Goal: Task Accomplishment & Management: Contribute content

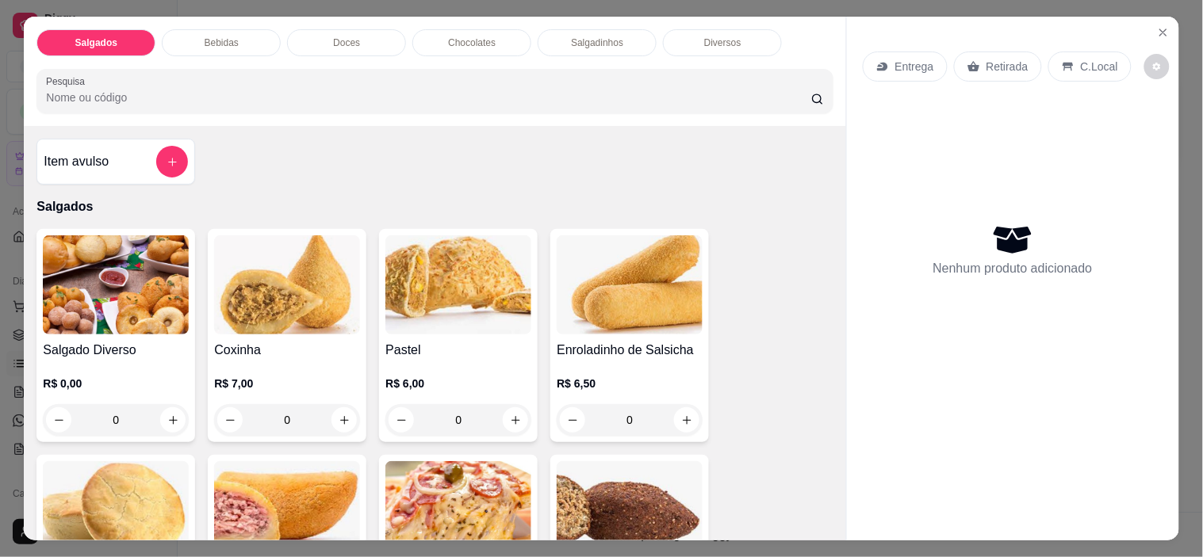
click at [1088, 52] on div "C.Local" at bounding box center [1089, 67] width 83 height 30
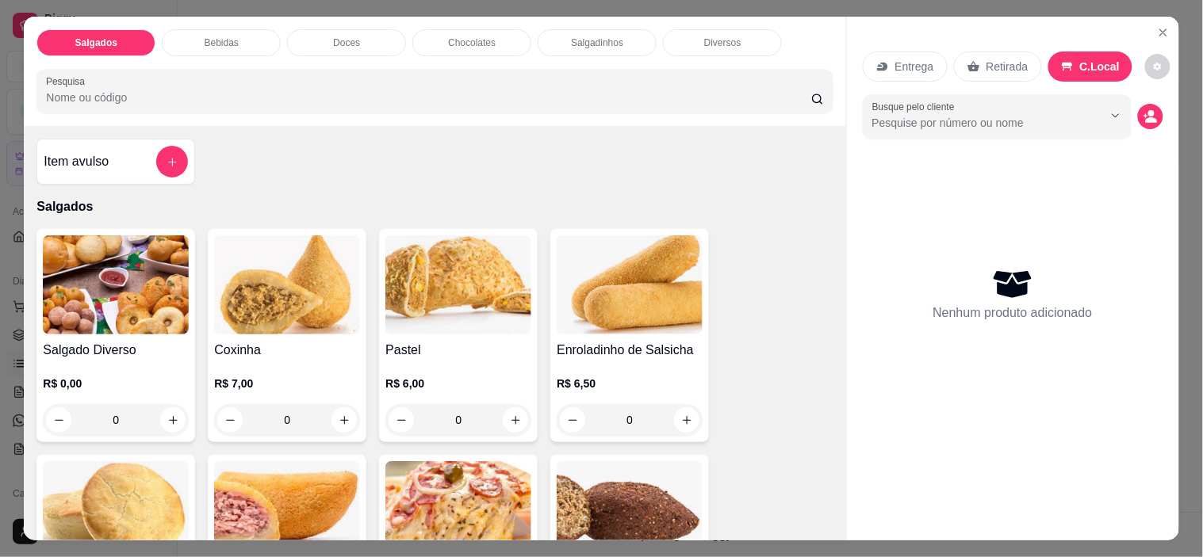
click at [1109, 109] on icon "Show suggestions" at bounding box center [1115, 115] width 13 height 13
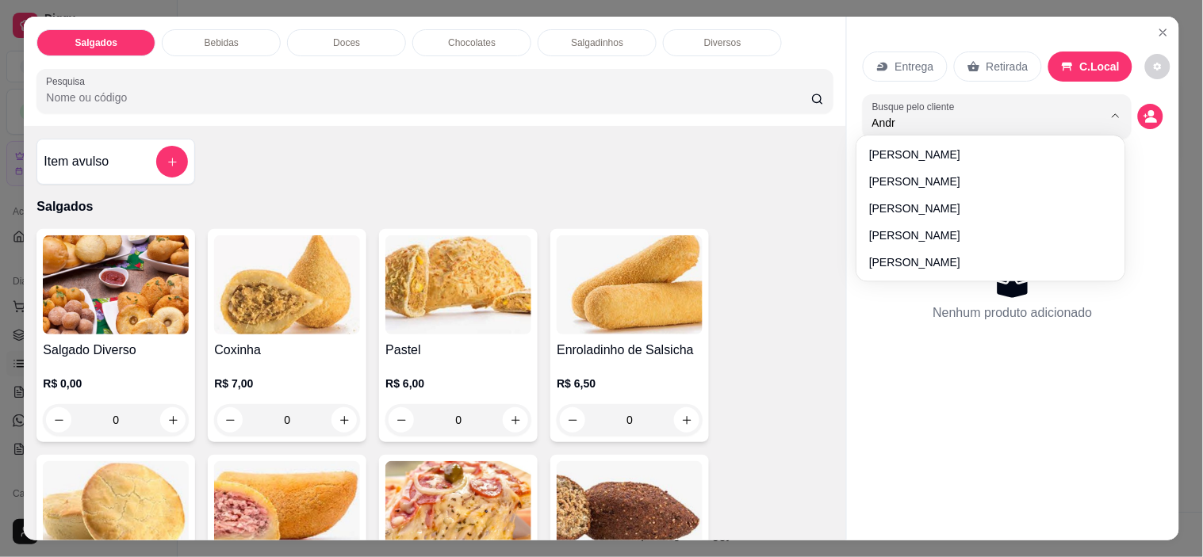
type input "[PERSON_NAME]"
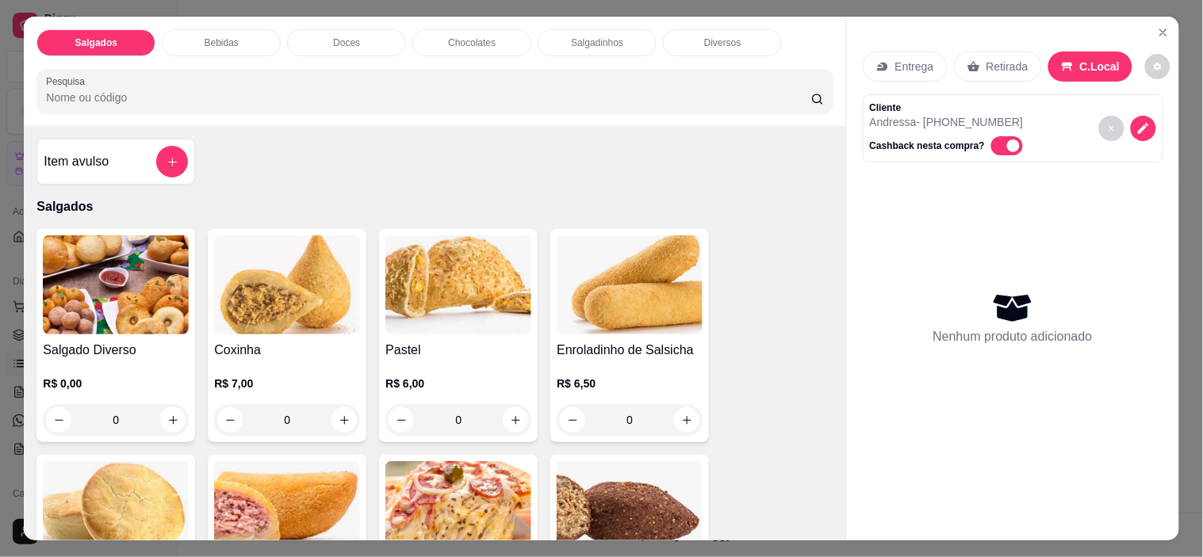
click at [81, 152] on h4 "Item avulso" at bounding box center [76, 161] width 65 height 19
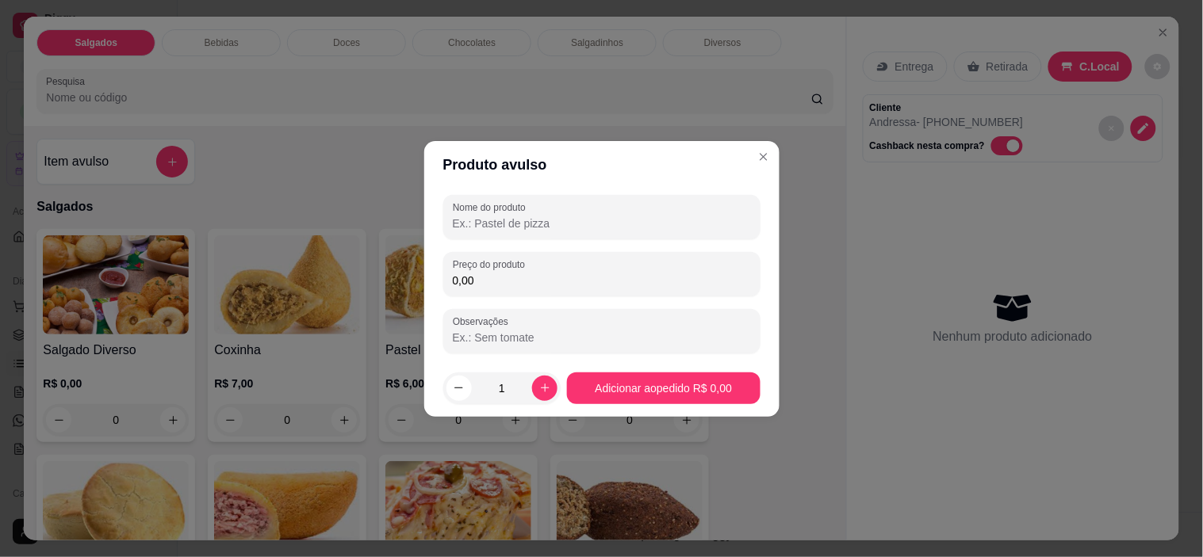
click at [545, 222] on input "Nome do produto" at bounding box center [602, 224] width 298 height 16
type input "coca 250 ml"
click at [563, 273] on input "0,00" at bounding box center [602, 281] width 298 height 16
type input "4,00"
click at [555, 335] on input "Observações" at bounding box center [602, 338] width 298 height 16
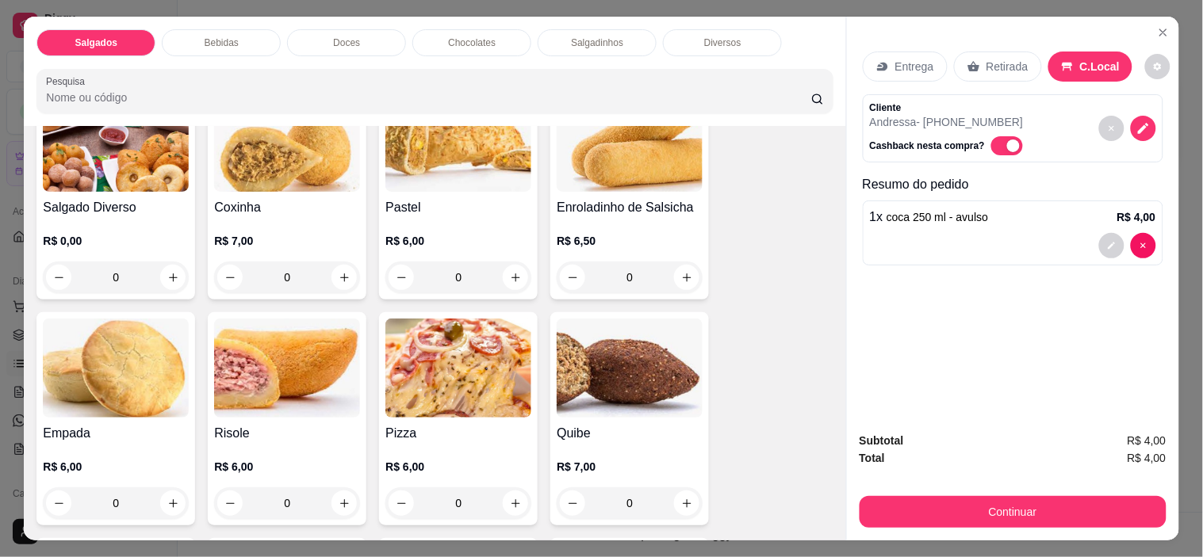
scroll to position [149, 0]
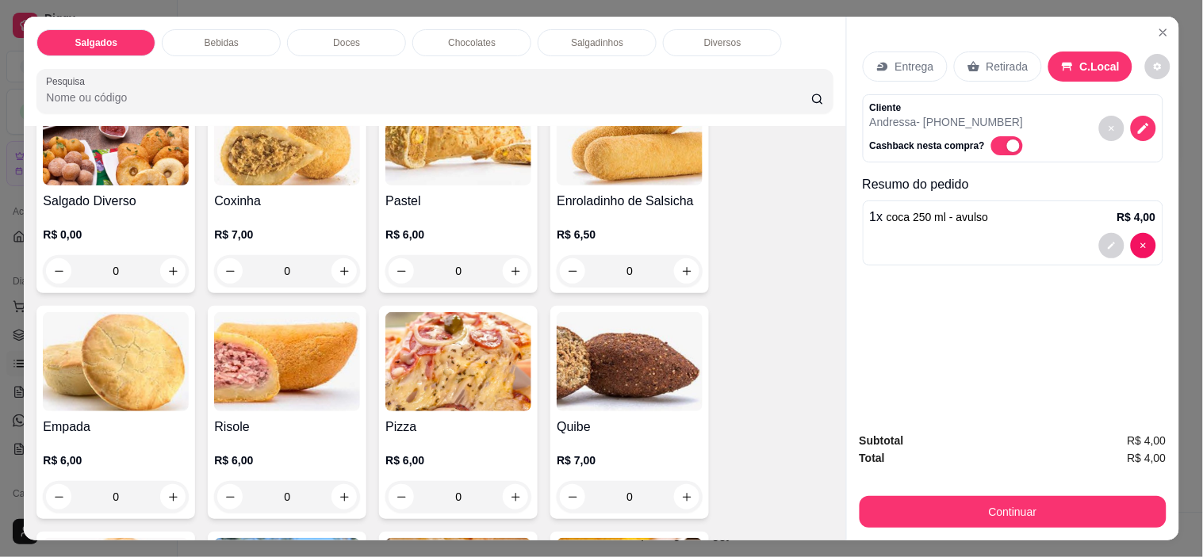
click at [604, 391] on img at bounding box center [630, 361] width 146 height 99
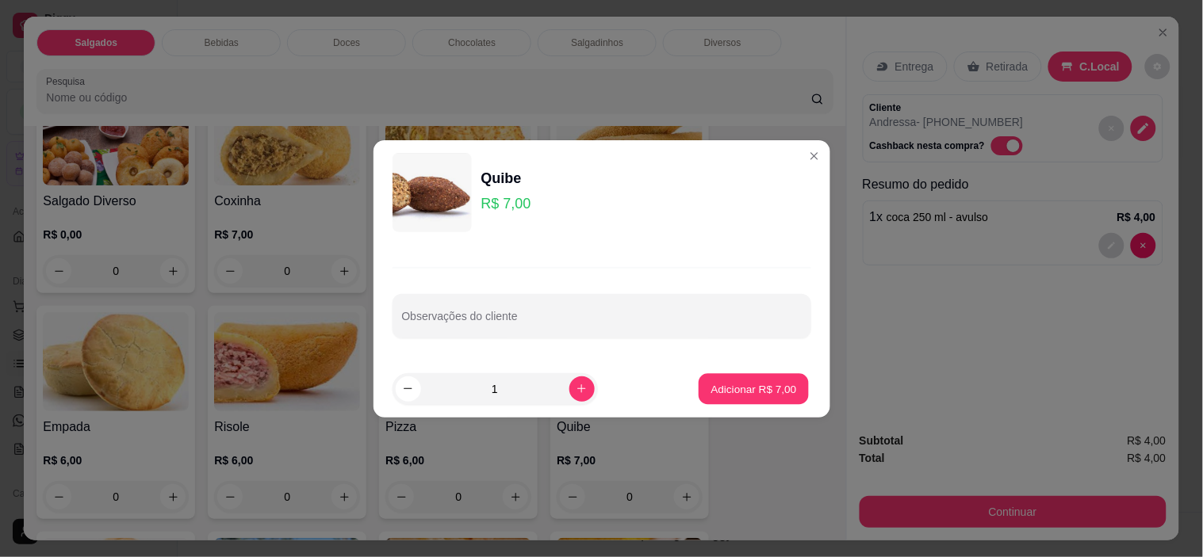
click at [757, 390] on p "Adicionar R$ 7,00" at bounding box center [754, 388] width 86 height 15
type input "1"
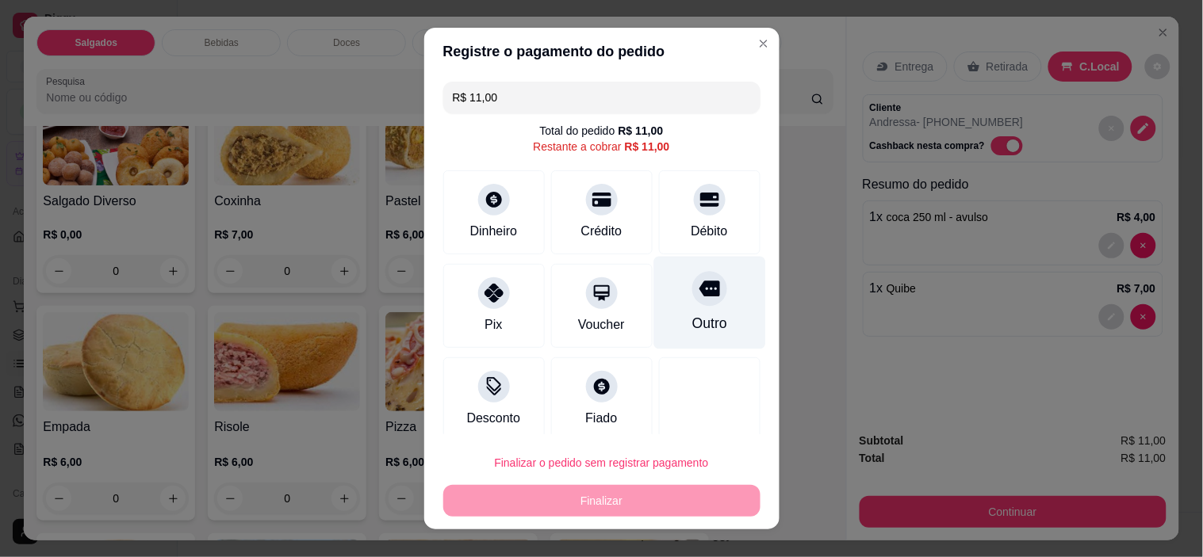
click at [691, 308] on div "Outro" at bounding box center [709, 303] width 112 height 93
type input "R$ 0,00"
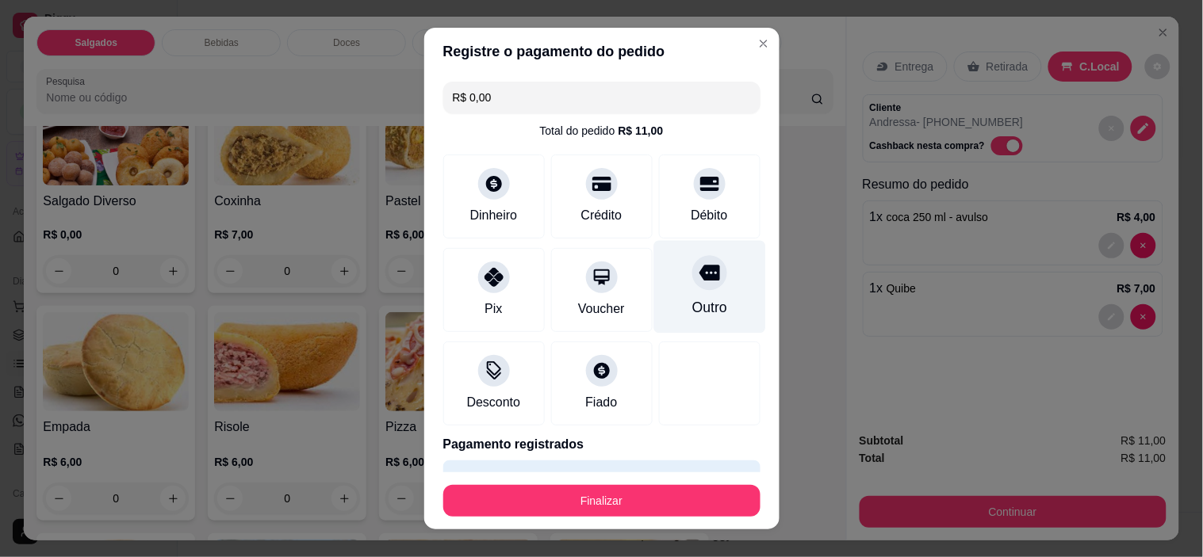
click at [636, 511] on button "Finalizar" at bounding box center [601, 501] width 317 height 32
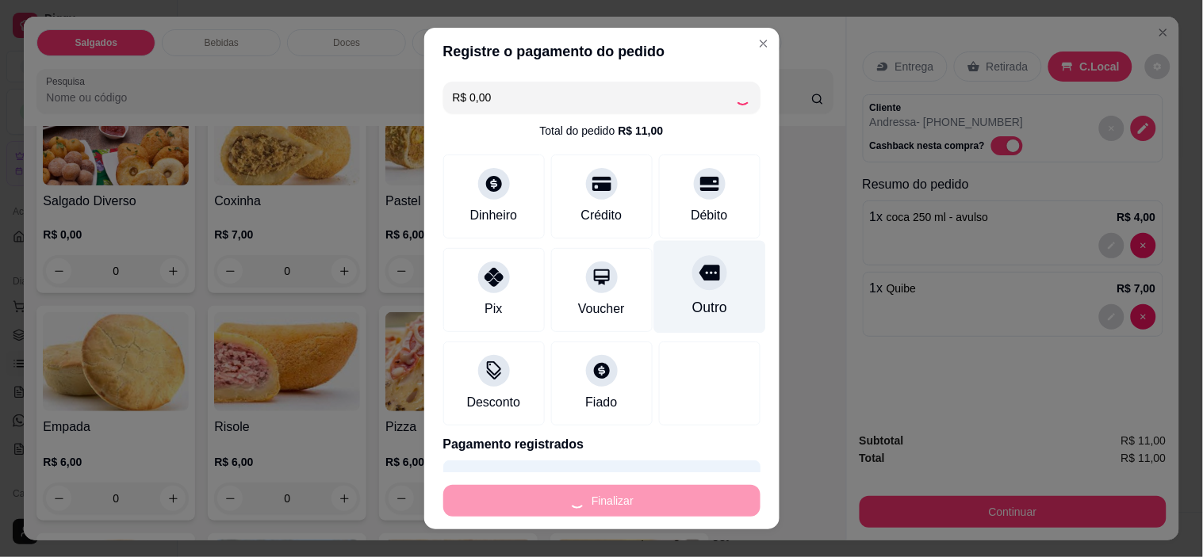
type input "0"
type input "-R$ 11,00"
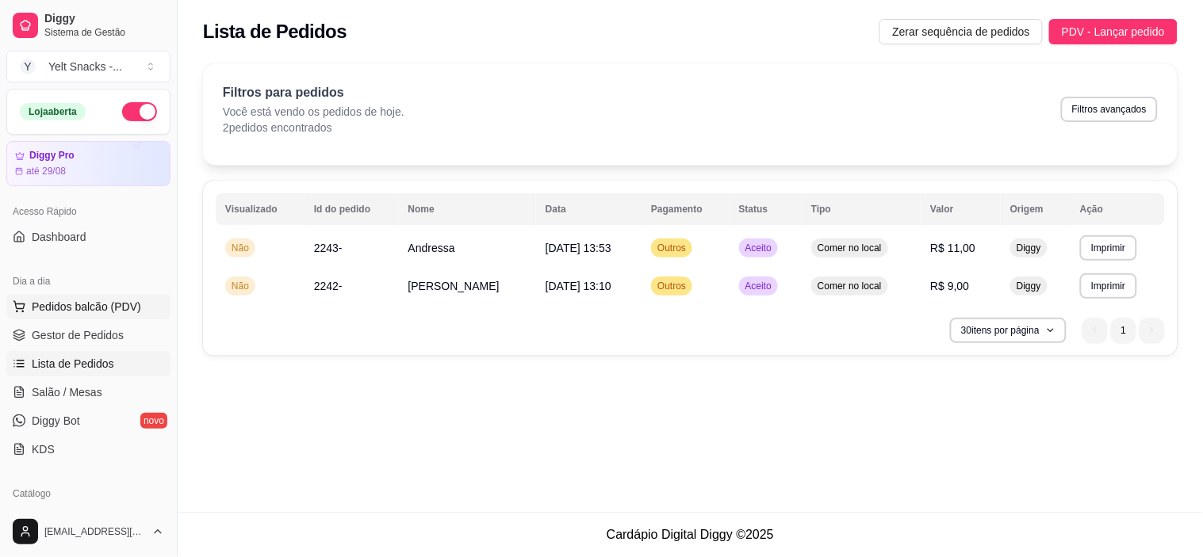
click at [70, 308] on span "Pedidos balcão (PDV)" at bounding box center [86, 307] width 109 height 16
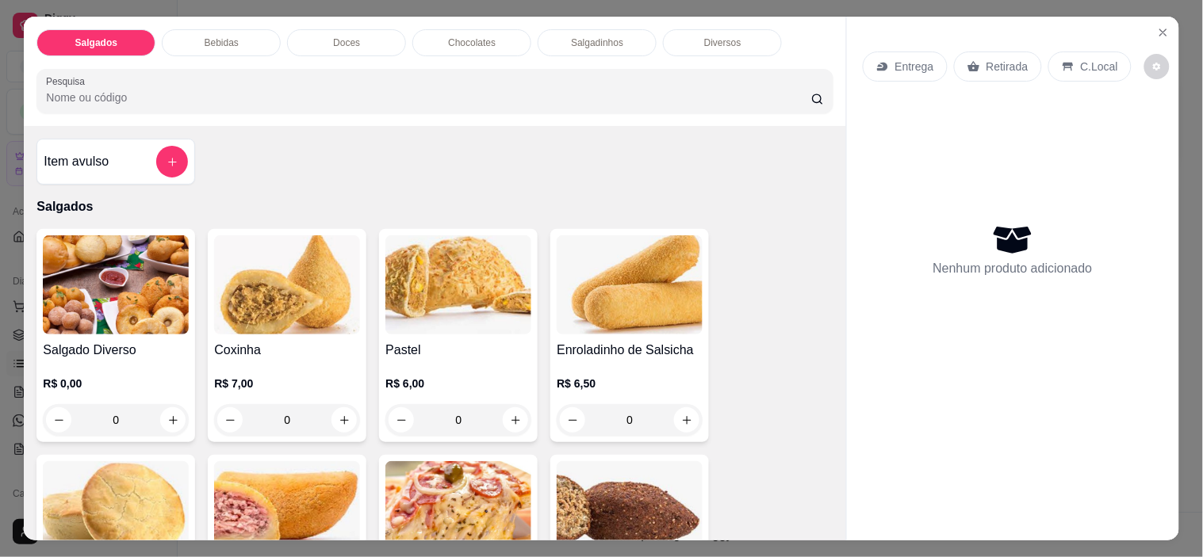
click at [1082, 59] on p "C.Local" at bounding box center [1099, 67] width 37 height 16
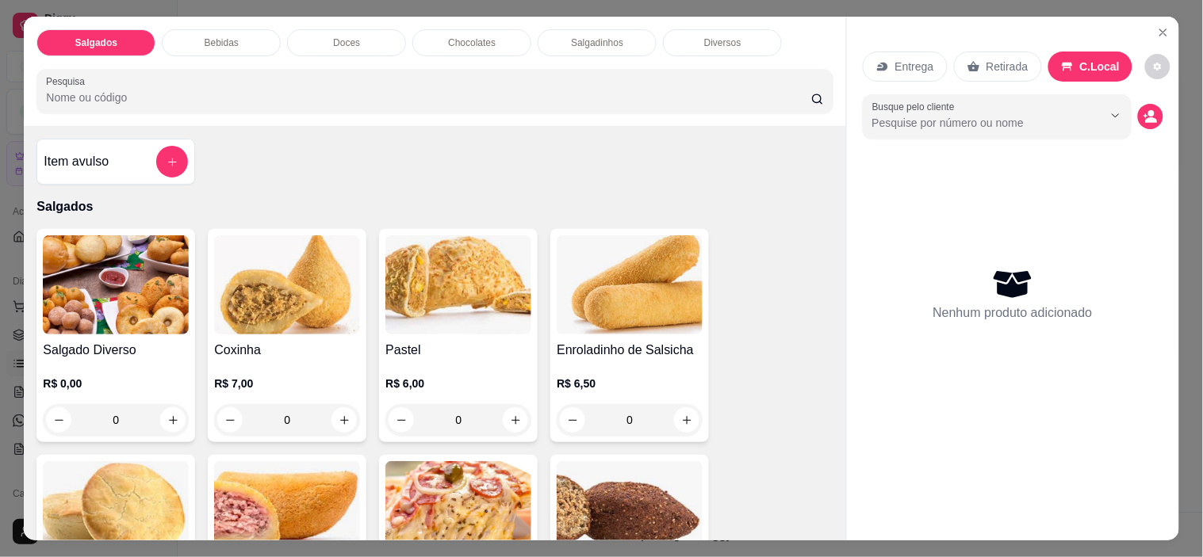
click at [1090, 113] on icon "Show suggestions" at bounding box center [1093, 116] width 6 height 6
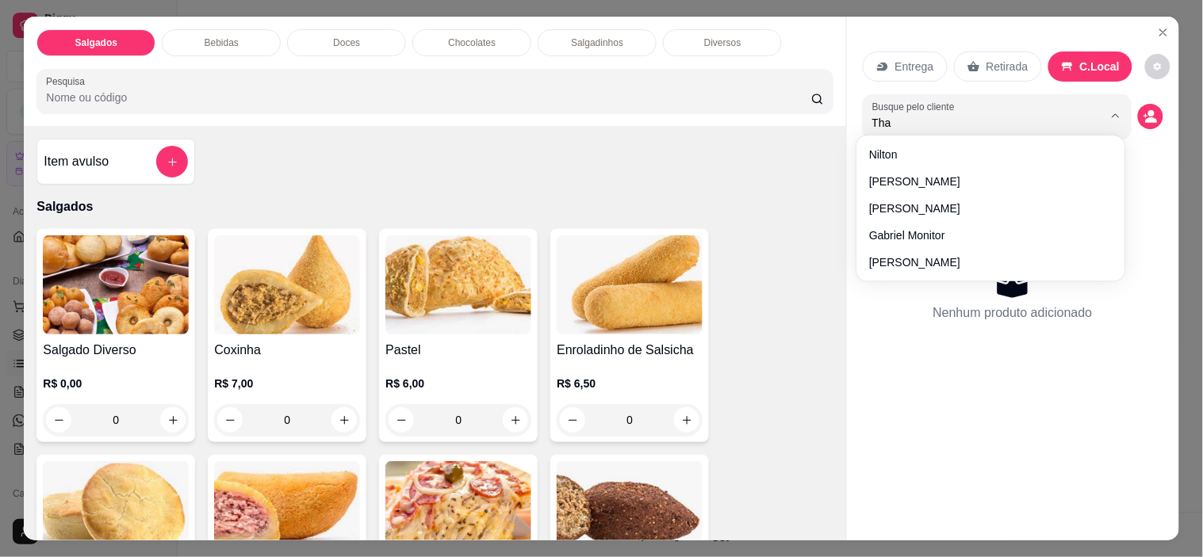
type input "Thai"
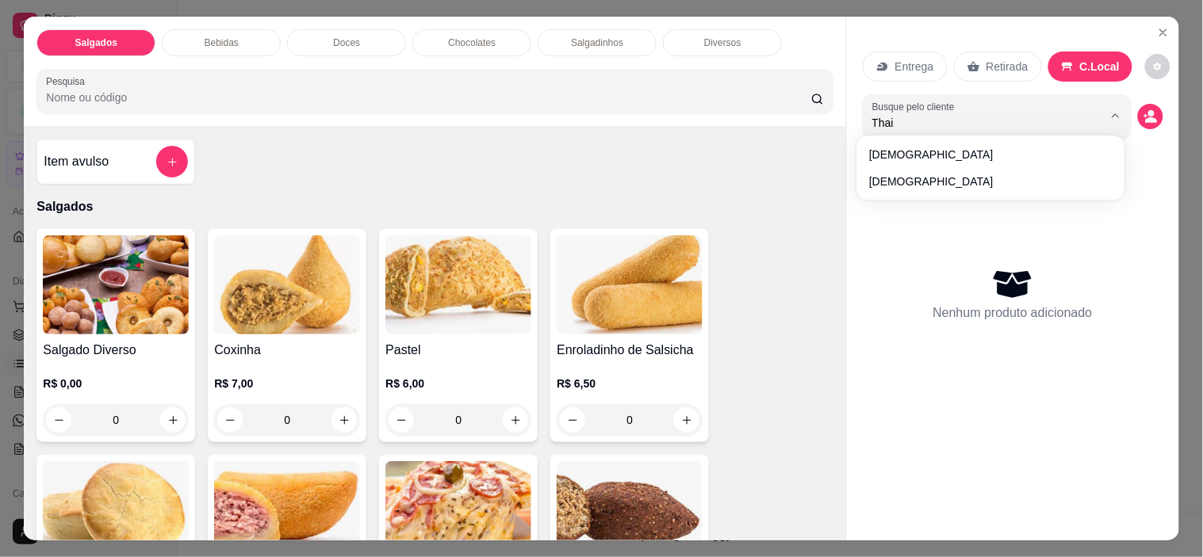
click at [889, 193] on div "Nenhum produto adicionado" at bounding box center [1013, 294] width 301 height 311
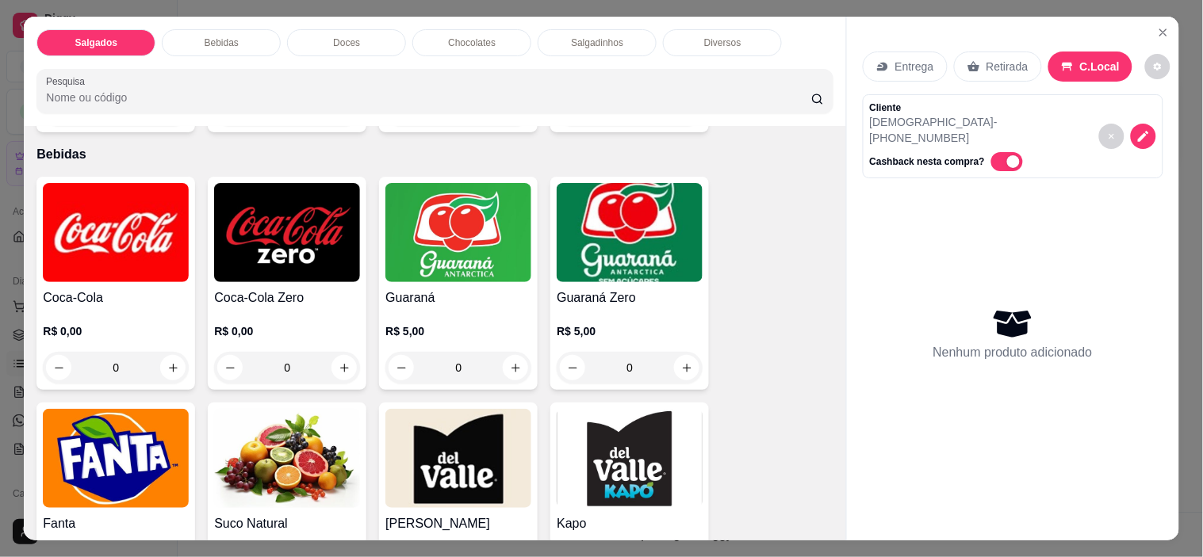
scroll to position [787, 0]
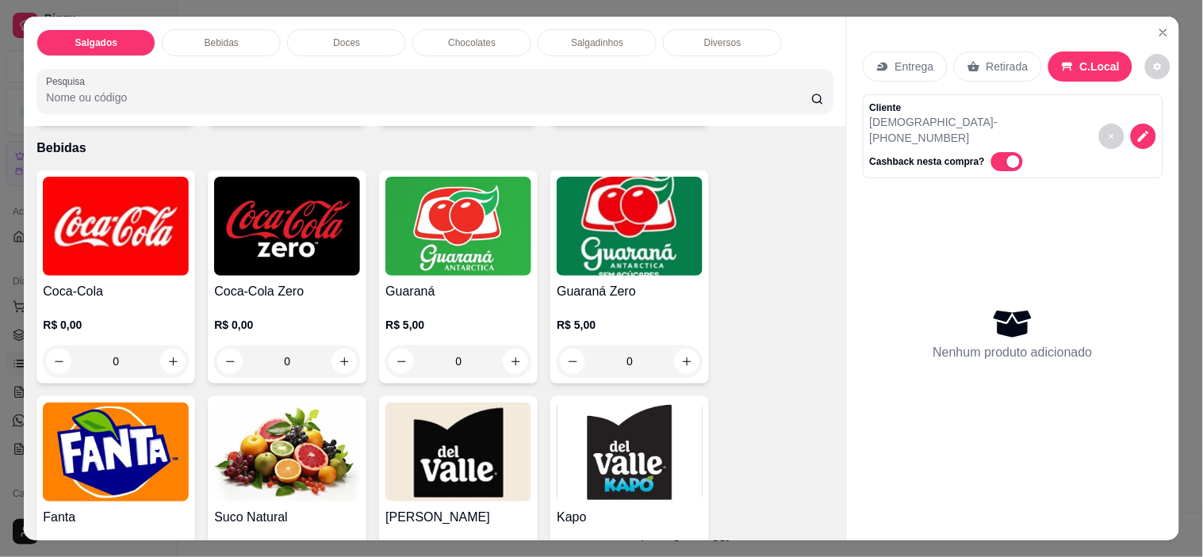
click at [270, 317] on p "R$ 0,00" at bounding box center [287, 325] width 146 height 16
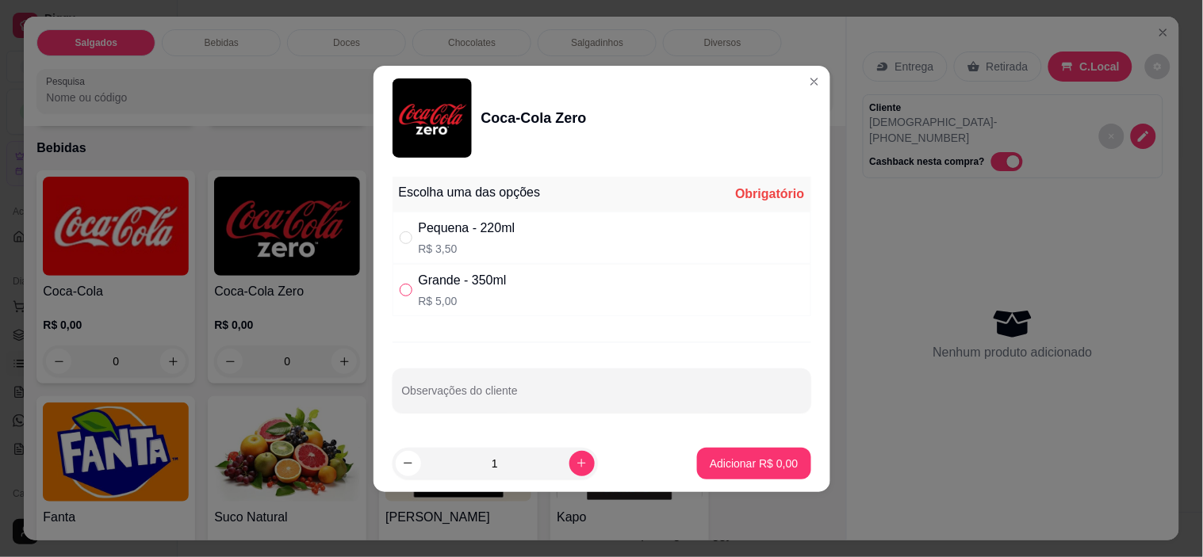
click at [405, 294] on input "" at bounding box center [406, 290] width 13 height 13
radio input "true"
click at [781, 461] on p "Adicionar R$ 5,00" at bounding box center [754, 463] width 86 height 15
type input "1"
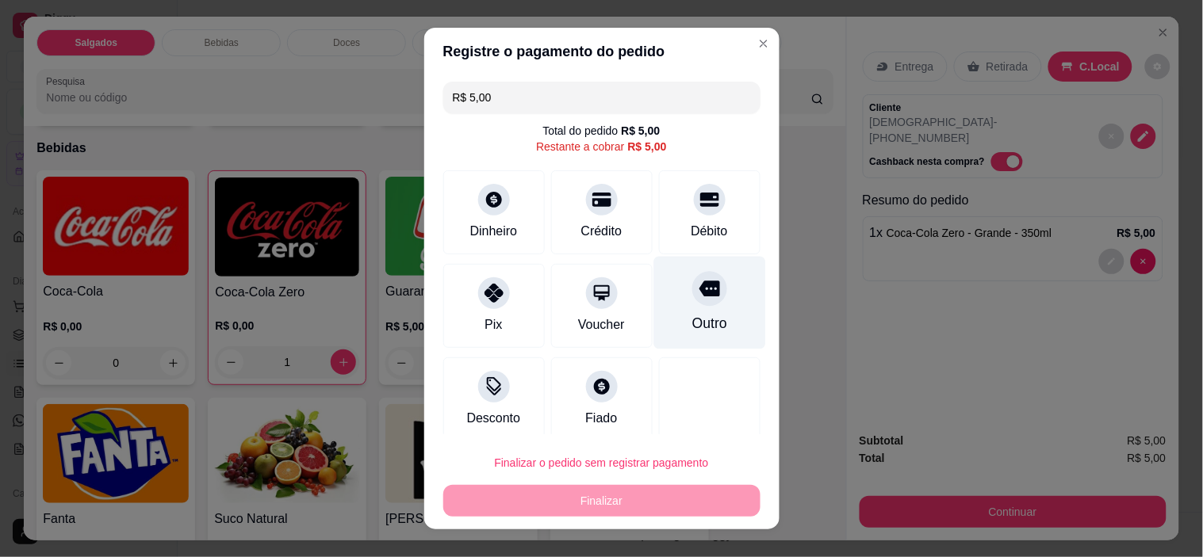
click at [699, 299] on icon at bounding box center [709, 288] width 21 height 21
type input "R$ 0,00"
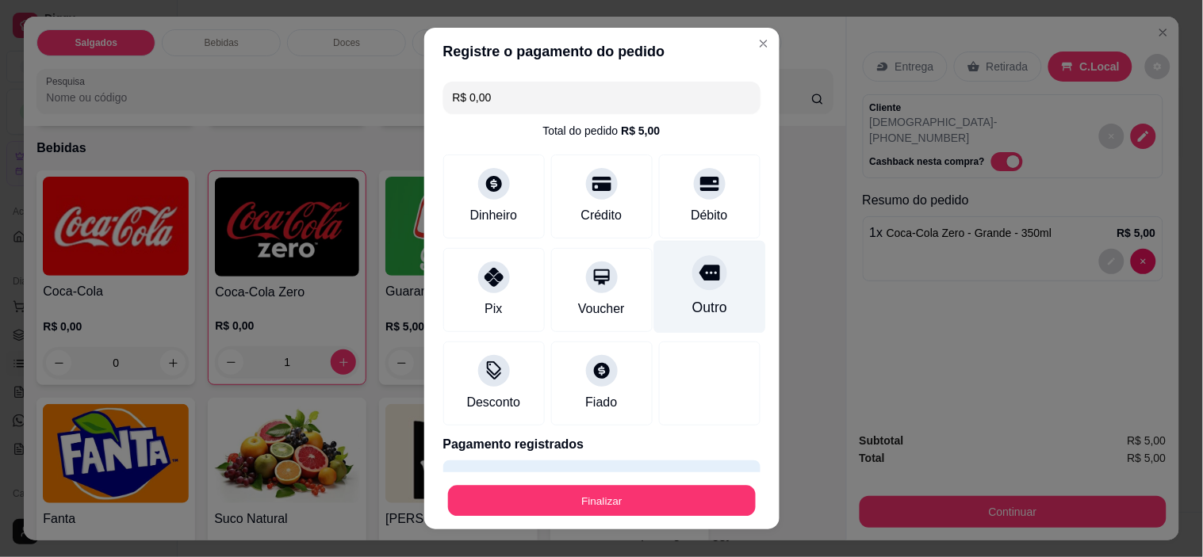
click at [623, 510] on button "Finalizar" at bounding box center [602, 500] width 308 height 31
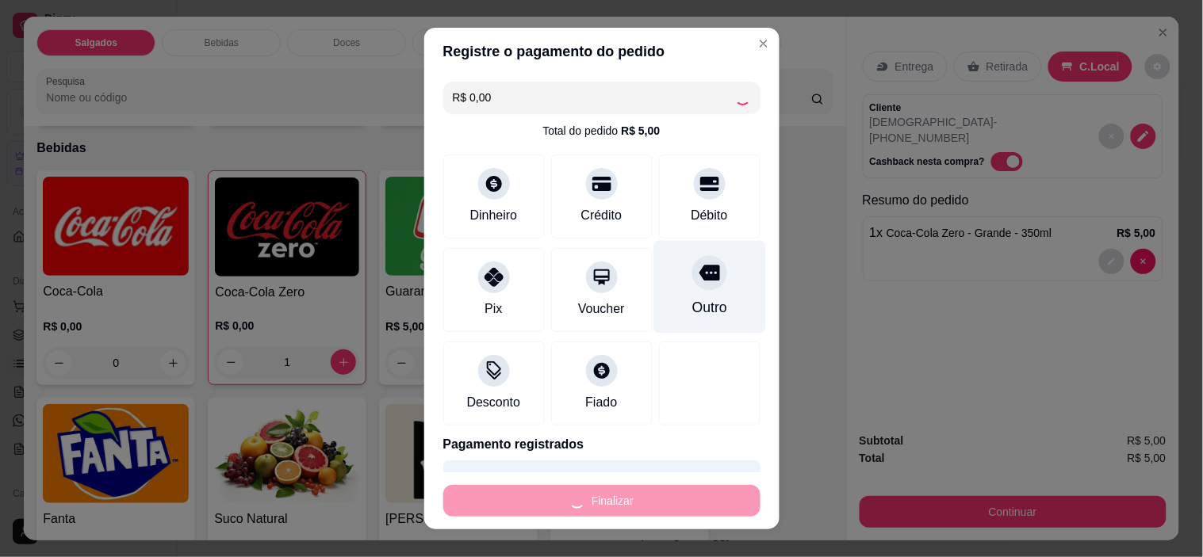
type input "0"
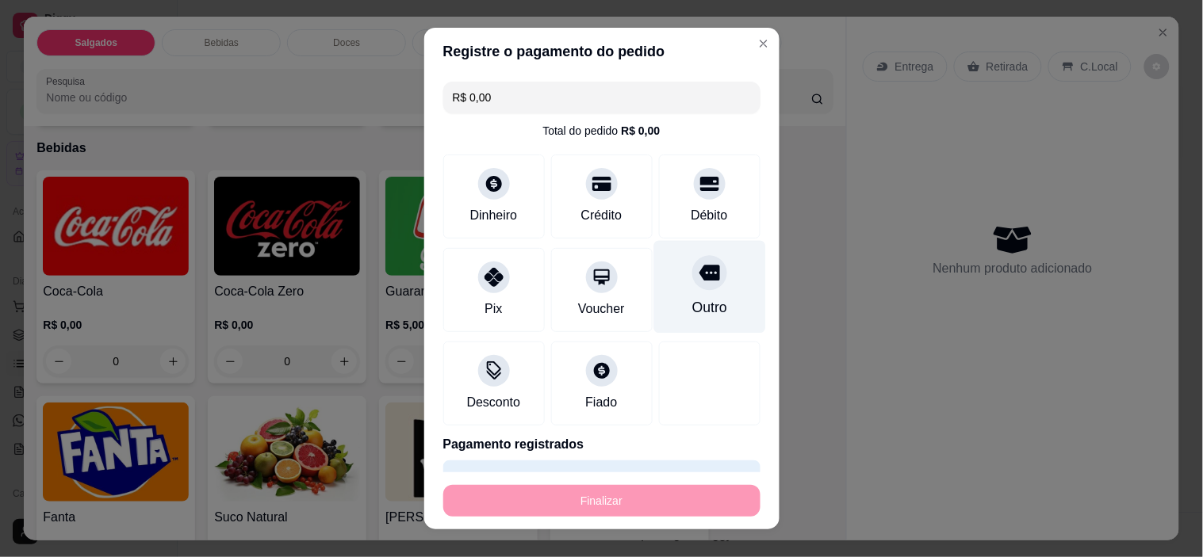
type input "-R$ 5,00"
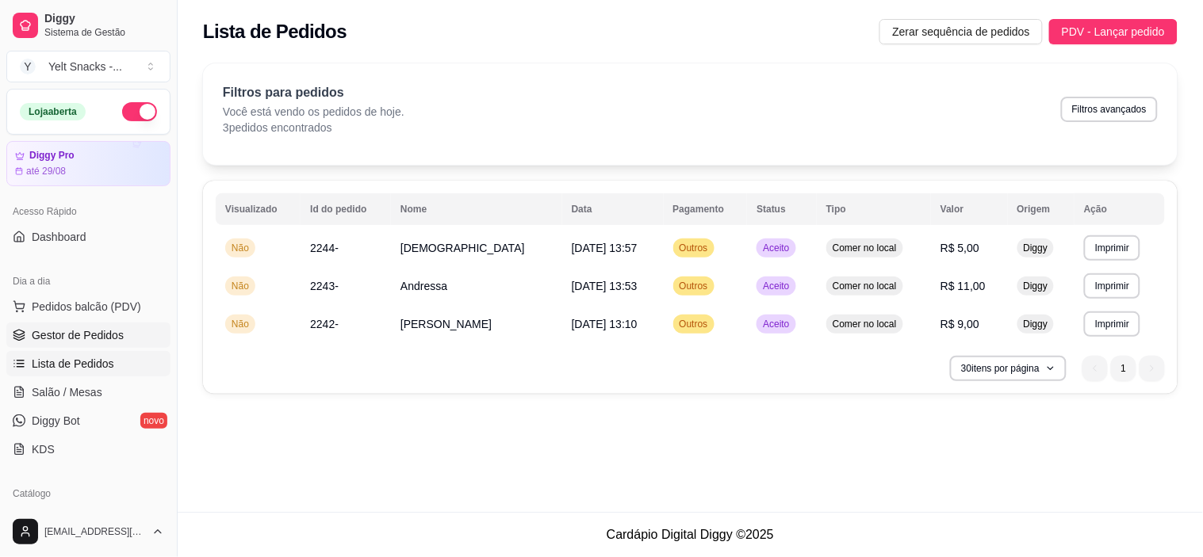
click at [115, 339] on span "Gestor de Pedidos" at bounding box center [78, 336] width 92 height 16
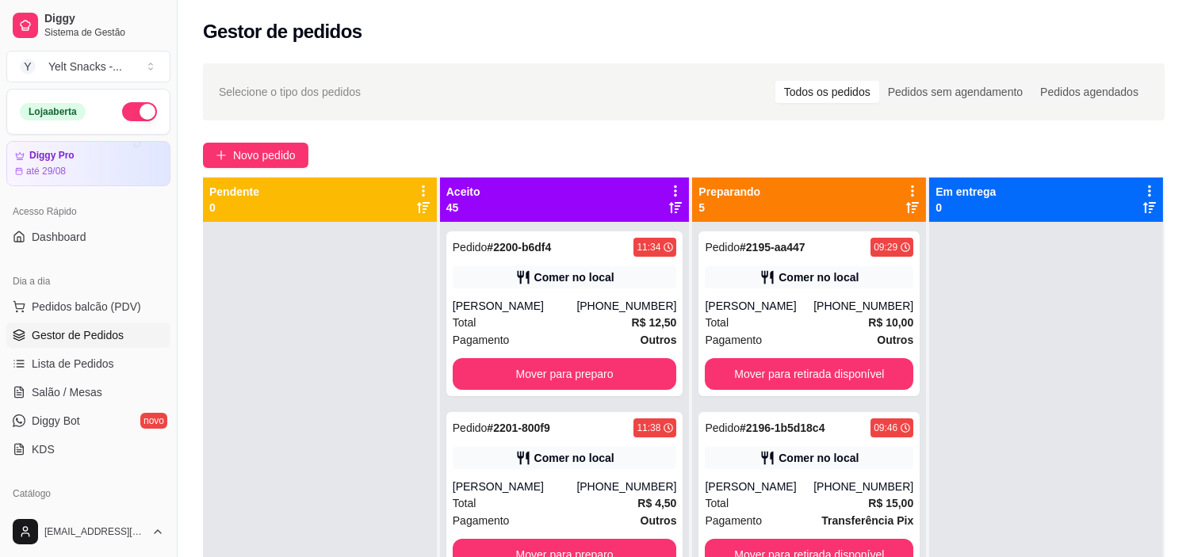
click at [668, 186] on icon at bounding box center [675, 191] width 14 height 14
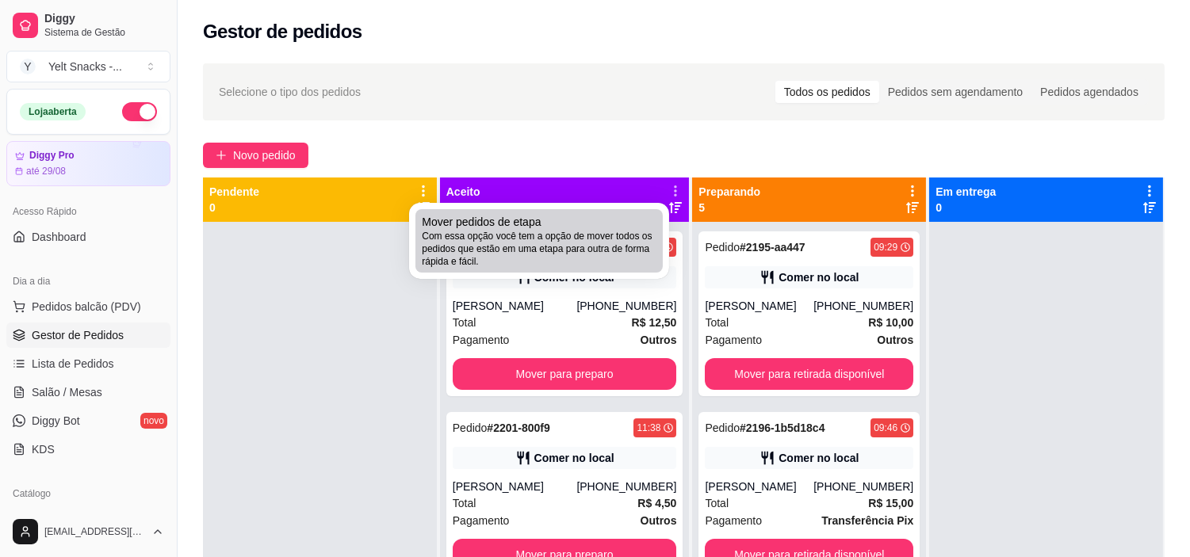
click at [588, 243] on span "Com essa opção você tem a opção de mover todos os pedidos que estão em uma etap…" at bounding box center [539, 249] width 235 height 38
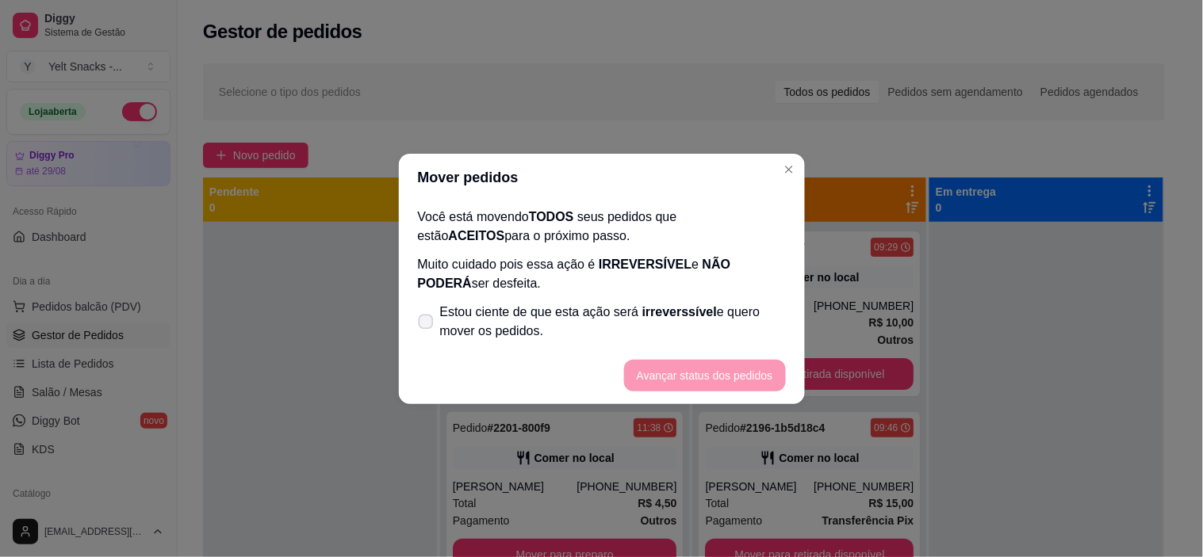
click at [452, 317] on span "Estou ciente de que esta ação será irreverssível e quero mover os pedidos." at bounding box center [613, 322] width 346 height 38
click at [427, 324] on input "Estou ciente de que esta ação será irreverssível e quero mover os pedidos." at bounding box center [422, 329] width 10 height 10
checkbox input "true"
click at [717, 374] on button "Avançar status dos pedidos" at bounding box center [704, 375] width 157 height 31
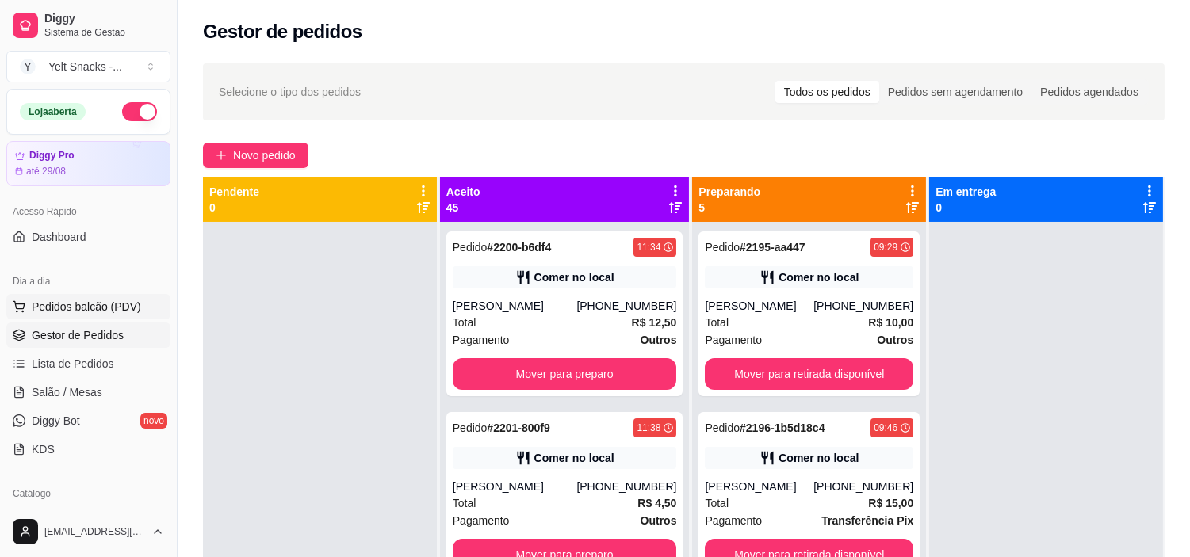
click at [117, 312] on span "Pedidos balcão (PDV)" at bounding box center [86, 307] width 109 height 16
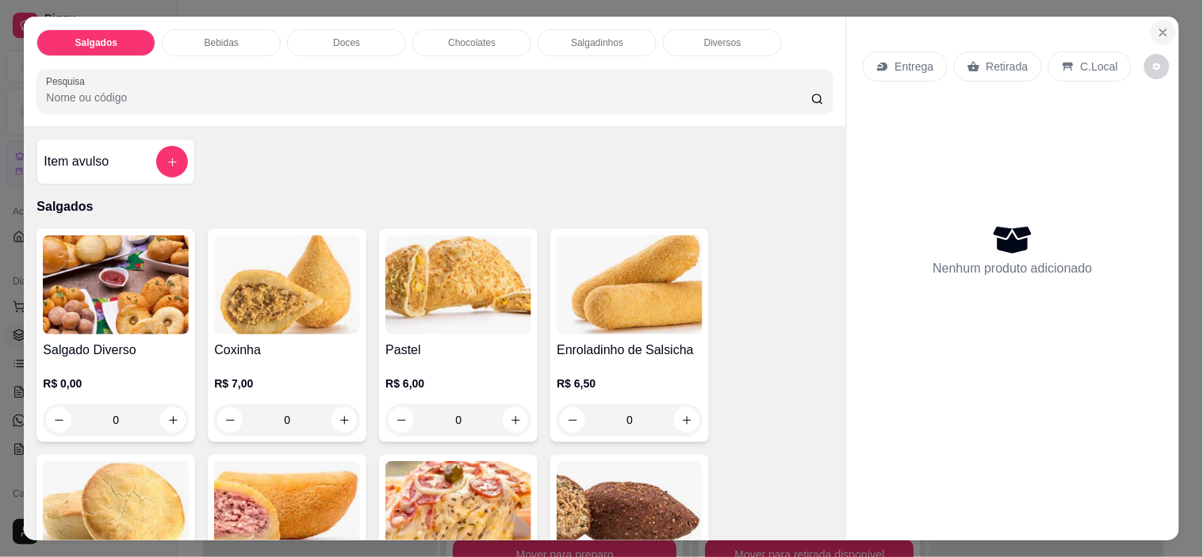
click at [1160, 29] on icon "Close" at bounding box center [1163, 32] width 6 height 6
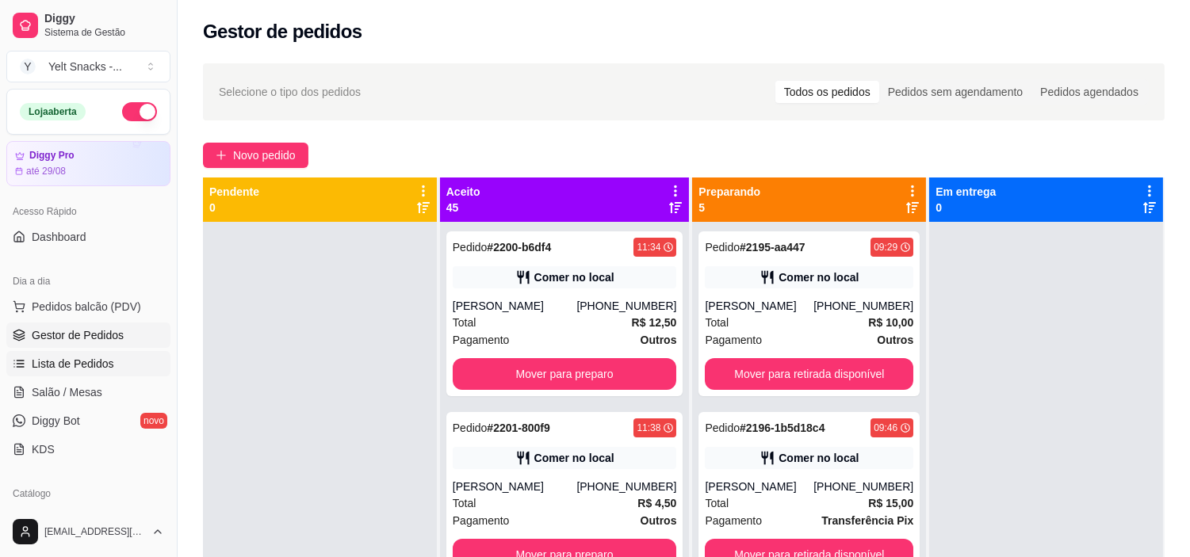
click at [92, 358] on span "Lista de Pedidos" at bounding box center [73, 364] width 82 height 16
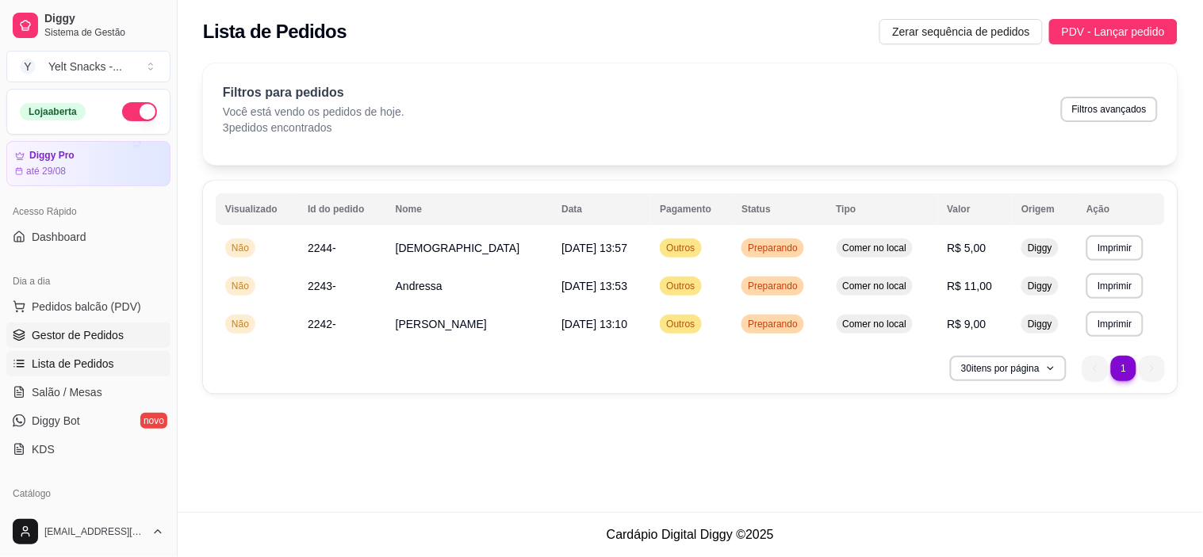
click at [72, 333] on span "Gestor de Pedidos" at bounding box center [78, 336] width 92 height 16
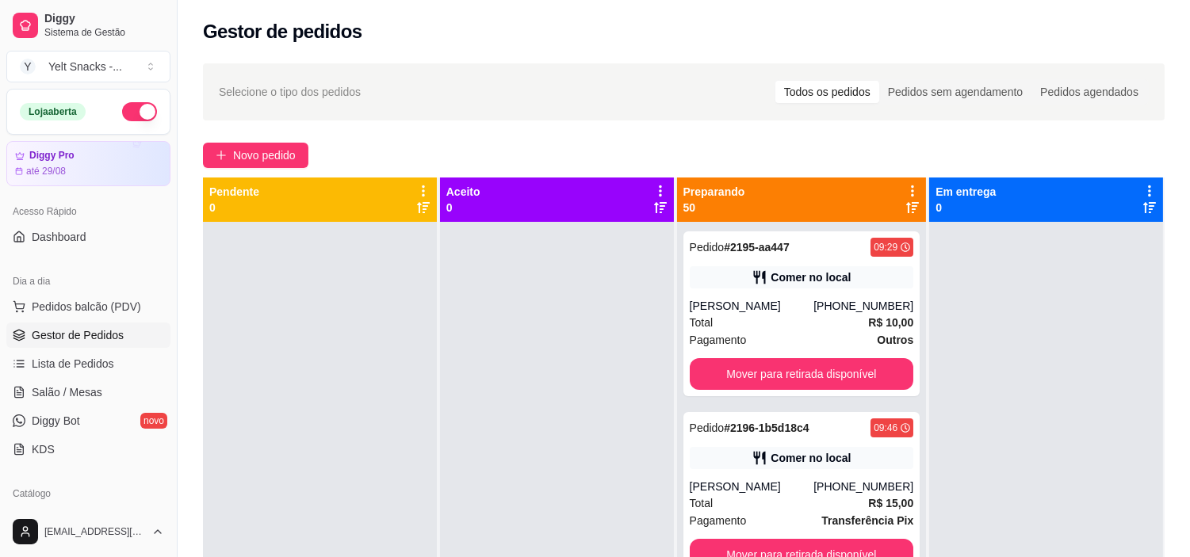
click at [906, 189] on icon at bounding box center [913, 191] width 14 height 14
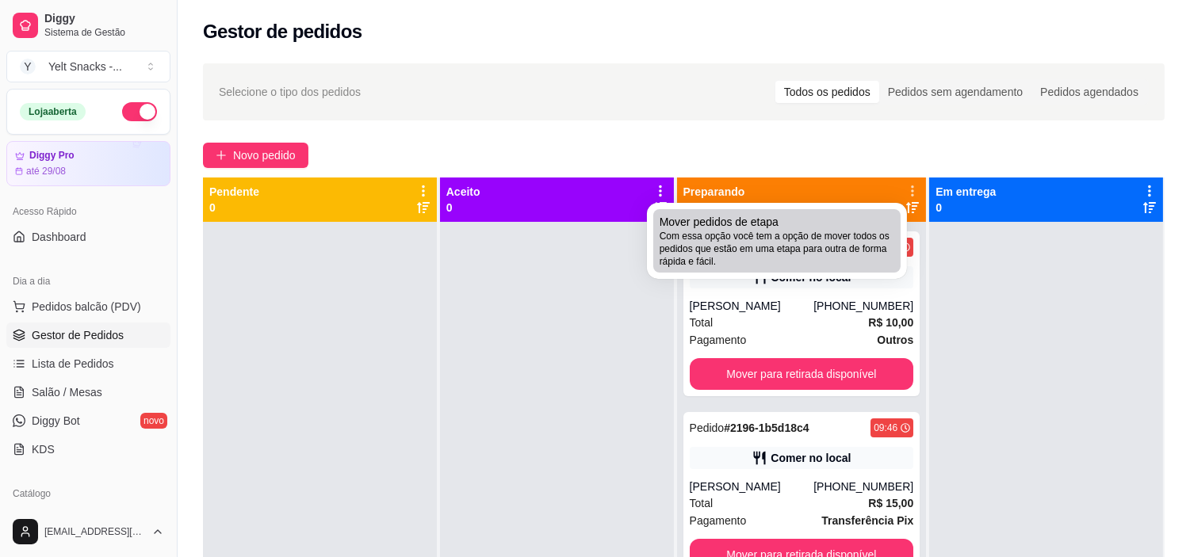
click at [795, 226] on div "Mover pedidos de etapa Com essa opção você tem a opção de mover todos os pedido…" at bounding box center [777, 241] width 235 height 54
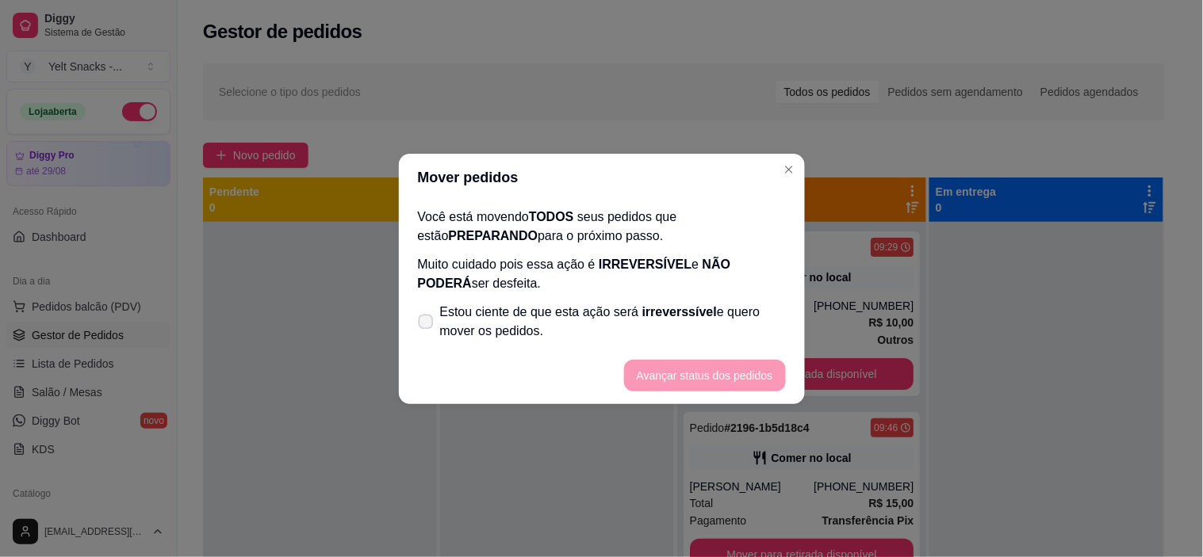
click at [494, 331] on span "Estou ciente de que esta ação será irreverssível e quero mover os pedidos." at bounding box center [613, 322] width 346 height 38
click at [427, 331] on input "Estou ciente de que esta ação será irreverssível e quero mover os pedidos." at bounding box center [422, 329] width 10 height 10
checkbox input "true"
click at [698, 376] on button "Avançar status dos pedidos" at bounding box center [704, 375] width 157 height 31
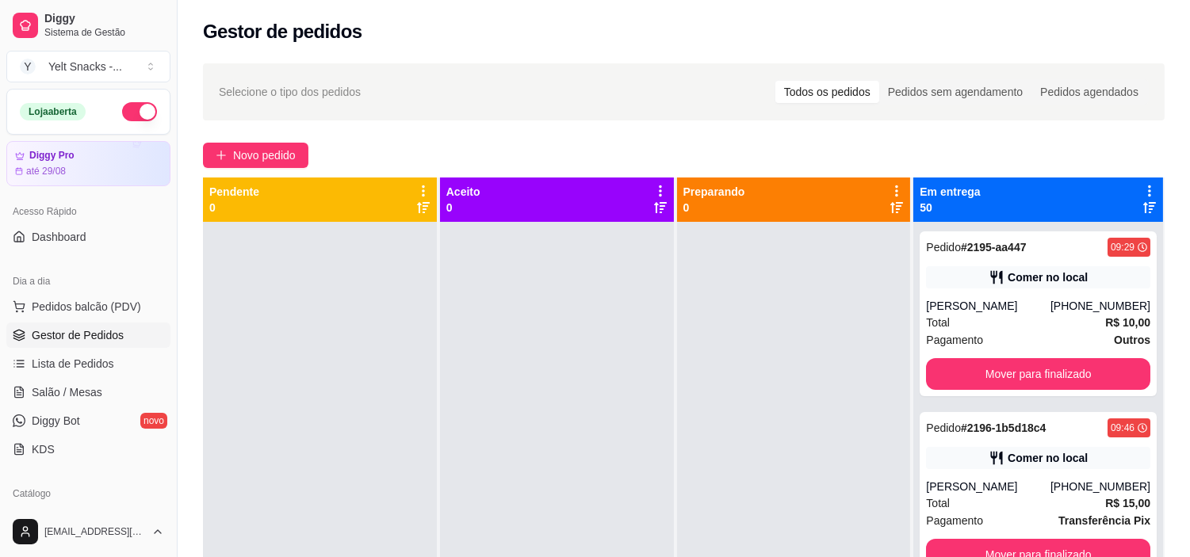
click at [1143, 190] on icon at bounding box center [1150, 191] width 14 height 14
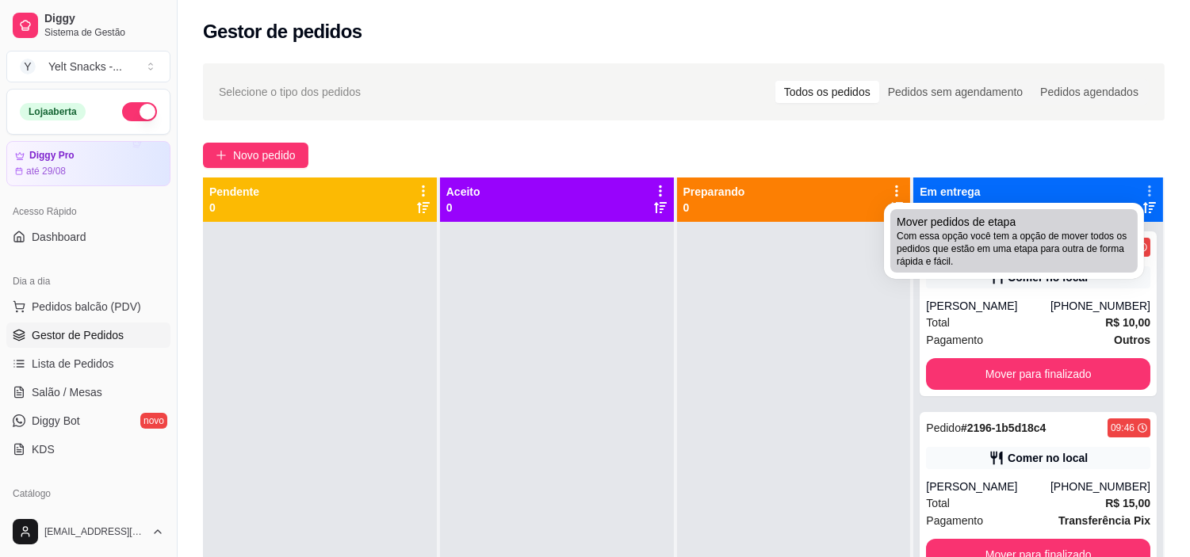
click at [1012, 226] on span "Mover pedidos de etapa" at bounding box center [956, 222] width 119 height 16
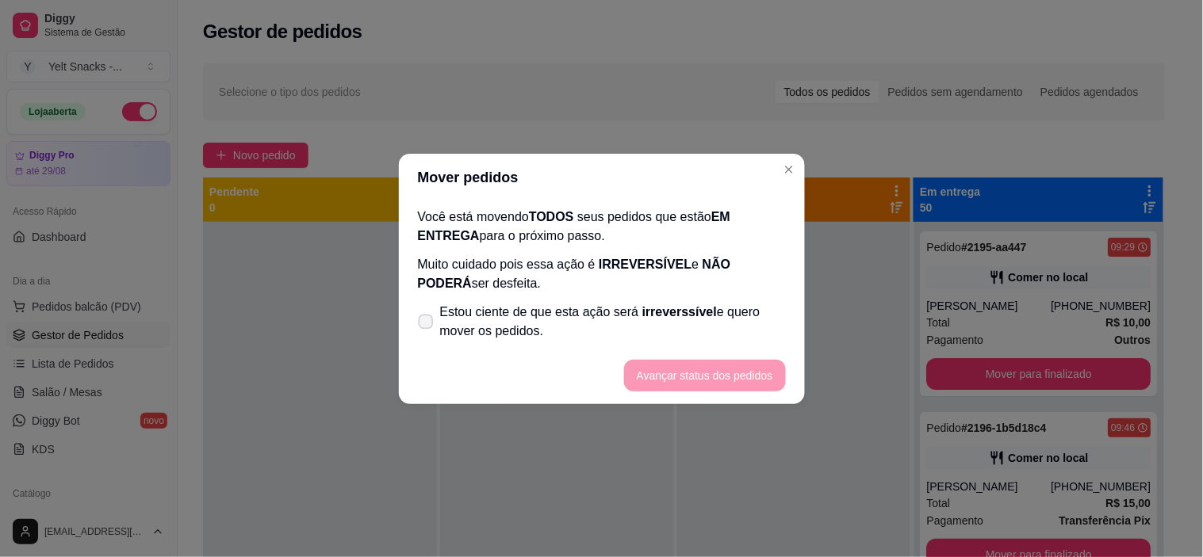
click at [527, 320] on span "Estou ciente de que esta ação será irreverssível e quero mover os pedidos." at bounding box center [613, 322] width 346 height 38
click at [427, 324] on input "Estou ciente de que esta ação será irreverssível e quero mover os pedidos." at bounding box center [422, 329] width 10 height 10
checkbox input "true"
click at [688, 370] on button "Avançar status dos pedidos" at bounding box center [704, 375] width 157 height 31
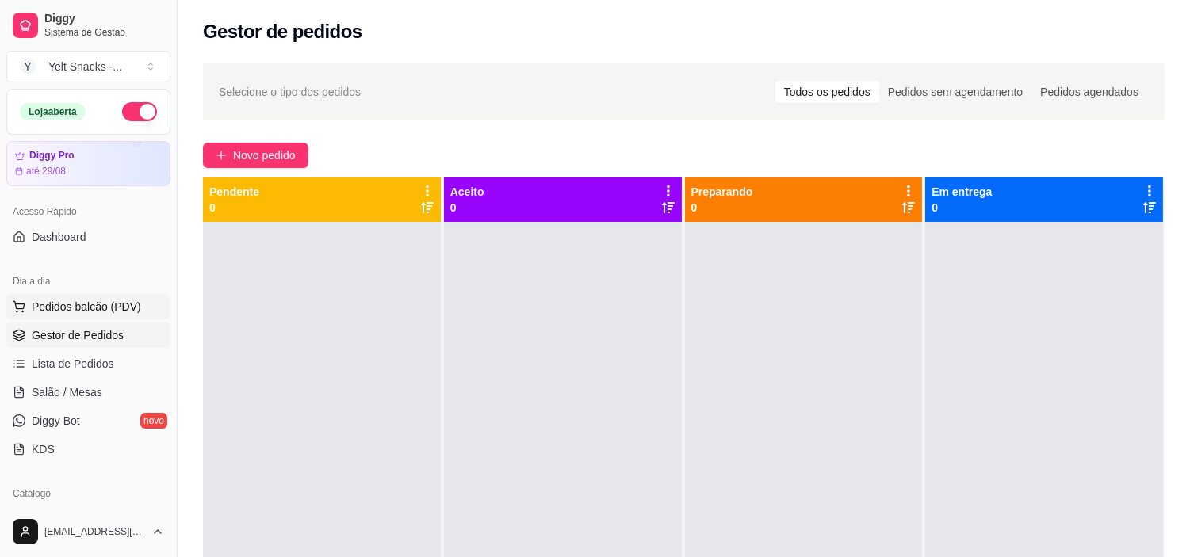
click at [46, 306] on span "Pedidos balcão (PDV)" at bounding box center [86, 307] width 109 height 16
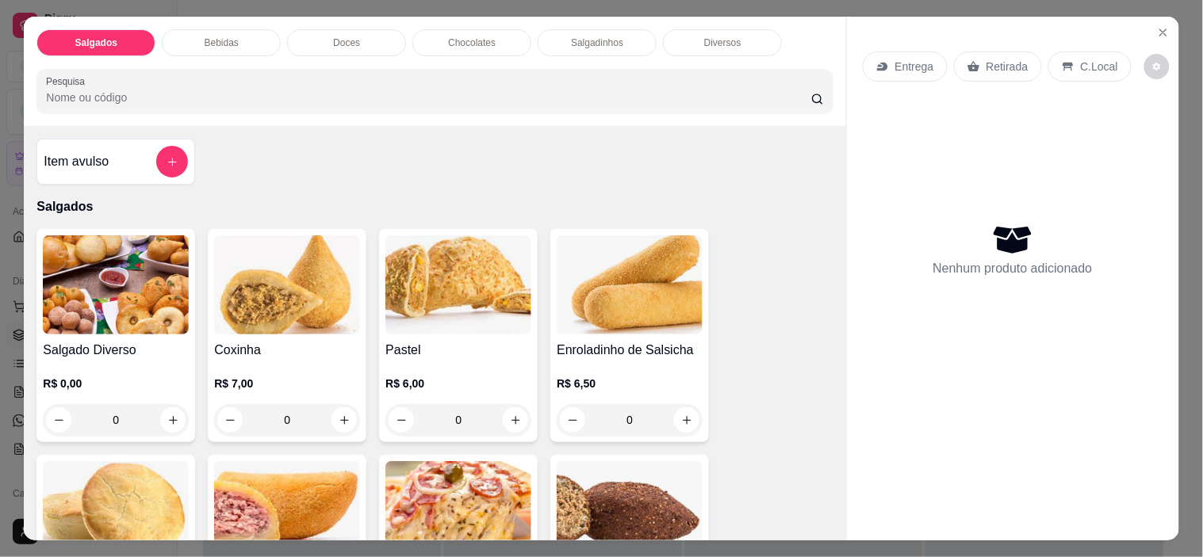
click at [1081, 52] on div "C.Local" at bounding box center [1089, 67] width 83 height 30
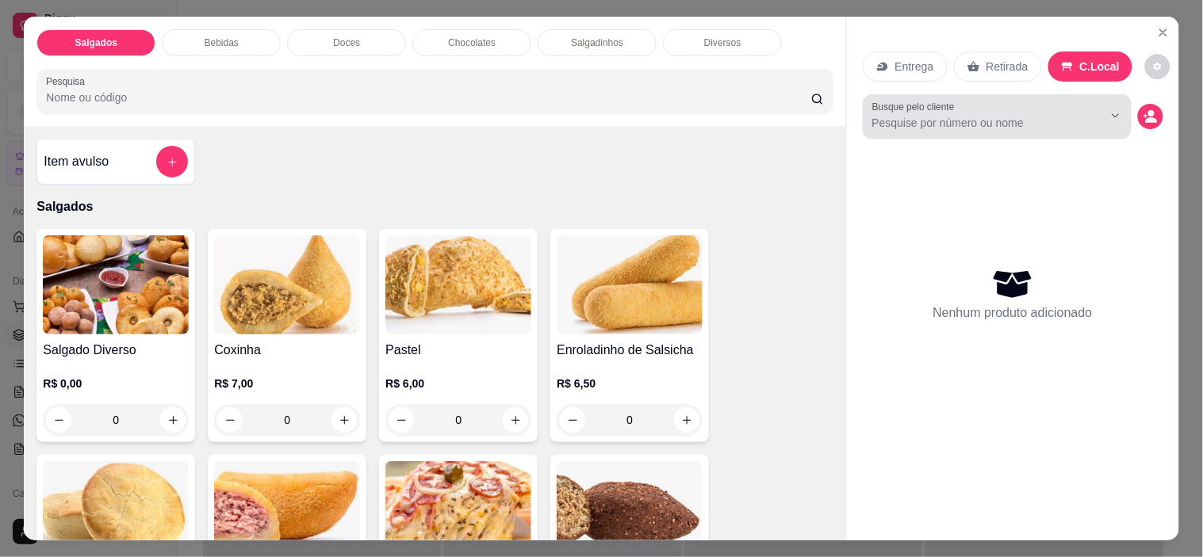
click at [975, 105] on div at bounding box center [997, 117] width 250 height 32
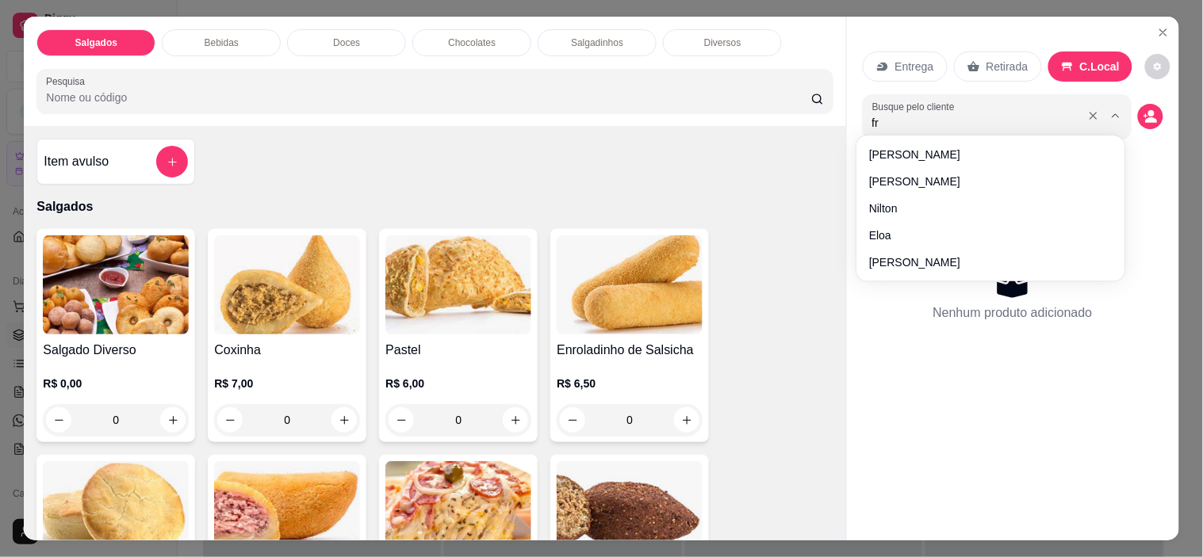
type input "fre"
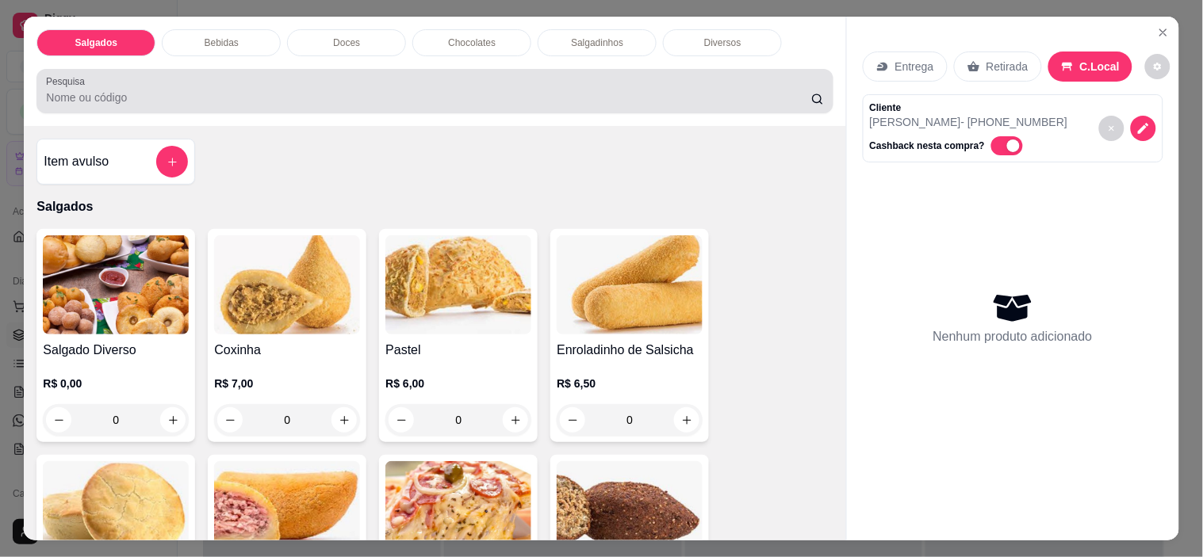
click at [557, 90] on input "Pesquisa" at bounding box center [428, 98] width 765 height 16
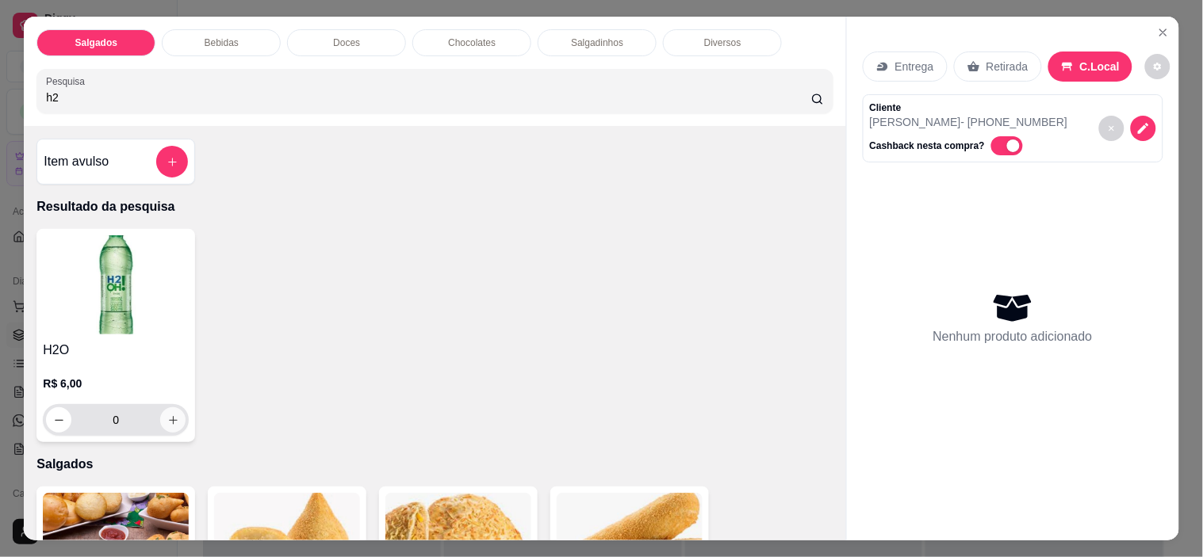
type input "h2"
click at [170, 415] on icon "increase-product-quantity" at bounding box center [173, 421] width 12 height 12
type input "1"
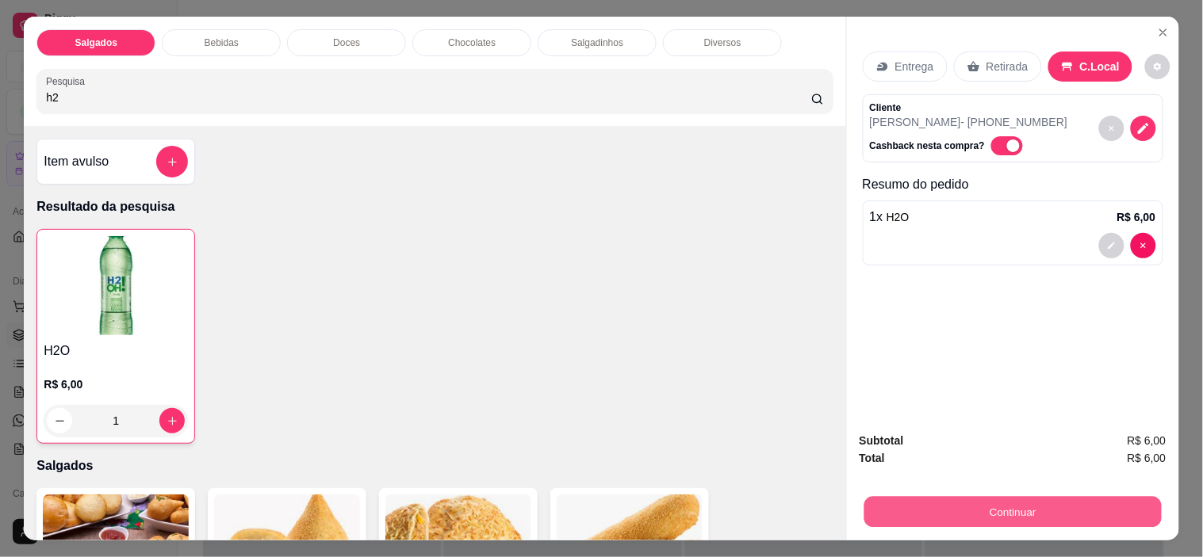
click at [986, 500] on button "Continuar" at bounding box center [1012, 512] width 297 height 31
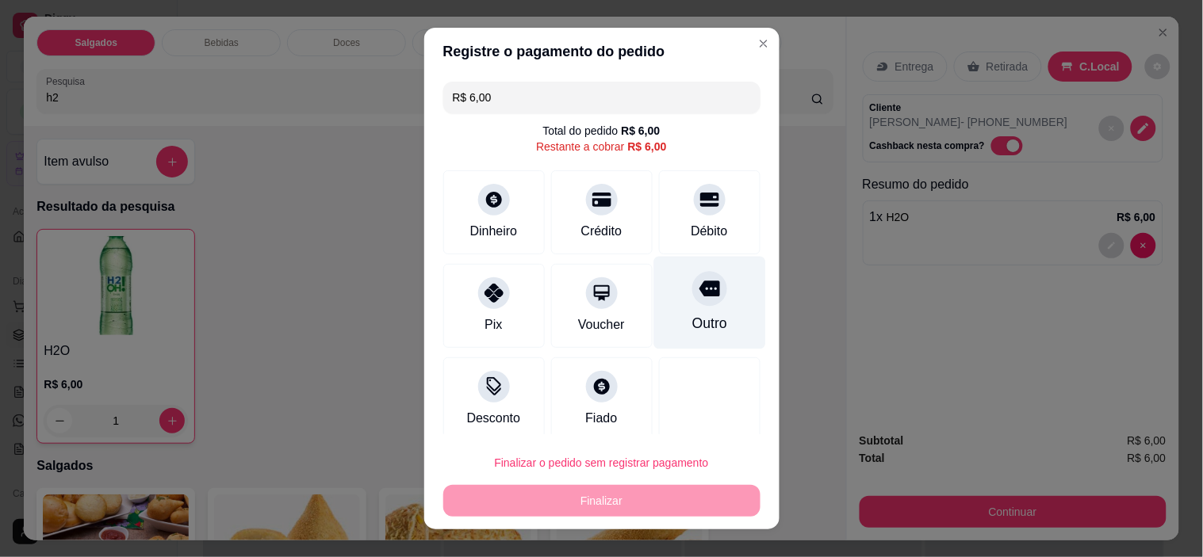
click at [692, 302] on div at bounding box center [709, 289] width 35 height 35
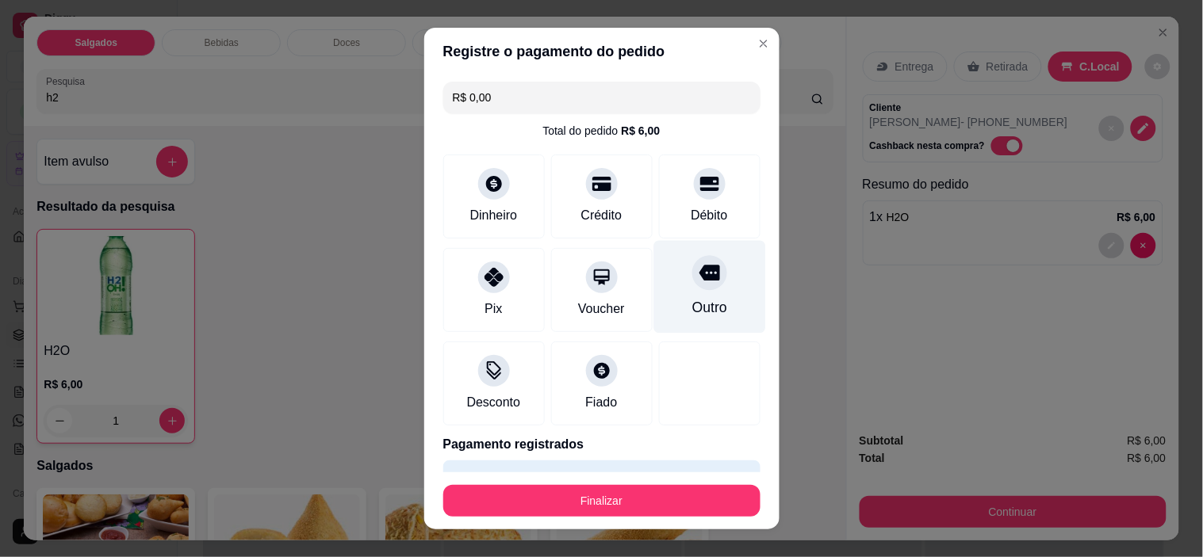
type input "R$ 0,00"
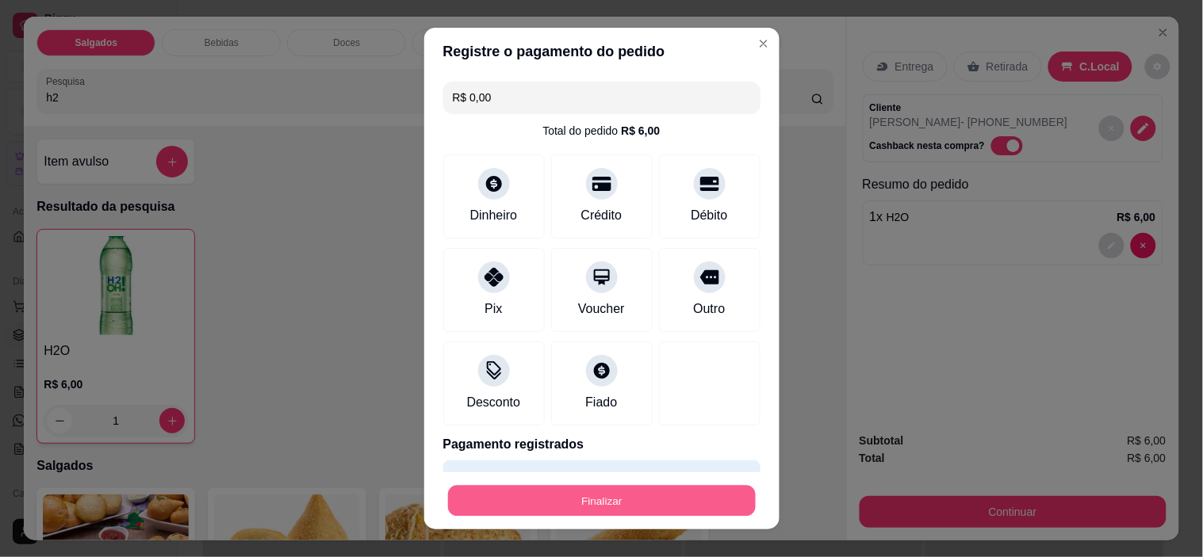
click at [575, 500] on button "Finalizar" at bounding box center [602, 500] width 308 height 31
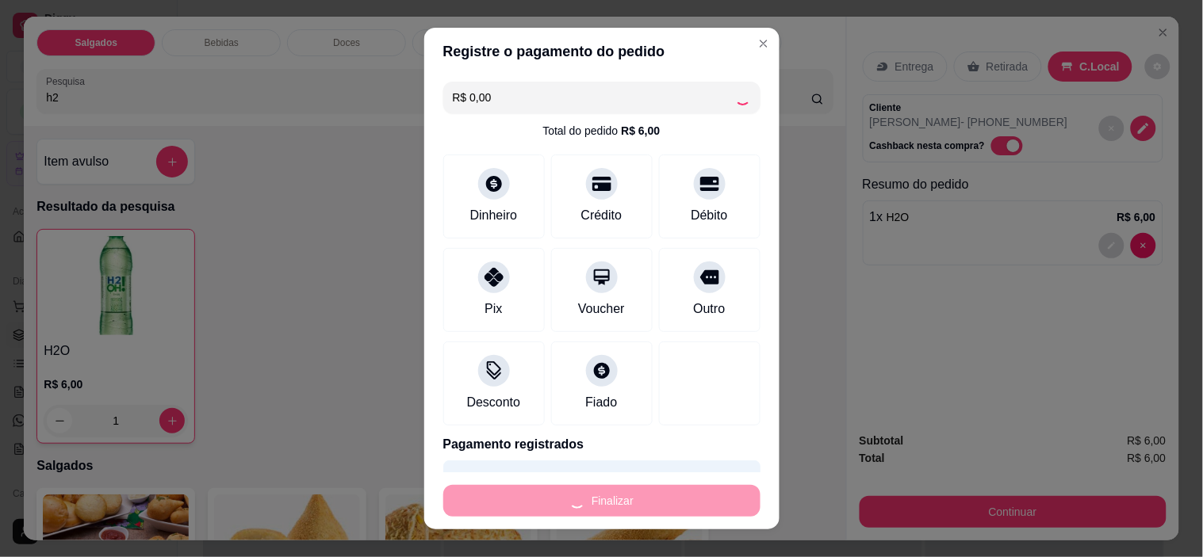
type input "0"
type input "-R$ 6,00"
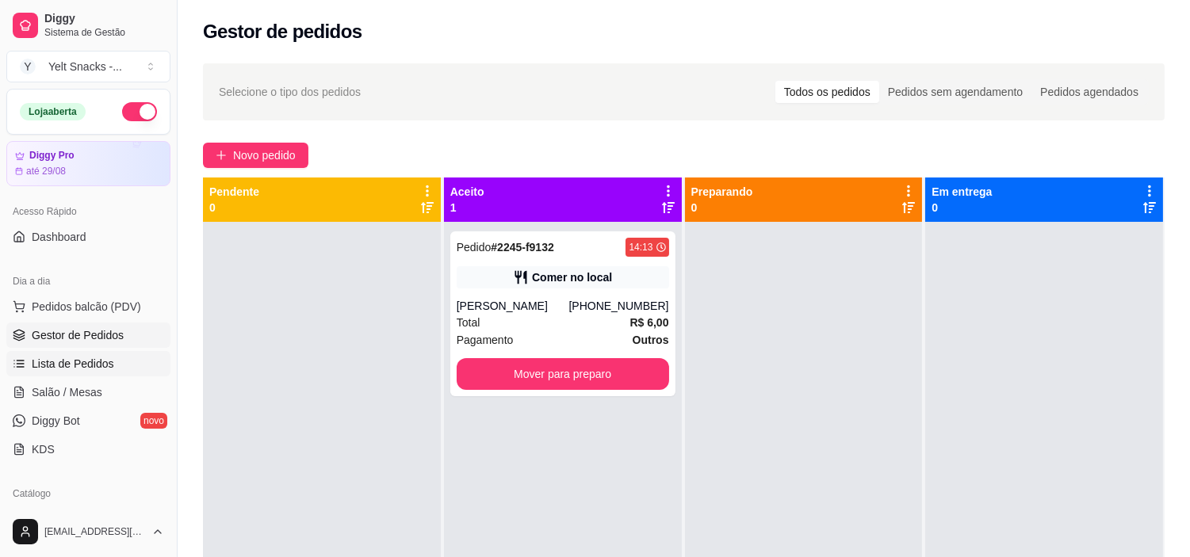
click at [98, 358] on span "Lista de Pedidos" at bounding box center [73, 364] width 82 height 16
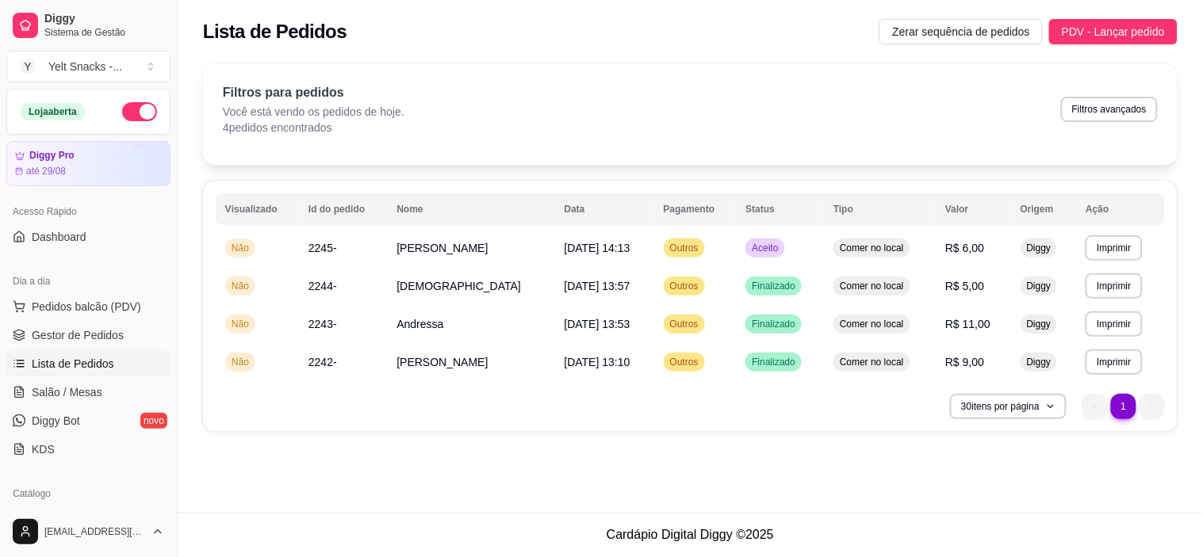
click at [88, 487] on div "Catálogo" at bounding box center [88, 493] width 164 height 25
click at [170, 442] on button "Toggle Sidebar" at bounding box center [176, 278] width 13 height 557
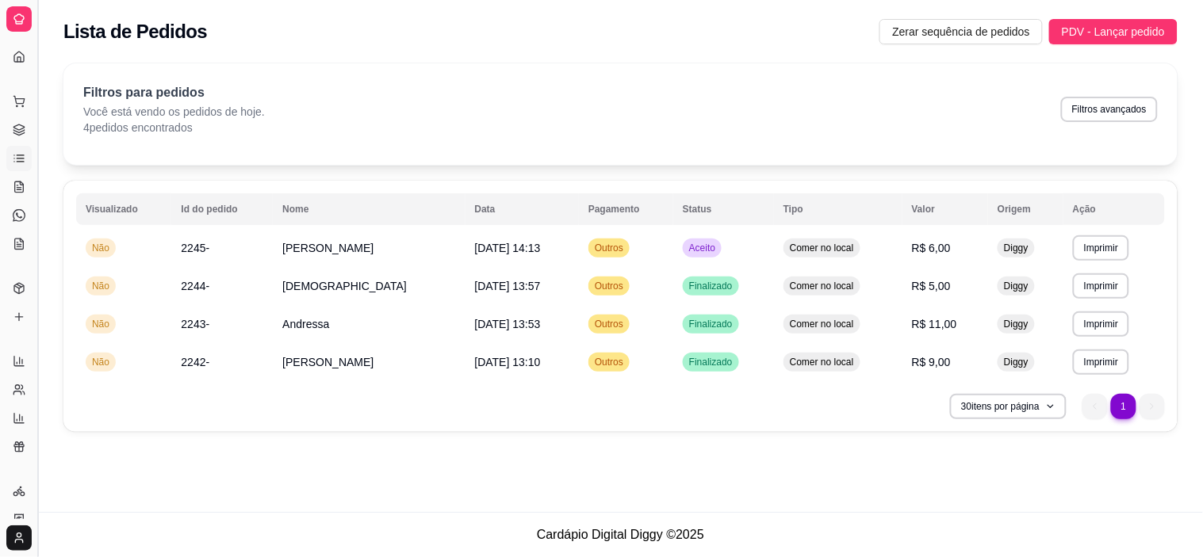
click at [36, 428] on button "Toggle Sidebar" at bounding box center [37, 278] width 13 height 557
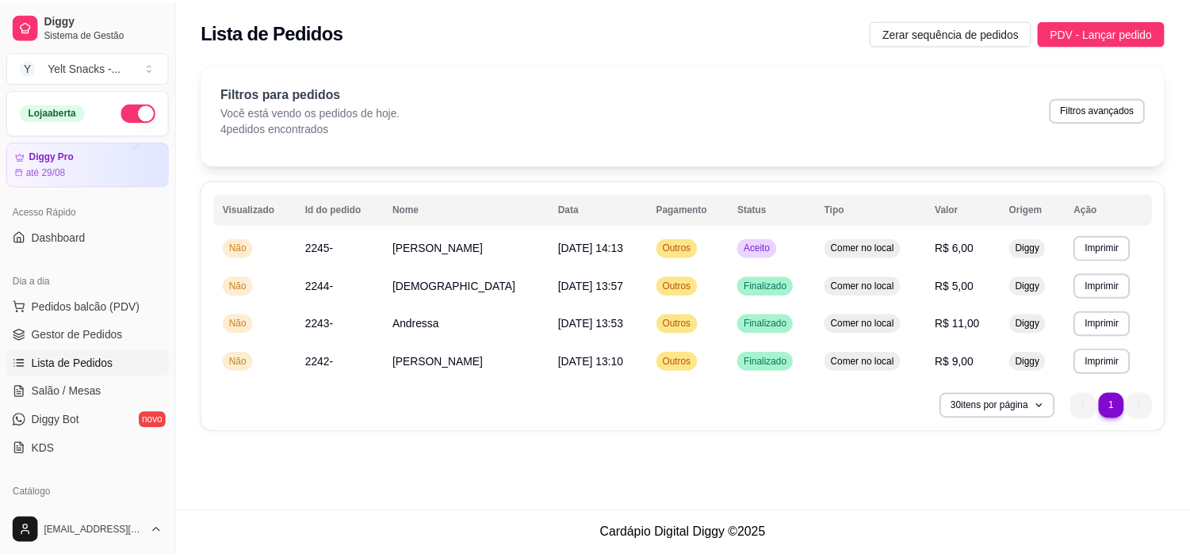
scroll to position [365, 0]
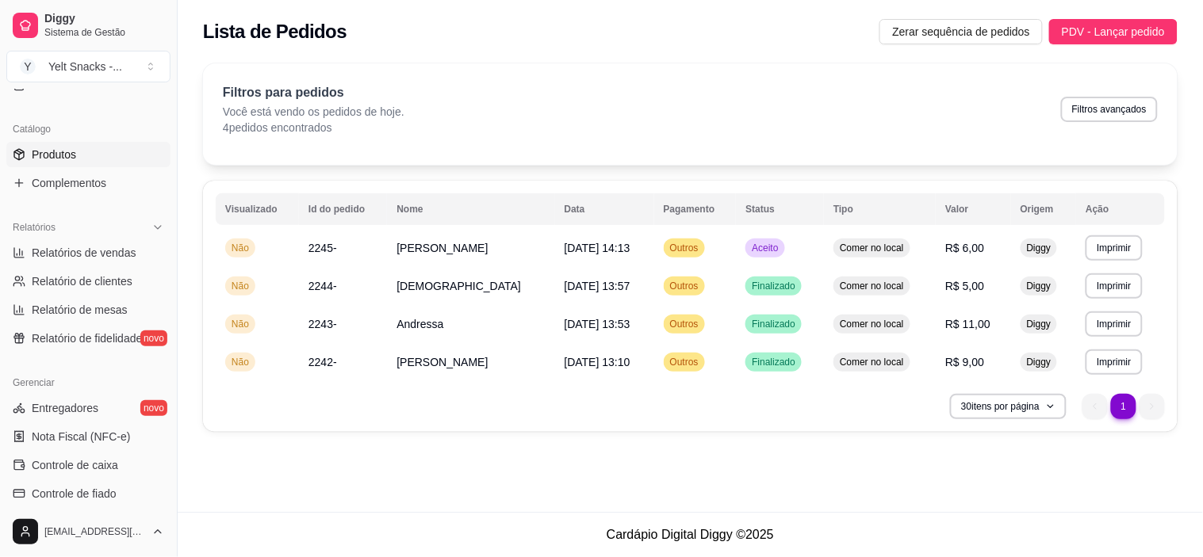
click at [73, 149] on span "Produtos" at bounding box center [54, 155] width 44 height 16
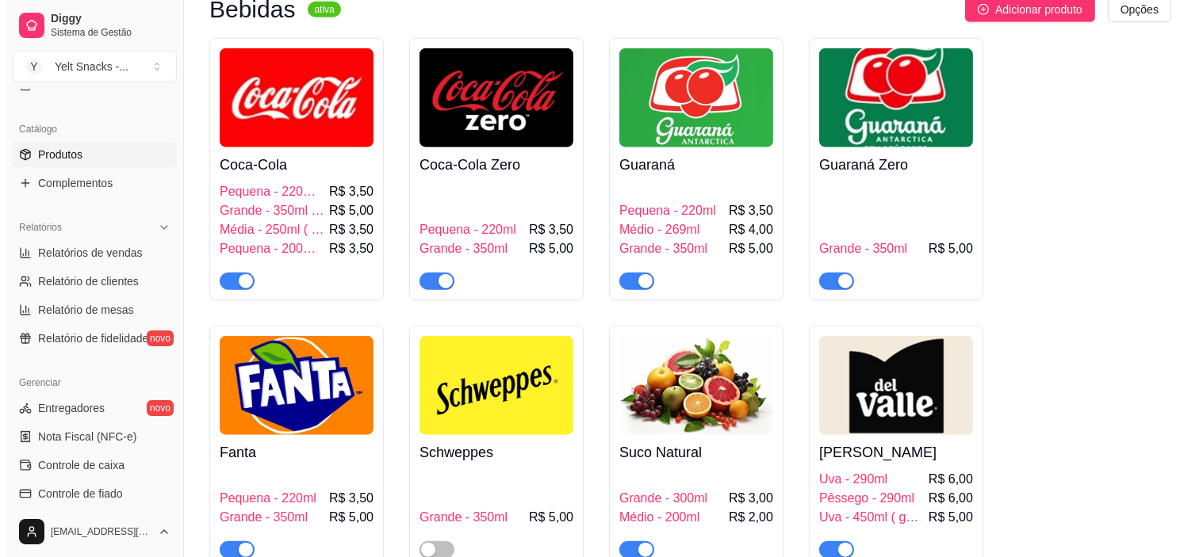
scroll to position [2760, 0]
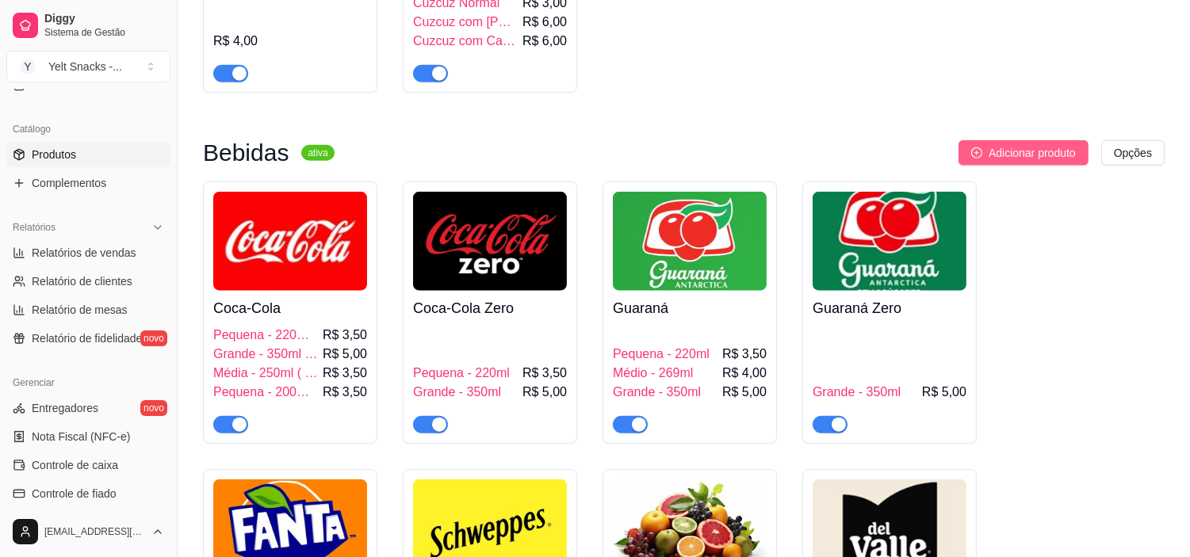
click at [1021, 147] on button "Adicionar produto" at bounding box center [1024, 152] width 130 height 25
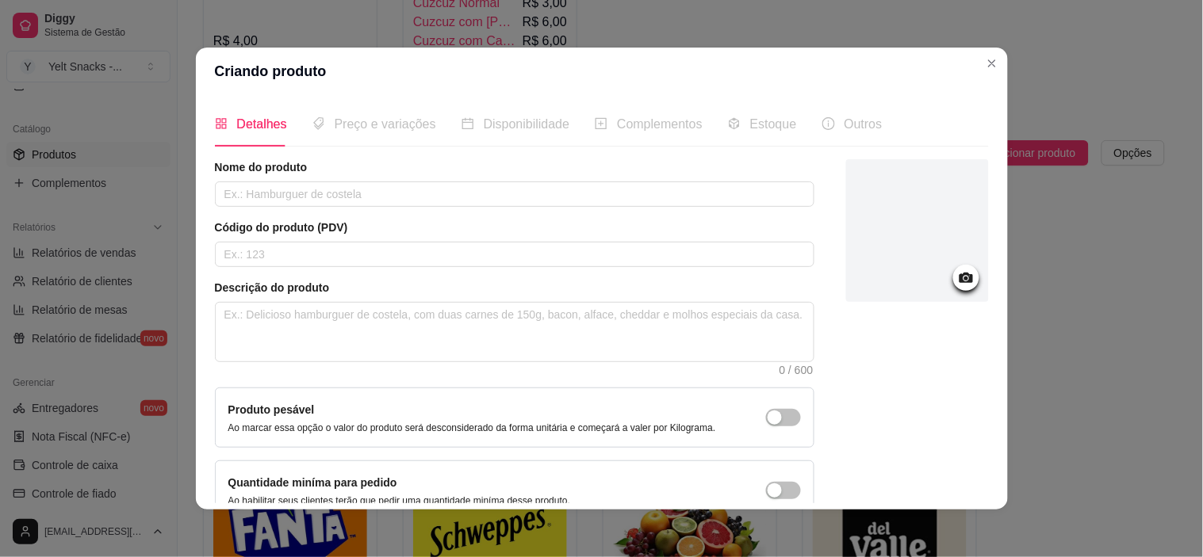
click at [953, 289] on div at bounding box center [917, 230] width 143 height 143
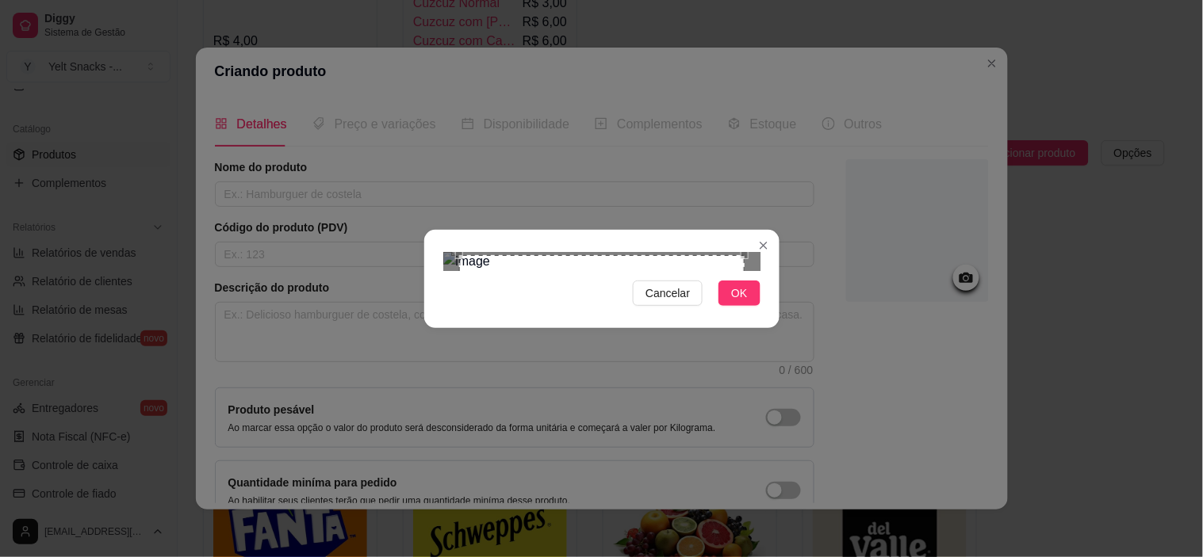
click at [702, 321] on div "Use the arrow keys to move the crop selection area" at bounding box center [601, 397] width 285 height 285
click at [738, 302] on span "OK" at bounding box center [739, 293] width 16 height 17
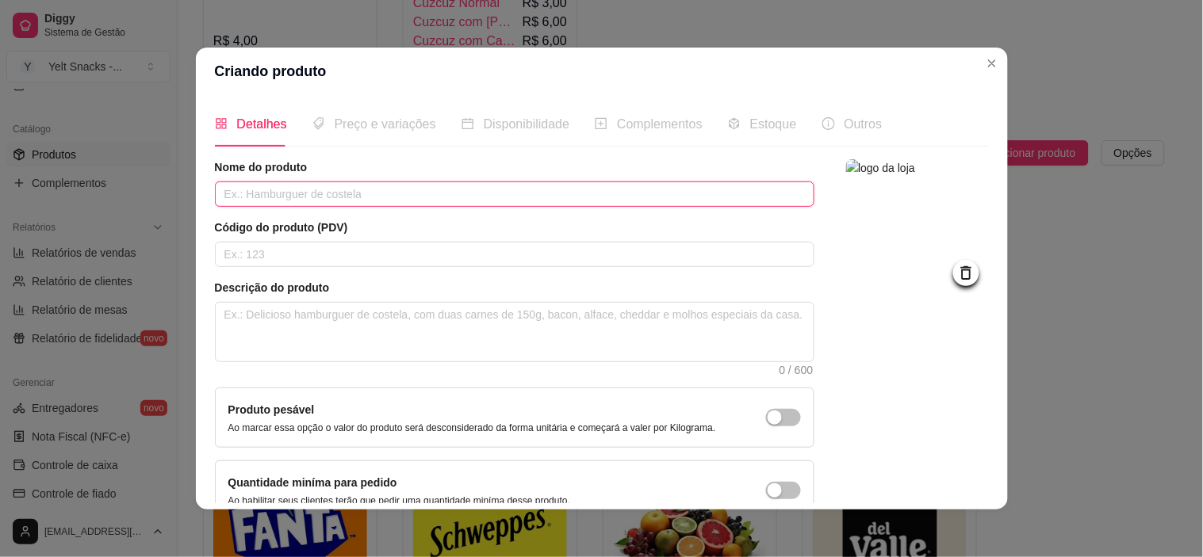
click at [426, 185] on input "text" at bounding box center [514, 194] width 599 height 25
type input "Sprite Lemon Fresh"
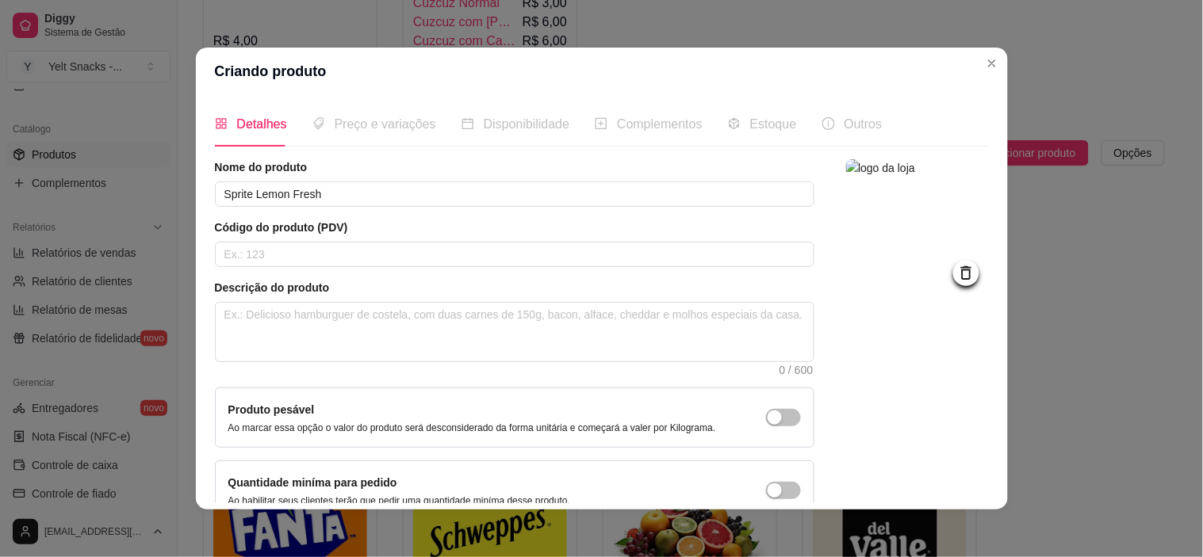
click at [846, 226] on img at bounding box center [917, 230] width 143 height 143
click at [929, 239] on img at bounding box center [917, 230] width 143 height 143
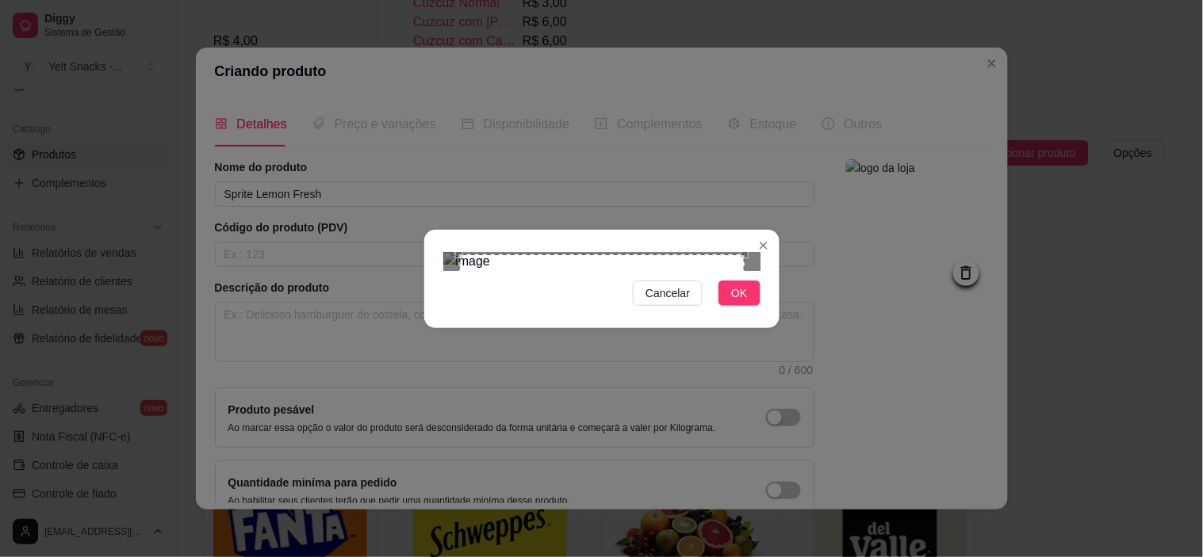
click at [677, 272] on div "Use the arrow keys to move the crop selection area" at bounding box center [601, 397] width 285 height 285
click at [753, 306] on button "OK" at bounding box center [738, 293] width 41 height 25
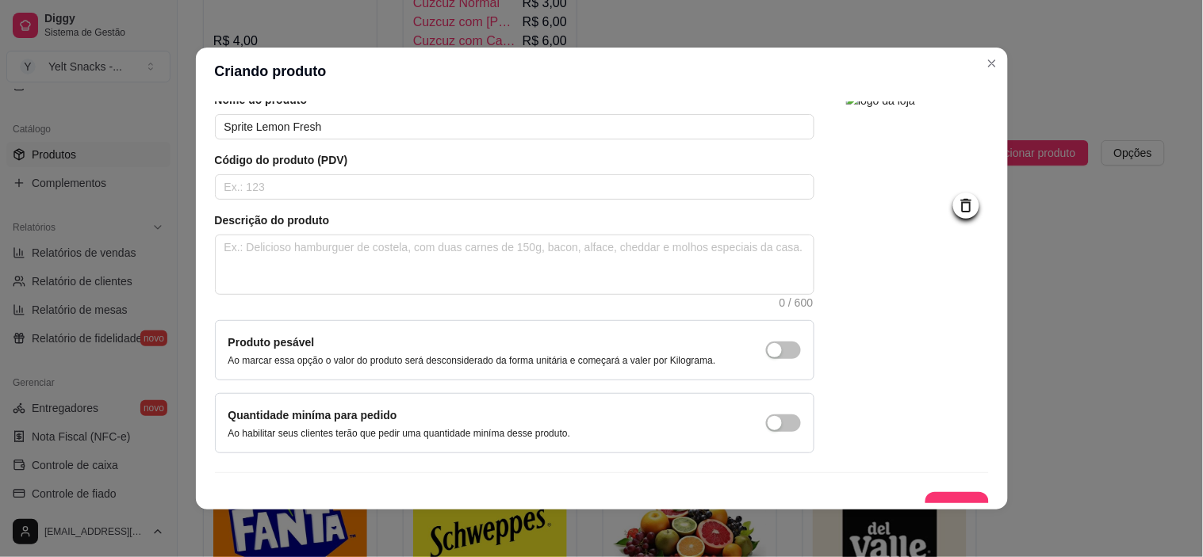
scroll to position [88, 0]
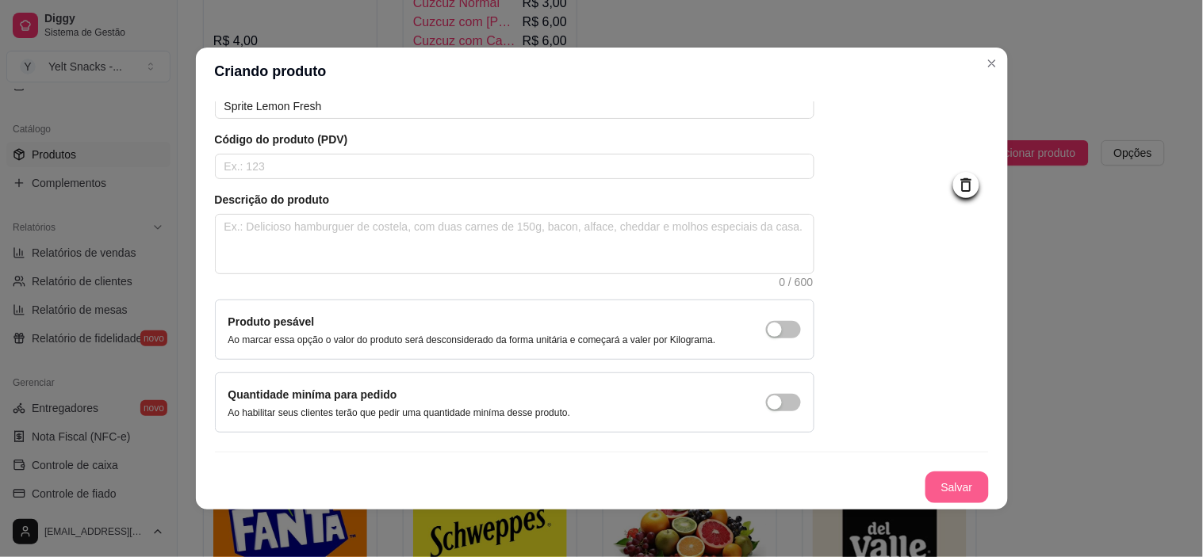
click at [937, 488] on button "Salvar" at bounding box center [956, 488] width 63 height 32
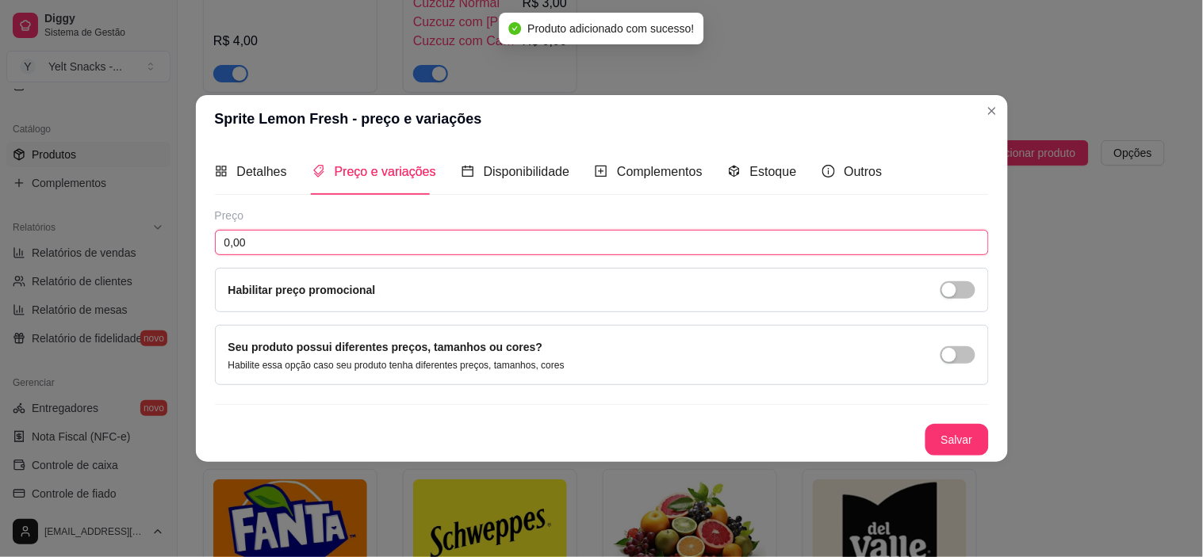
click at [421, 233] on input "0,00" at bounding box center [602, 242] width 774 height 25
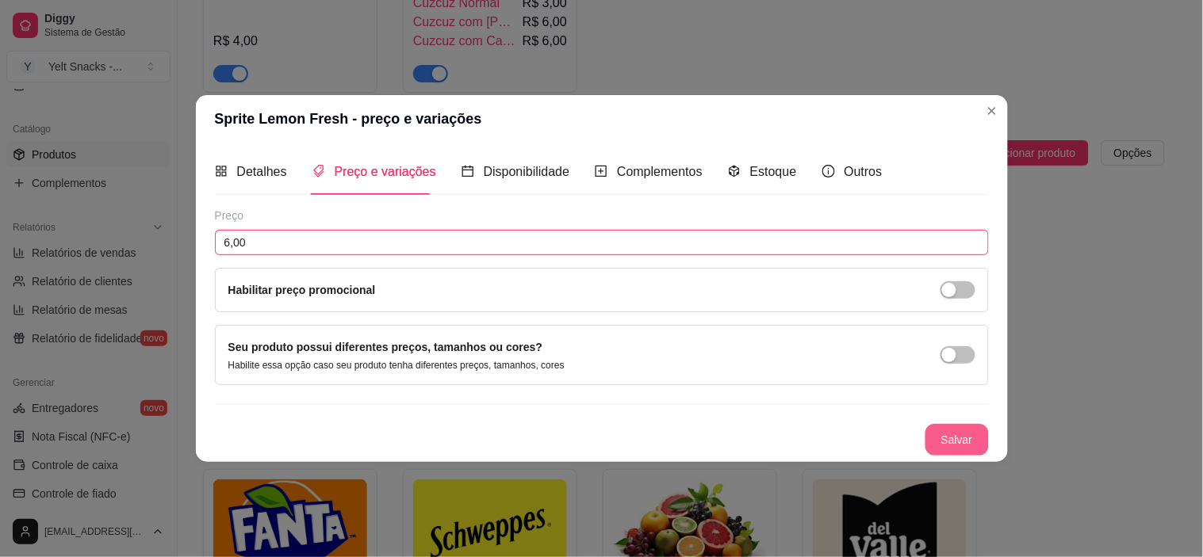
type input "6,00"
click at [966, 426] on button "Salvar" at bounding box center [957, 439] width 62 height 31
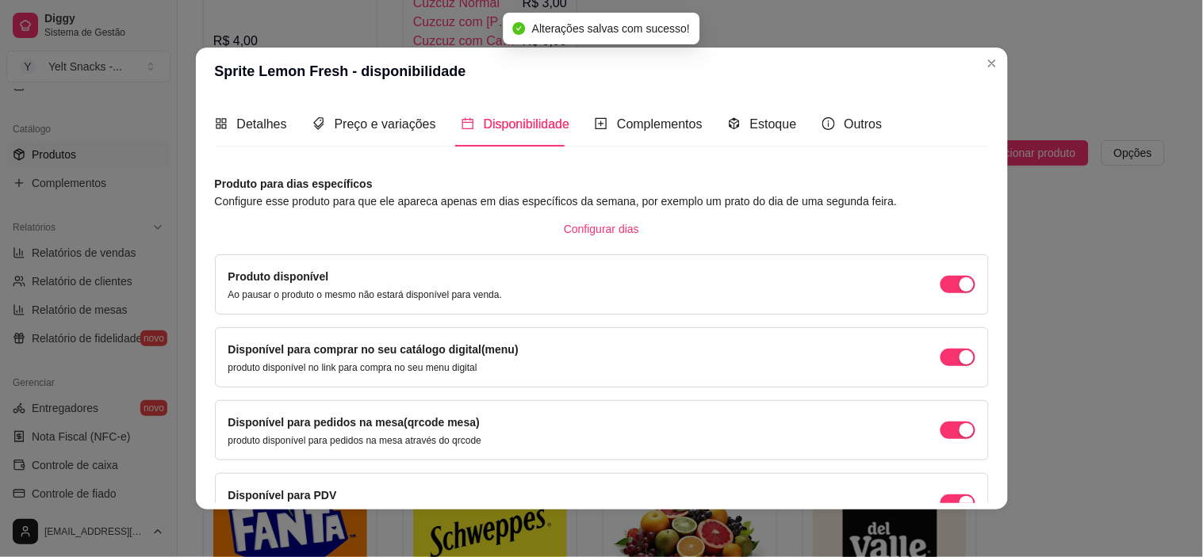
scroll to position [94, 0]
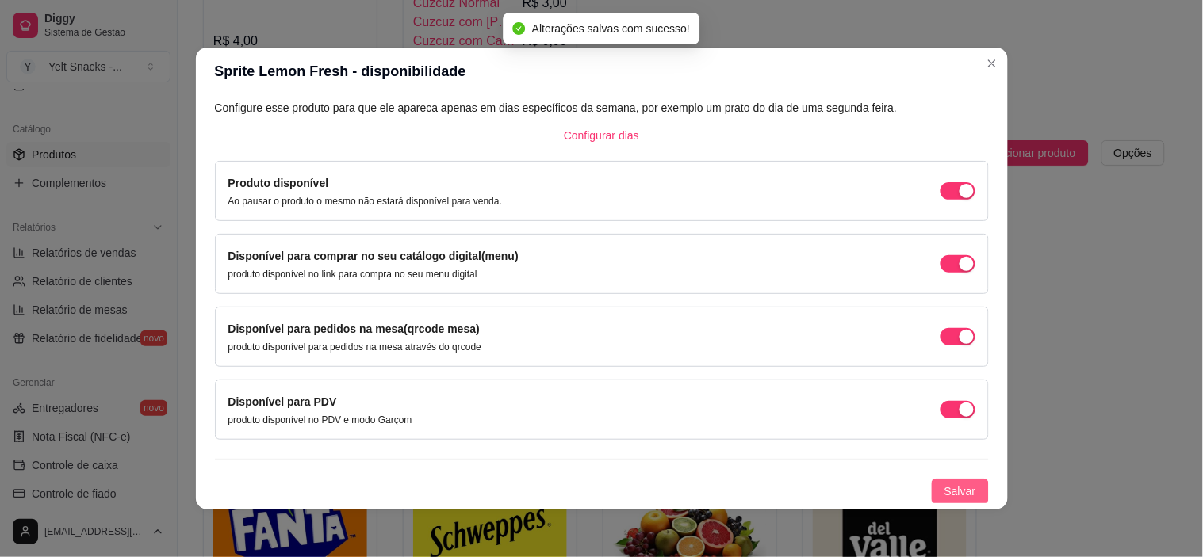
click at [944, 498] on span "Salvar" at bounding box center [960, 491] width 32 height 17
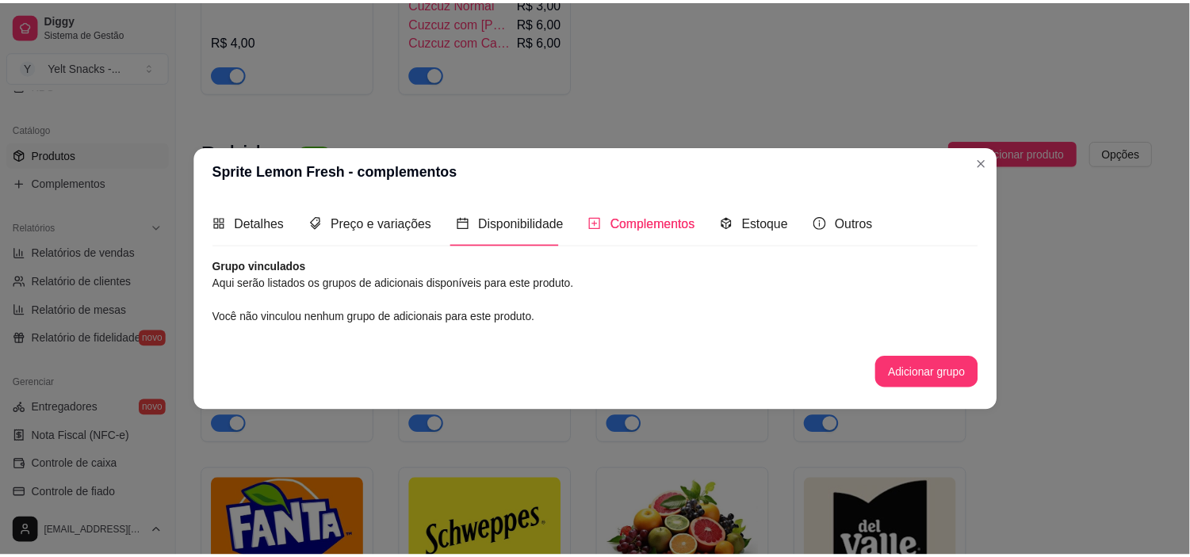
scroll to position [0, 0]
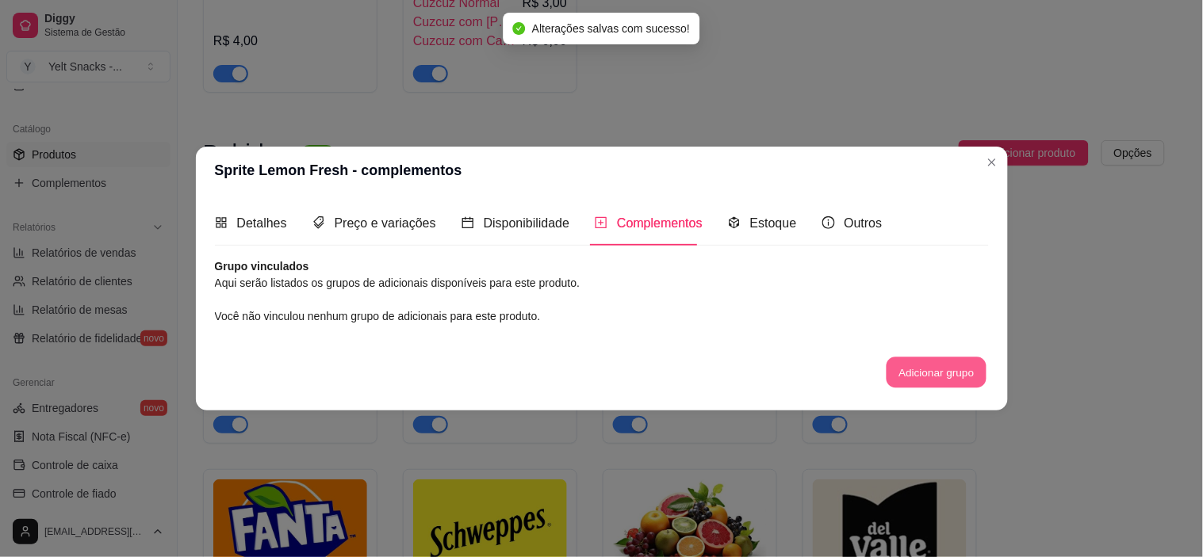
click at [938, 363] on button "Adicionar grupo" at bounding box center [937, 373] width 100 height 31
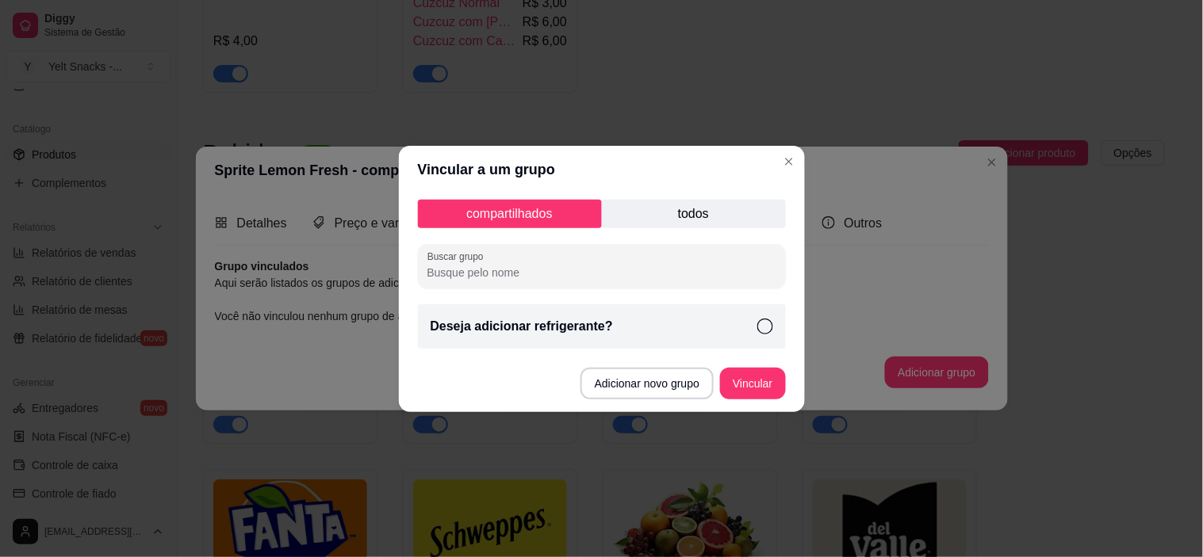
click at [764, 325] on icon at bounding box center [765, 327] width 16 height 16
click at [762, 384] on button "Vincular" at bounding box center [752, 383] width 63 height 31
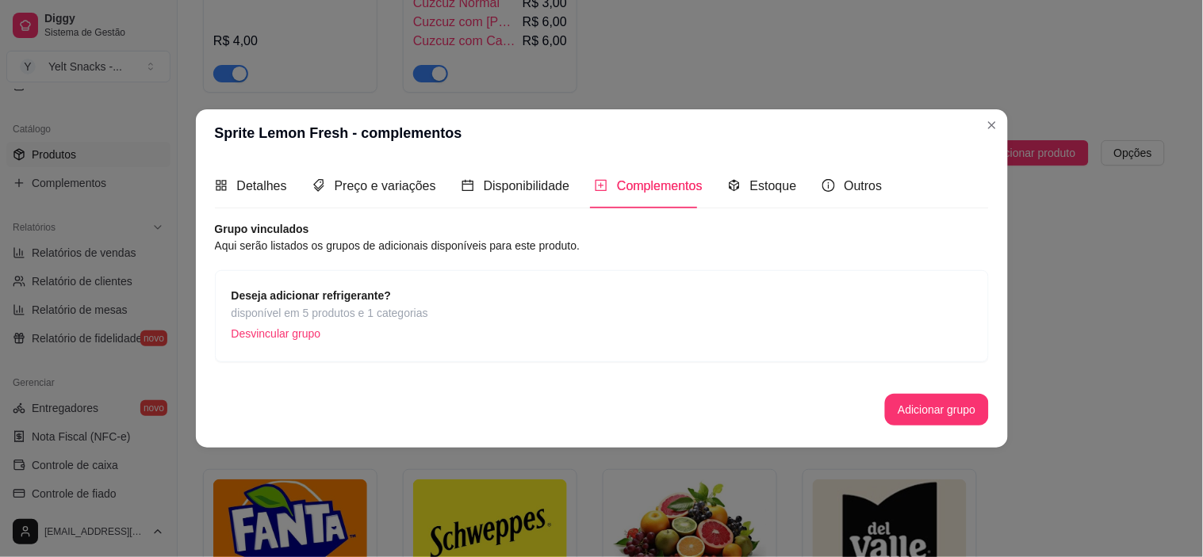
click at [304, 335] on p "Desvincular grupo" at bounding box center [330, 334] width 197 height 24
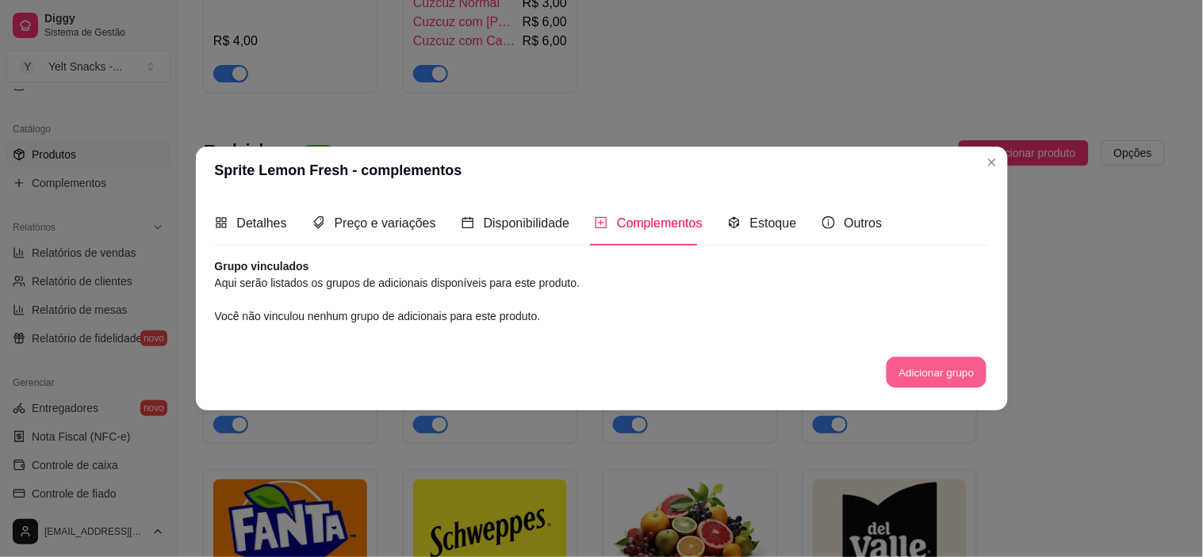
click at [949, 377] on button "Adicionar grupo" at bounding box center [937, 373] width 100 height 31
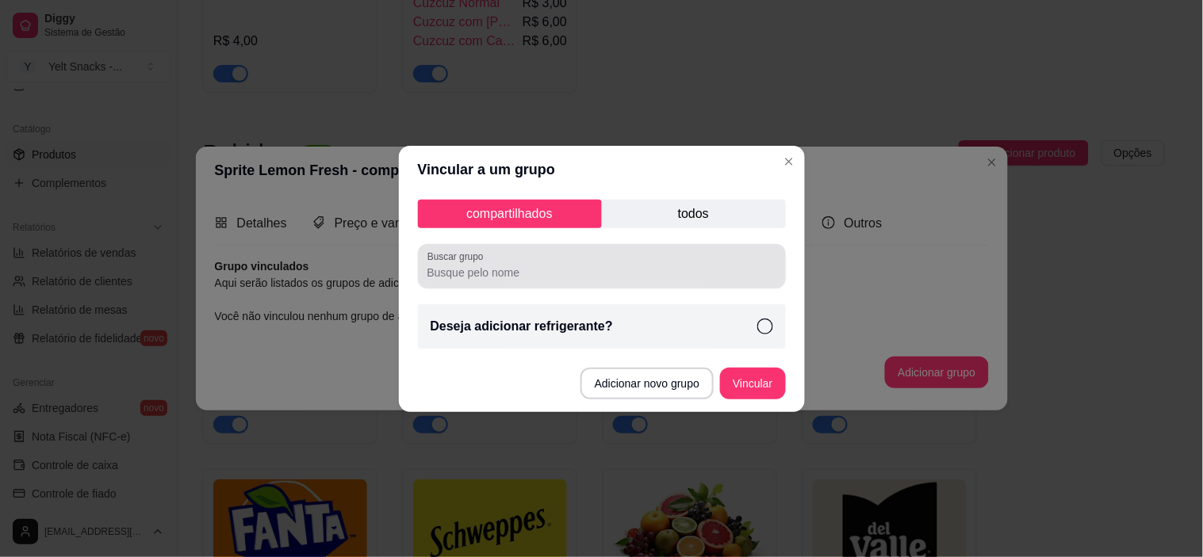
click at [572, 282] on div at bounding box center [601, 267] width 349 height 32
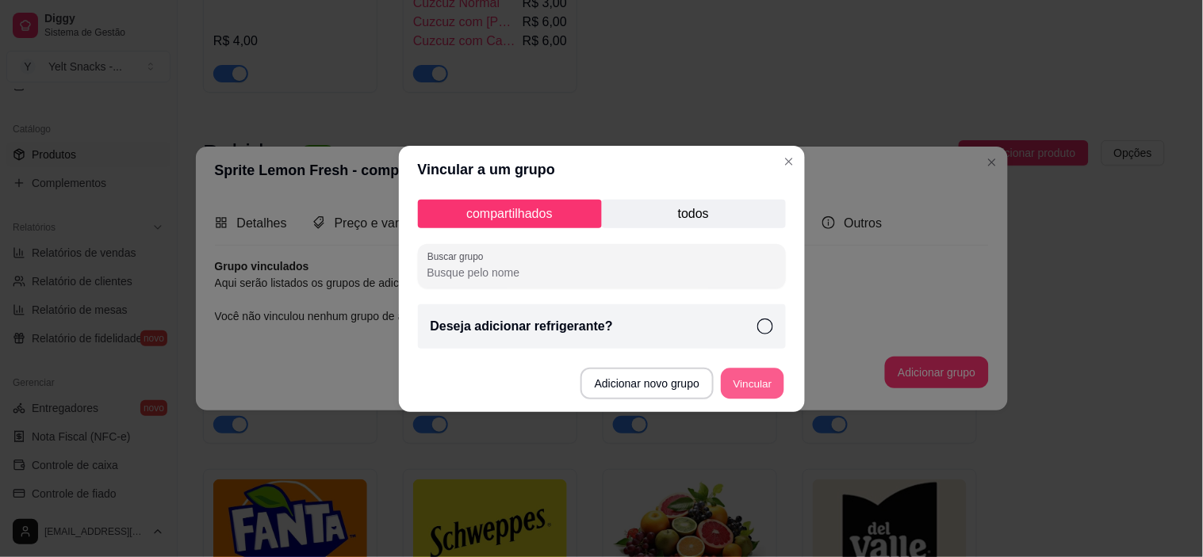
click at [759, 384] on button "Vincular" at bounding box center [752, 383] width 63 height 31
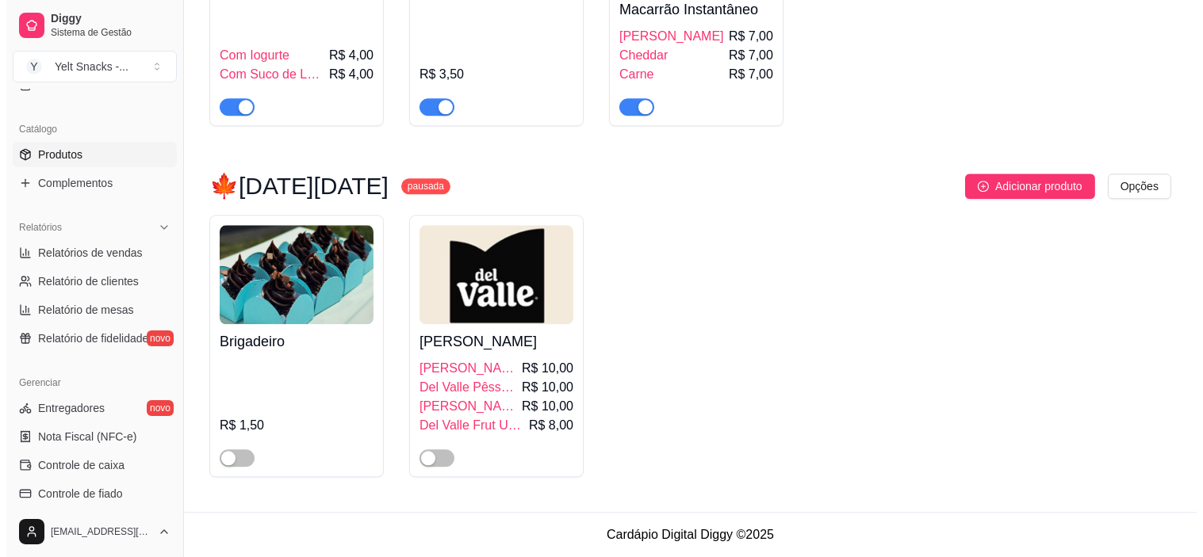
scroll to position [6980, 0]
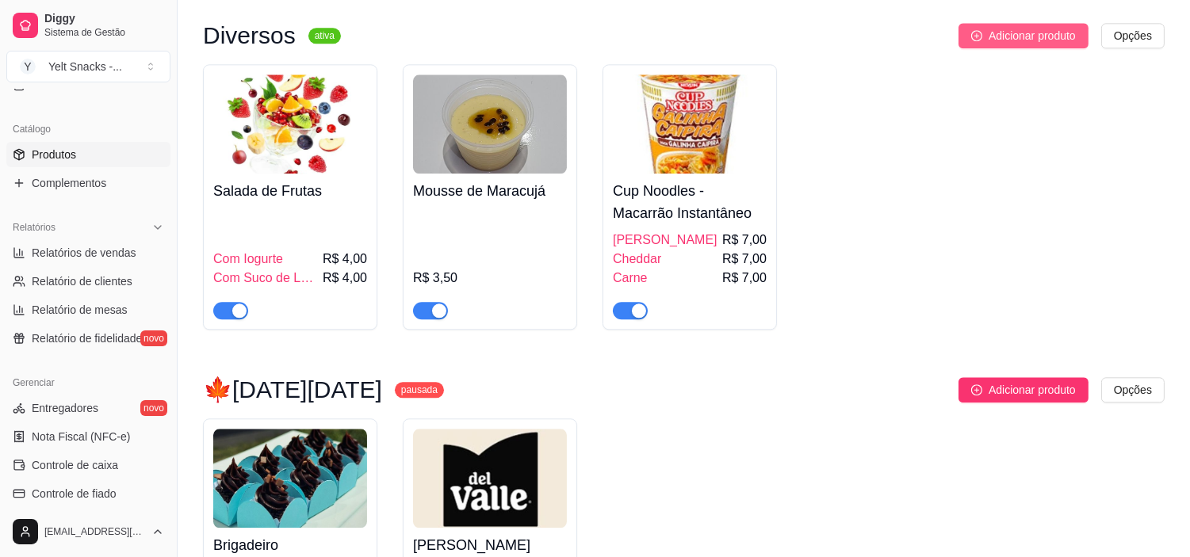
click at [1003, 44] on span "Adicionar produto" at bounding box center [1032, 35] width 87 height 17
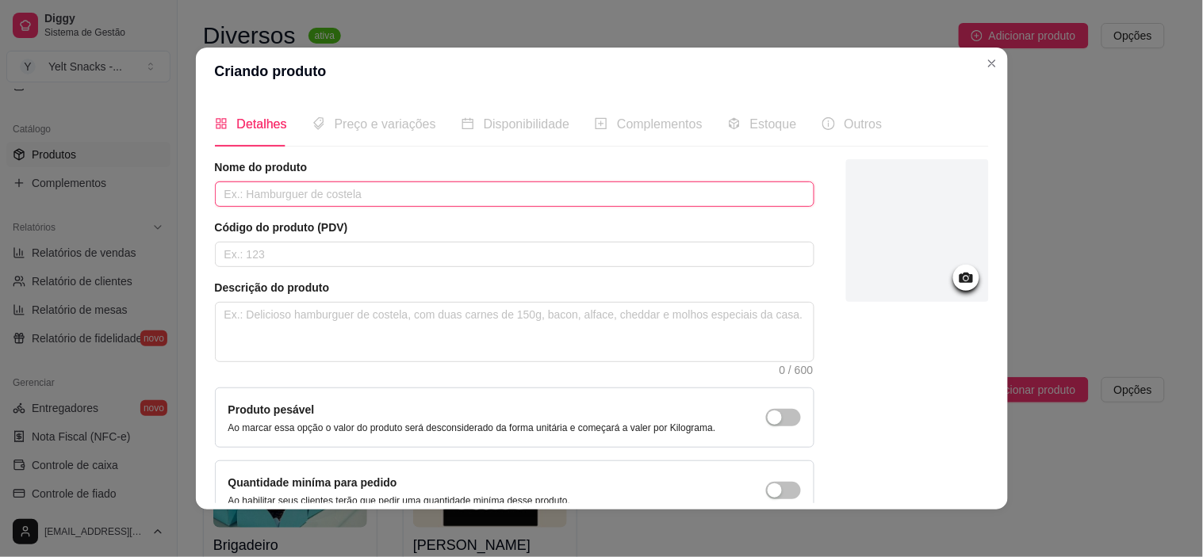
click at [325, 191] on input "text" at bounding box center [514, 194] width 599 height 25
type input "Pudim de Leite Condensado"
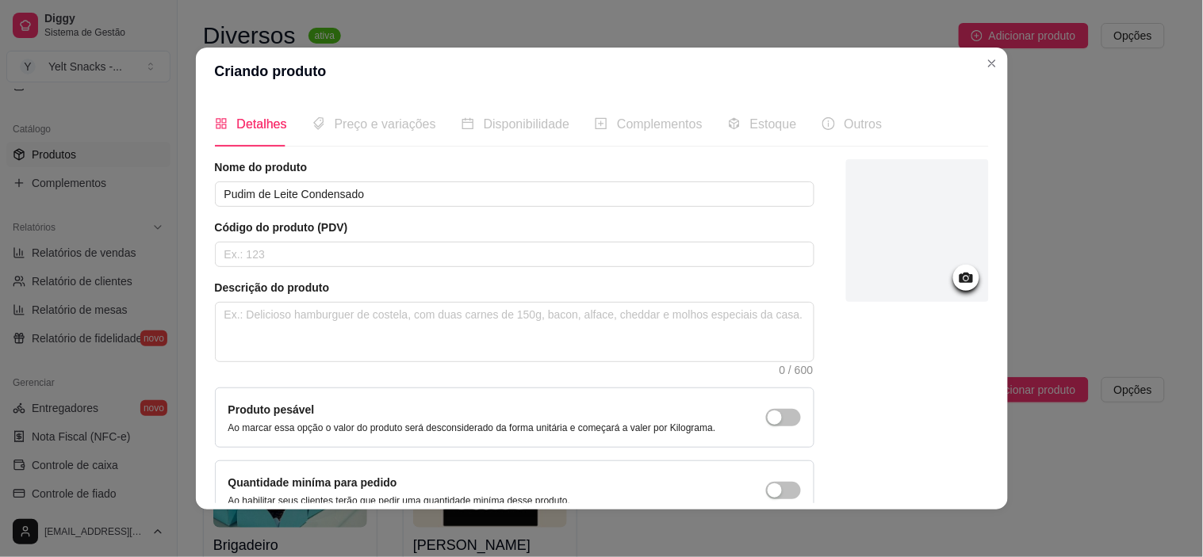
click at [917, 279] on div at bounding box center [917, 230] width 143 height 143
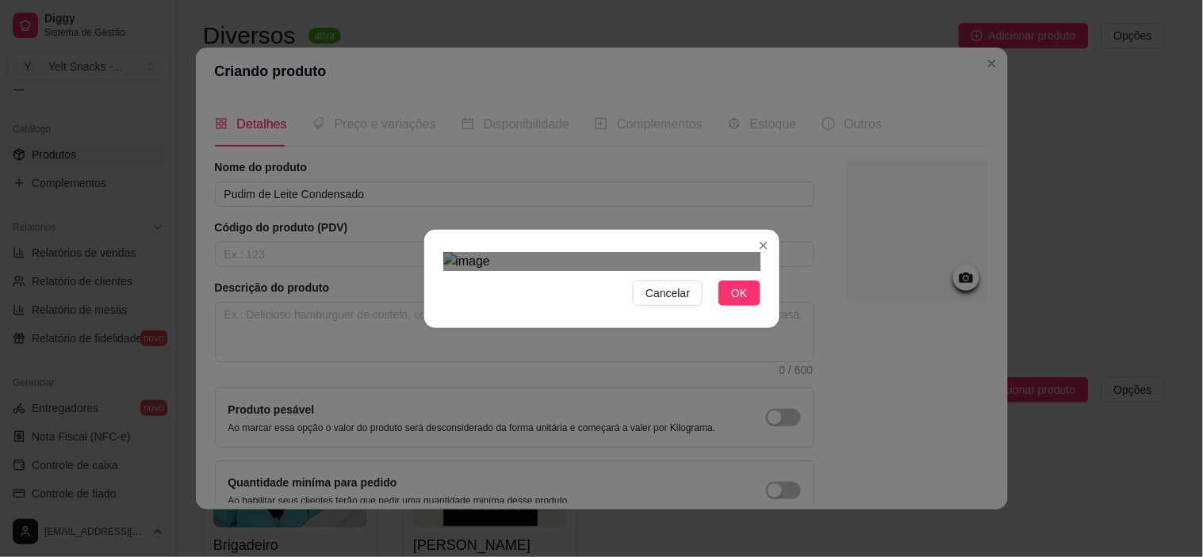
click at [576, 252] on div at bounding box center [601, 261] width 317 height 19
click at [447, 252] on img at bounding box center [601, 261] width 317 height 19
click at [599, 312] on div "Cancelar OK" at bounding box center [601, 279] width 355 height 67
click at [527, 298] on div "Use the arrow keys to move the crop selection area" at bounding box center [517, 372] width 148 height 148
click at [573, 252] on div at bounding box center [601, 261] width 317 height 19
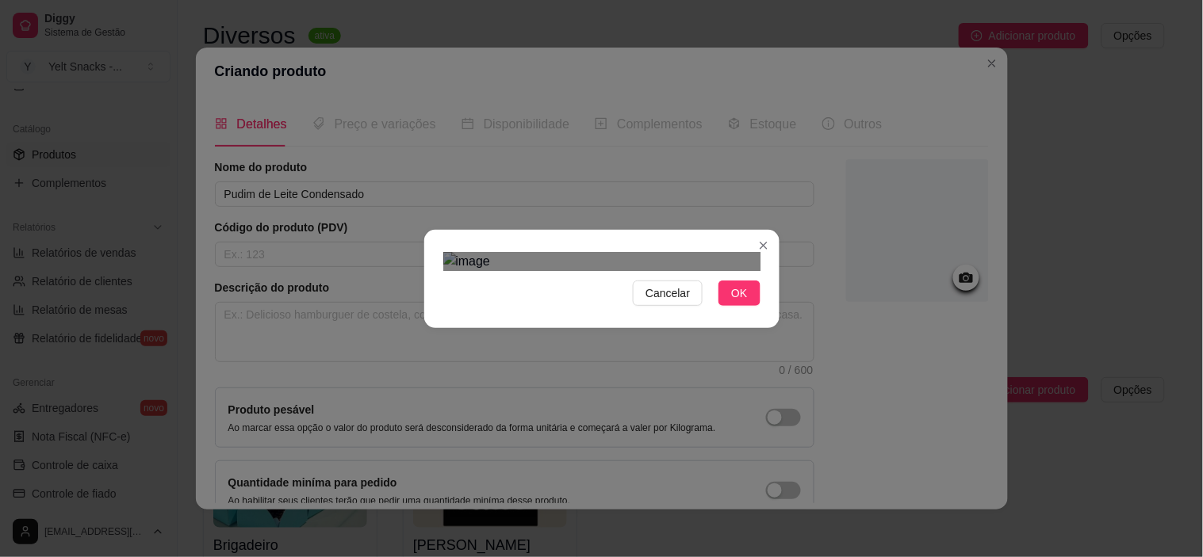
click at [534, 338] on div "Use the arrow keys to move the crop selection area" at bounding box center [509, 404] width 133 height 133
click at [750, 306] on button "OK" at bounding box center [738, 293] width 41 height 25
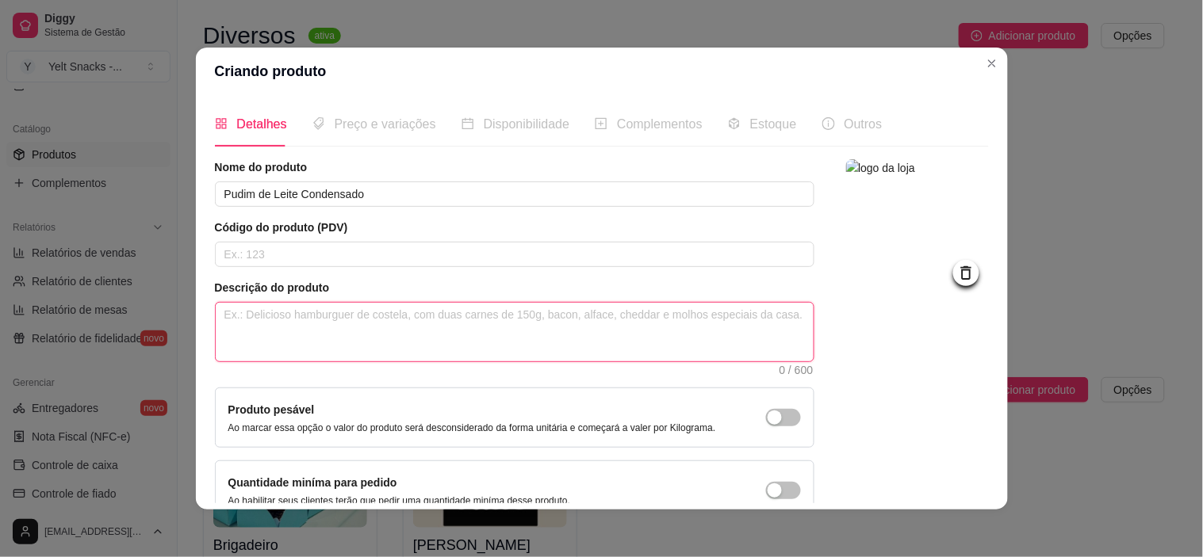
click at [399, 338] on textarea at bounding box center [515, 332] width 598 height 59
type textarea "P"
type textarea "Po"
type textarea "Pot"
type textarea "Poti"
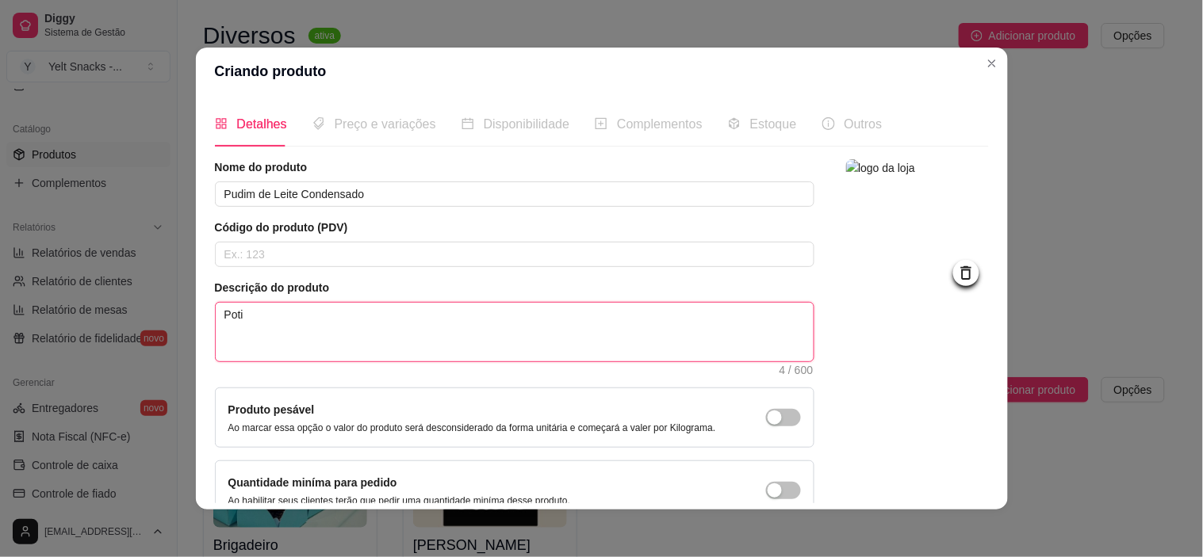
type textarea "Potin"
type textarea "Potinh"
type textarea "Potinho"
type textarea "Potinho d"
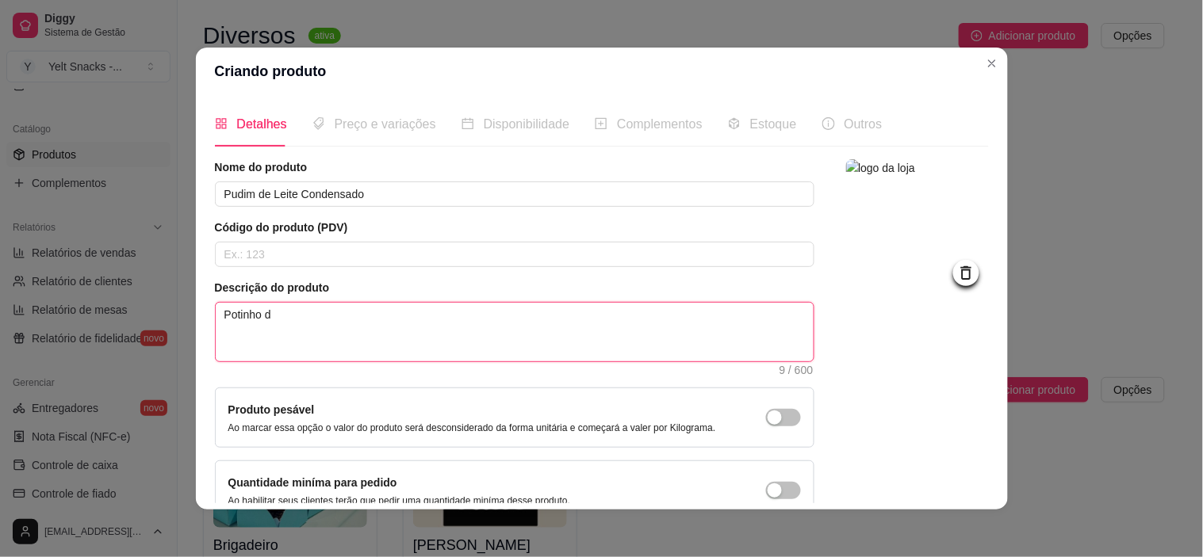
type textarea "Potinho de"
type textarea "Potinho de 1"
type textarea "Potinho de 10"
type textarea "Potinho de 100"
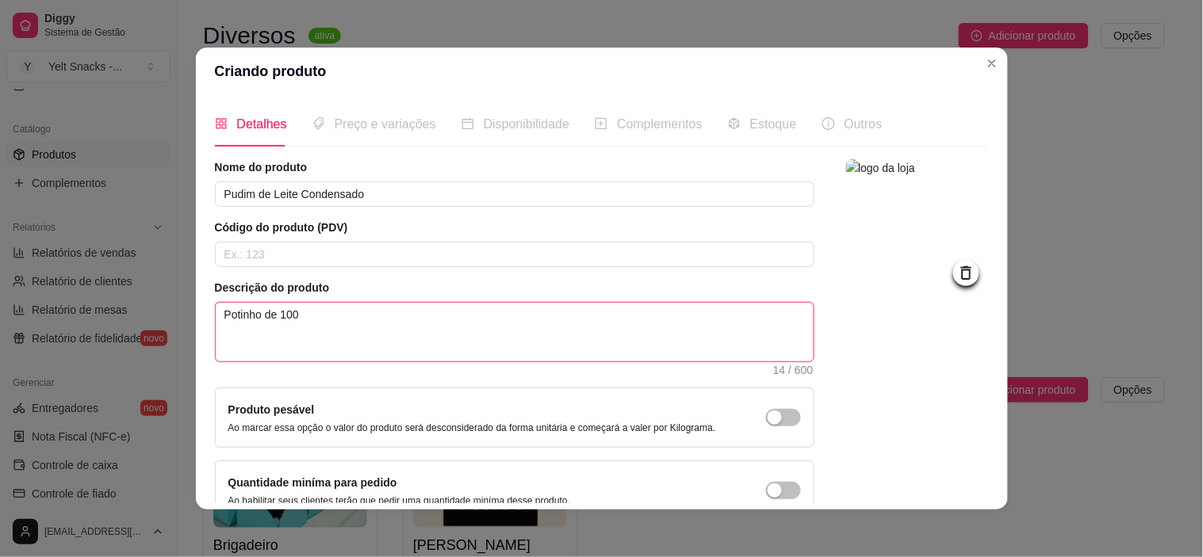
type textarea "Potinho de 100m"
type textarea "Potinho de 100ml"
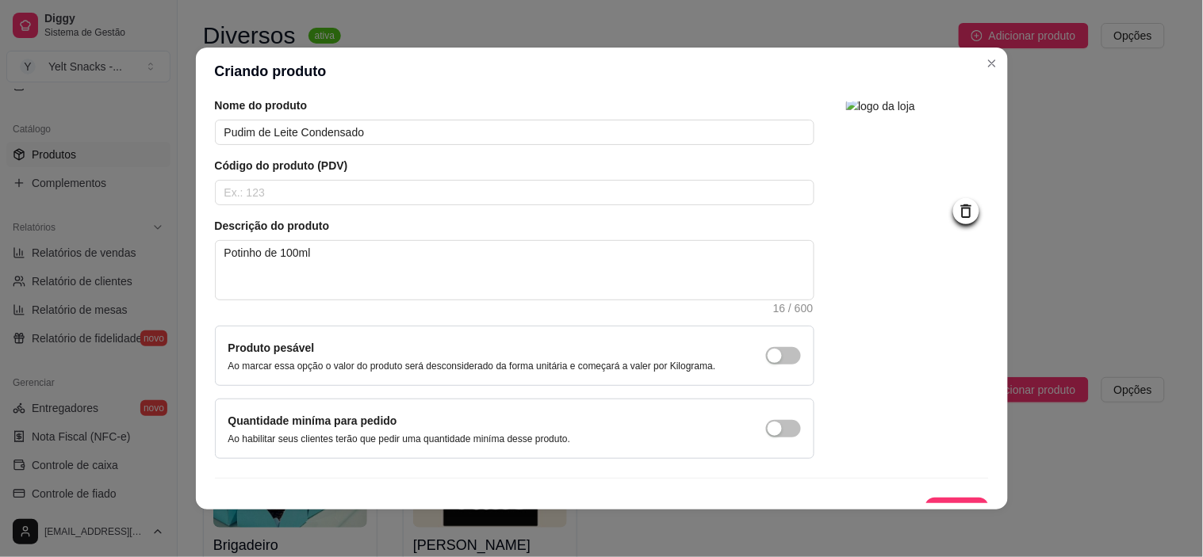
scroll to position [88, 0]
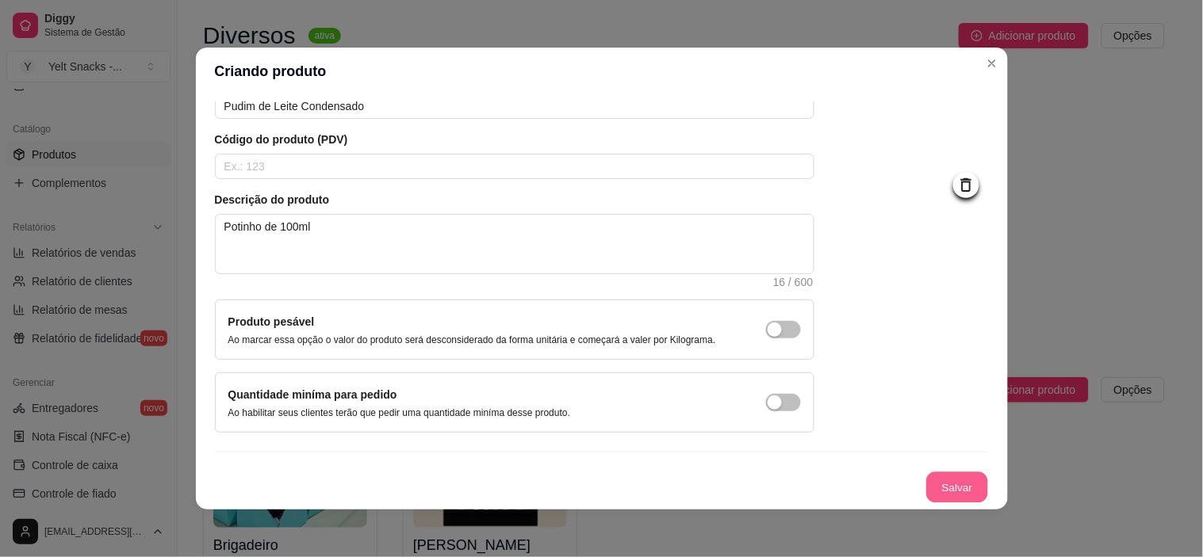
click at [926, 481] on button "Salvar" at bounding box center [957, 488] width 62 height 31
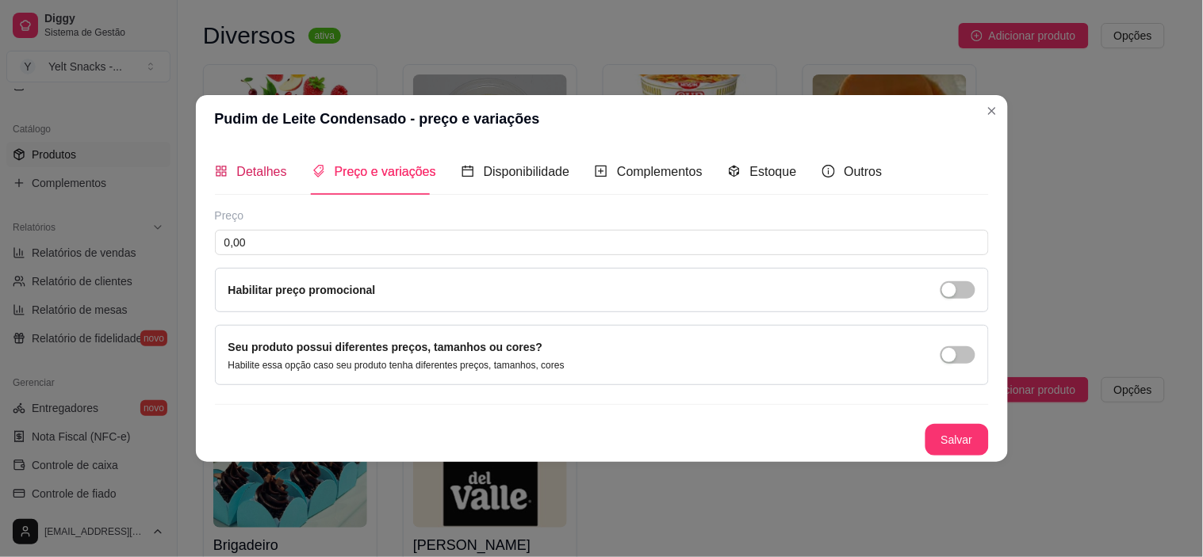
click at [254, 180] on div "Detalhes" at bounding box center [251, 172] width 72 height 20
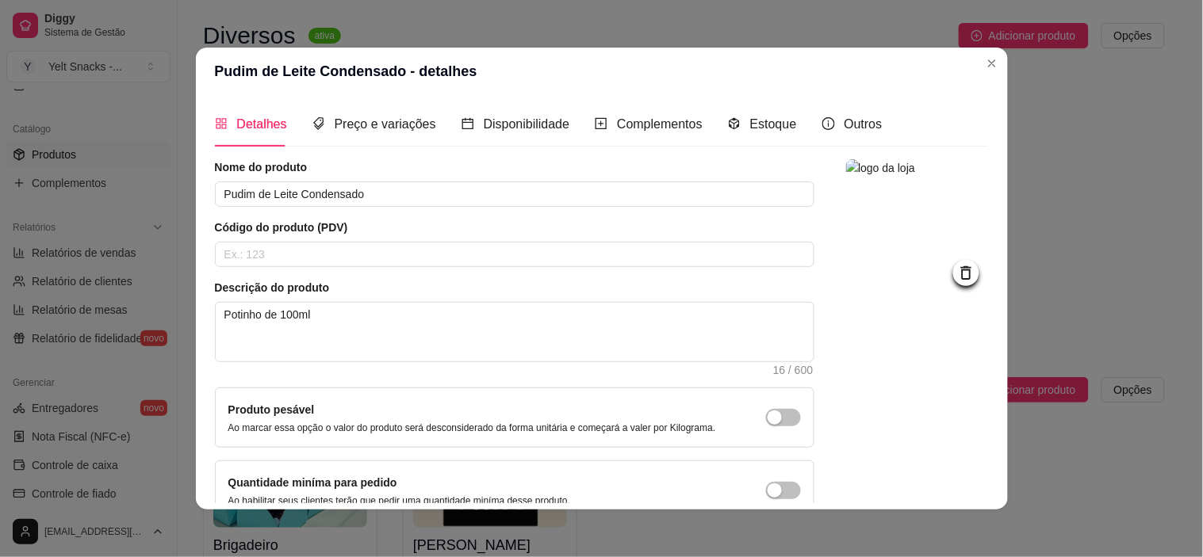
click at [918, 250] on img at bounding box center [917, 230] width 143 height 143
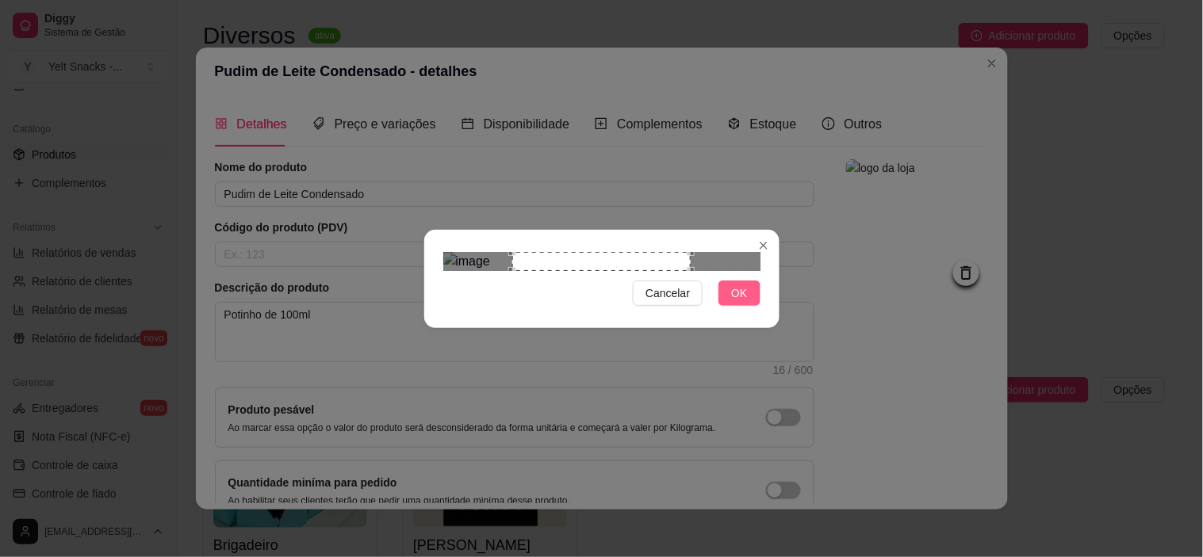
click at [741, 302] on span "OK" at bounding box center [739, 293] width 16 height 17
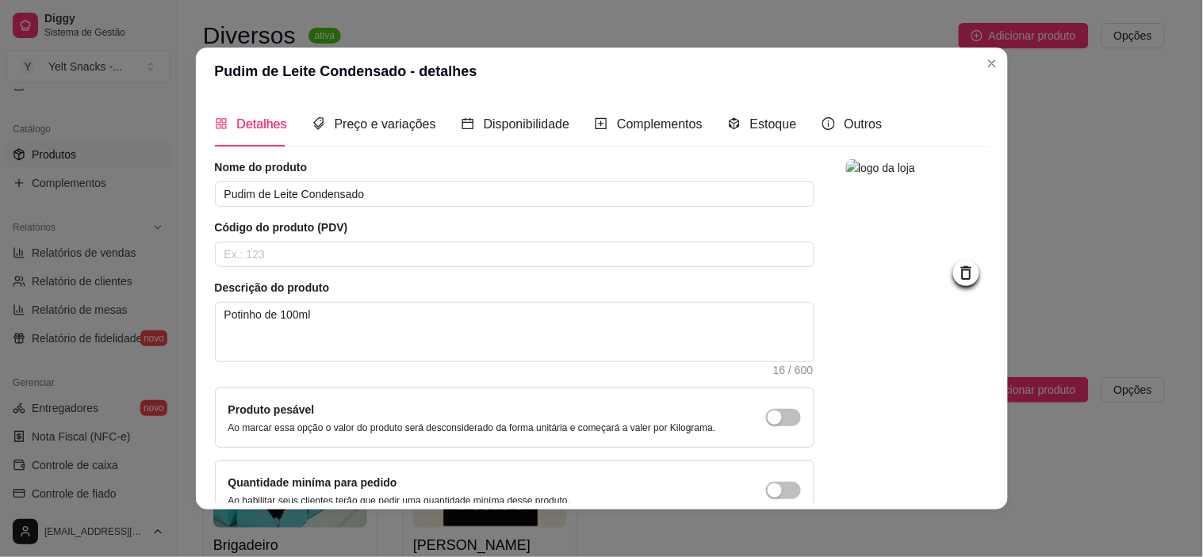
click at [925, 239] on img at bounding box center [917, 230] width 143 height 143
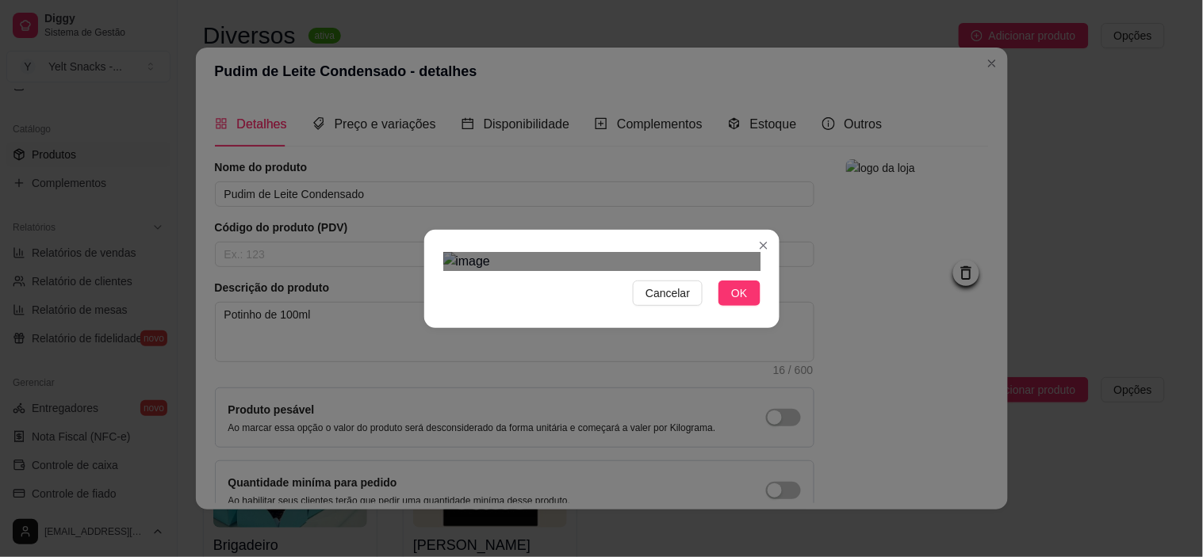
click at [691, 271] on img at bounding box center [601, 261] width 317 height 19
click at [664, 271] on img at bounding box center [601, 261] width 317 height 19
click at [607, 268] on div "Use the arrow keys to move the crop selection area" at bounding box center [606, 346] width 156 height 156
click at [733, 302] on span "OK" at bounding box center [739, 293] width 16 height 17
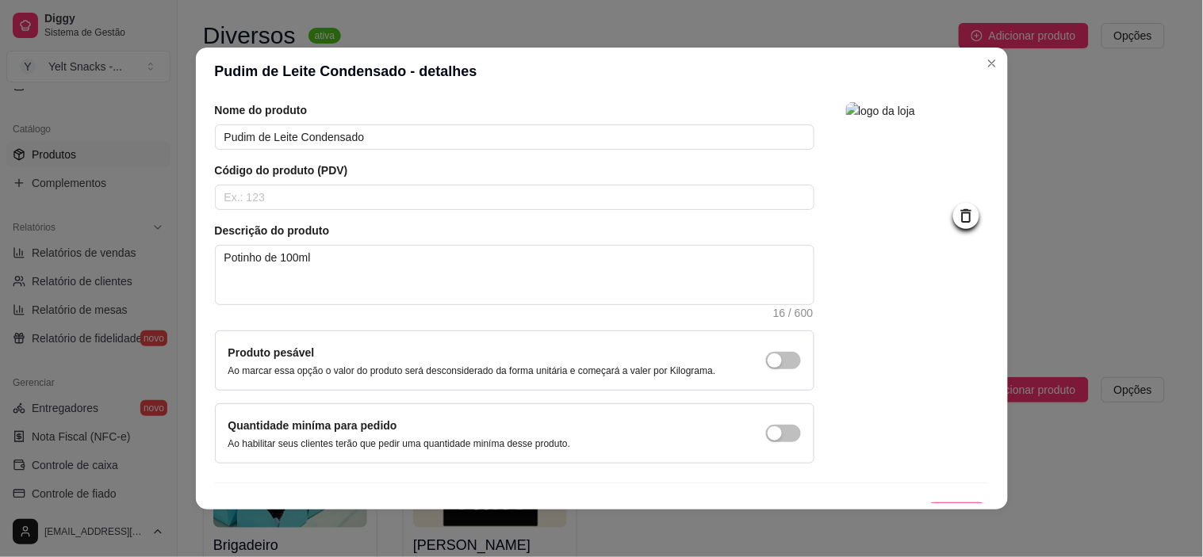
scroll to position [88, 0]
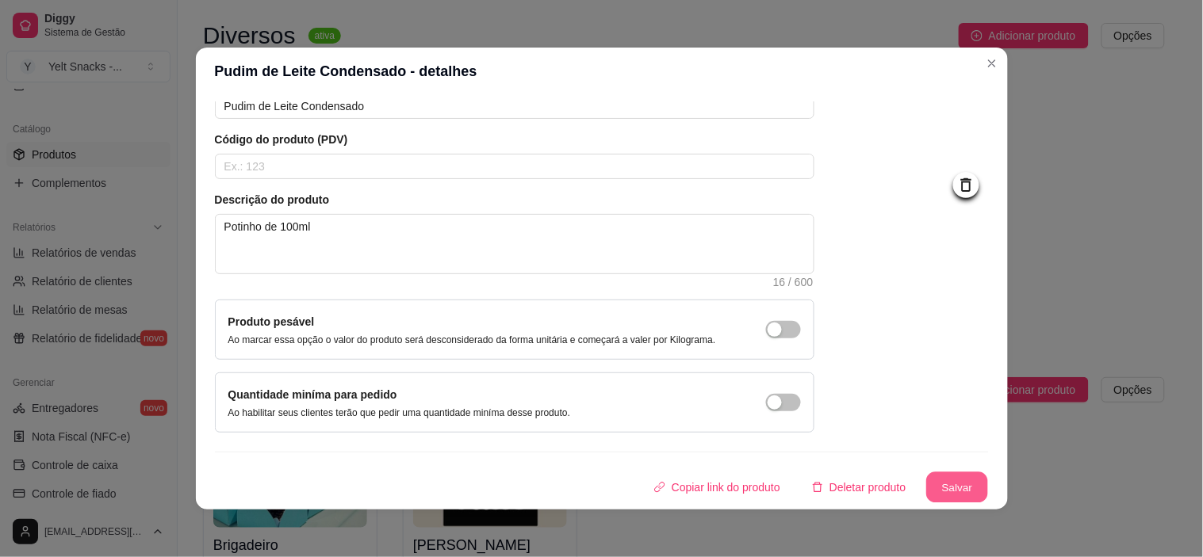
click at [932, 485] on button "Salvar" at bounding box center [957, 488] width 62 height 31
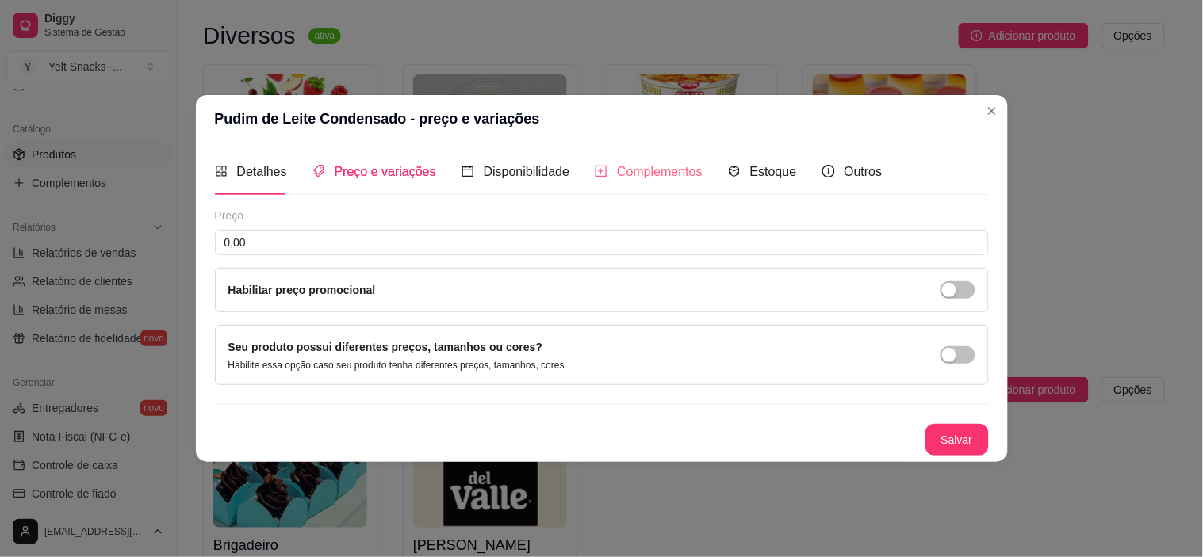
scroll to position [0, 0]
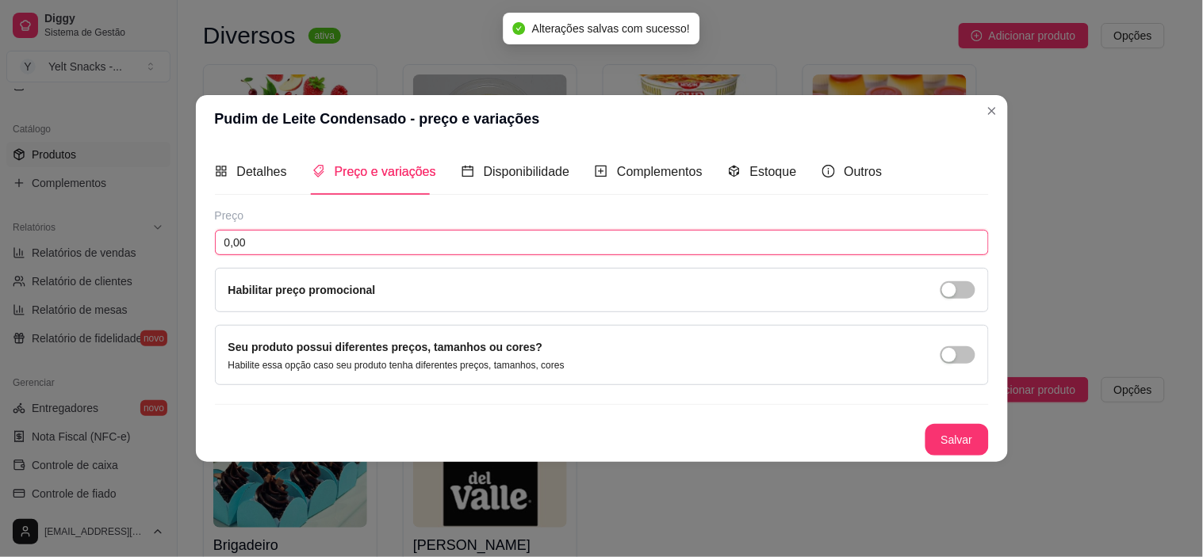
click at [343, 240] on input "0,00" at bounding box center [602, 242] width 774 height 25
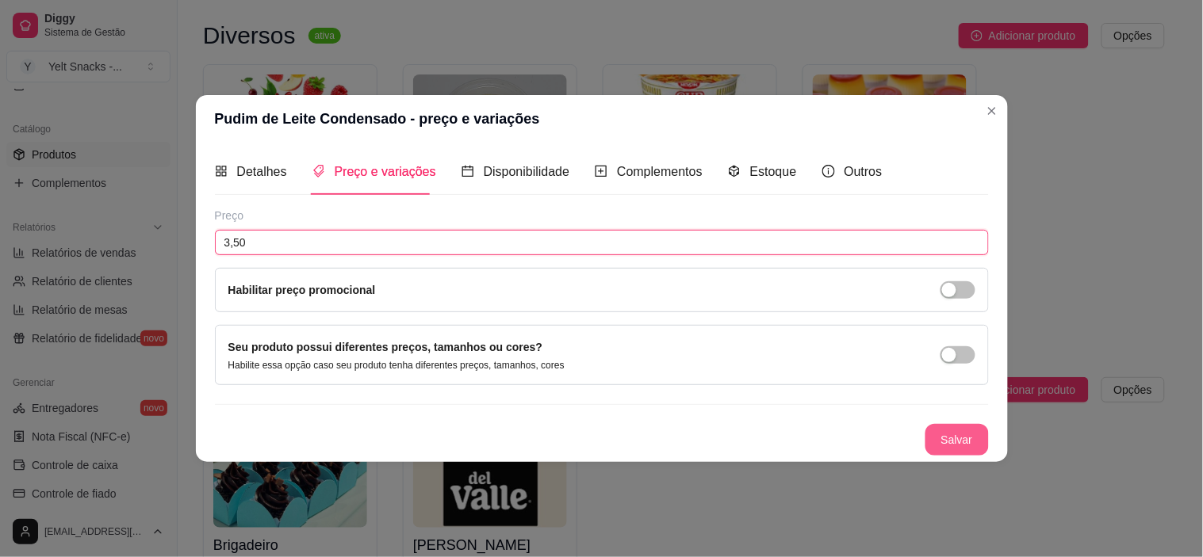
type input "3,50"
click at [953, 454] on button "Salvar" at bounding box center [957, 439] width 62 height 31
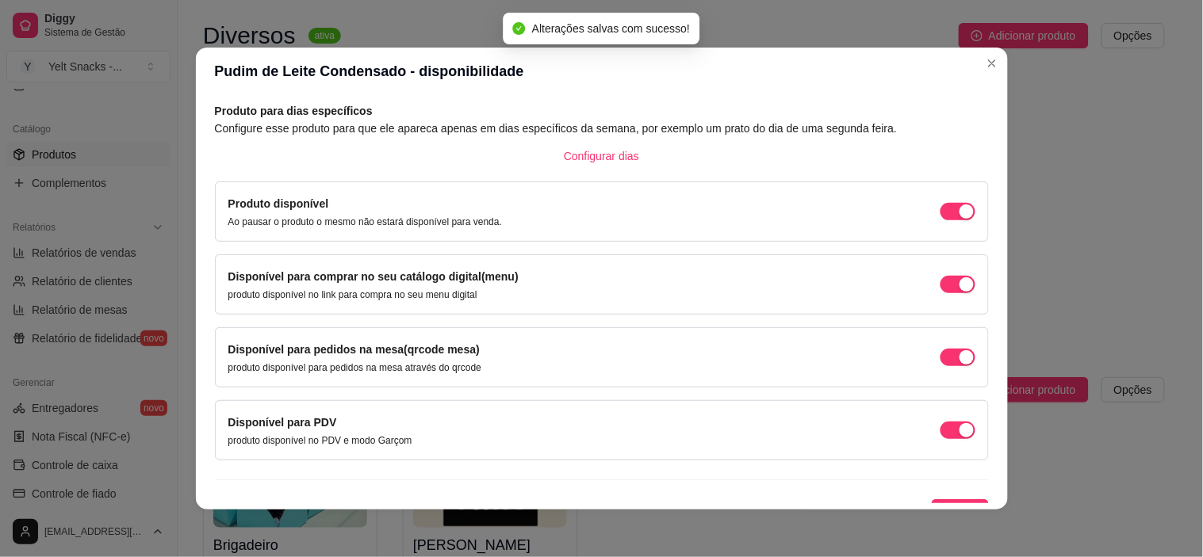
scroll to position [94, 0]
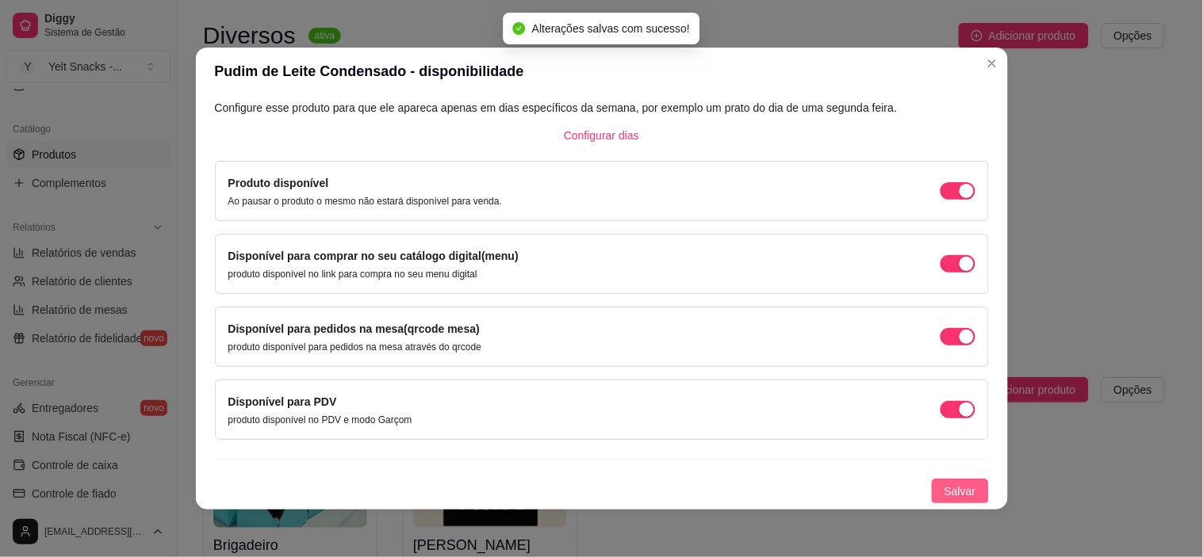
click at [950, 494] on span "Salvar" at bounding box center [960, 491] width 32 height 17
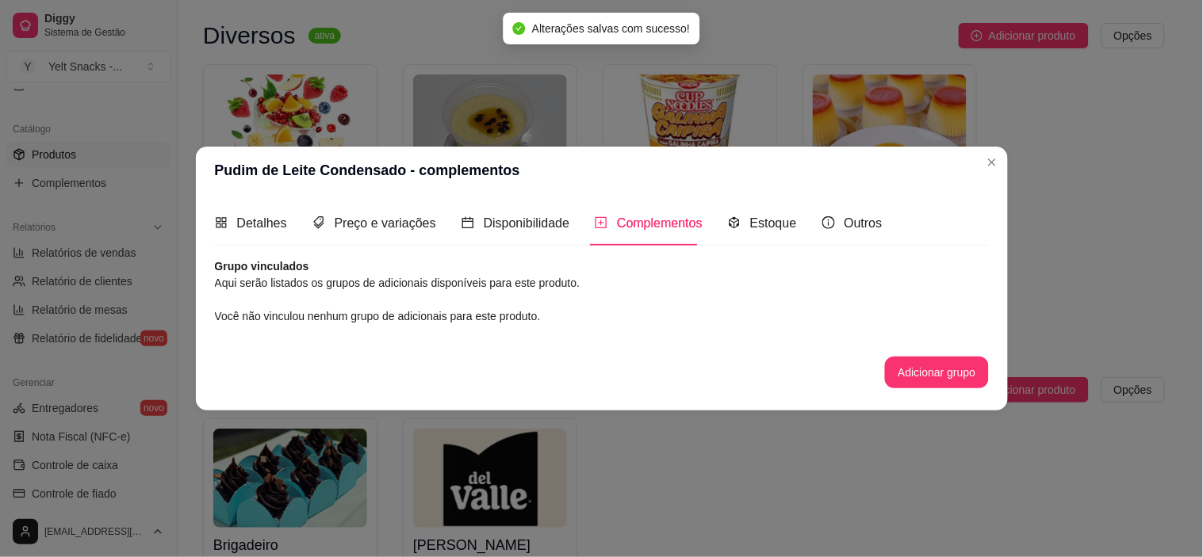
scroll to position [0, 0]
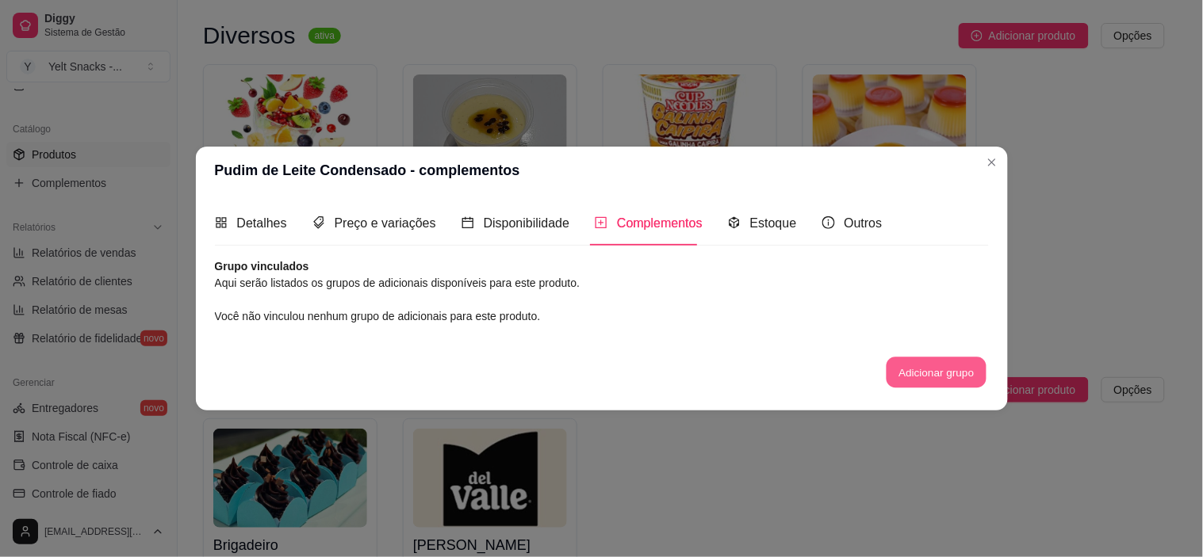
click at [914, 377] on button "Adicionar grupo" at bounding box center [937, 373] width 100 height 31
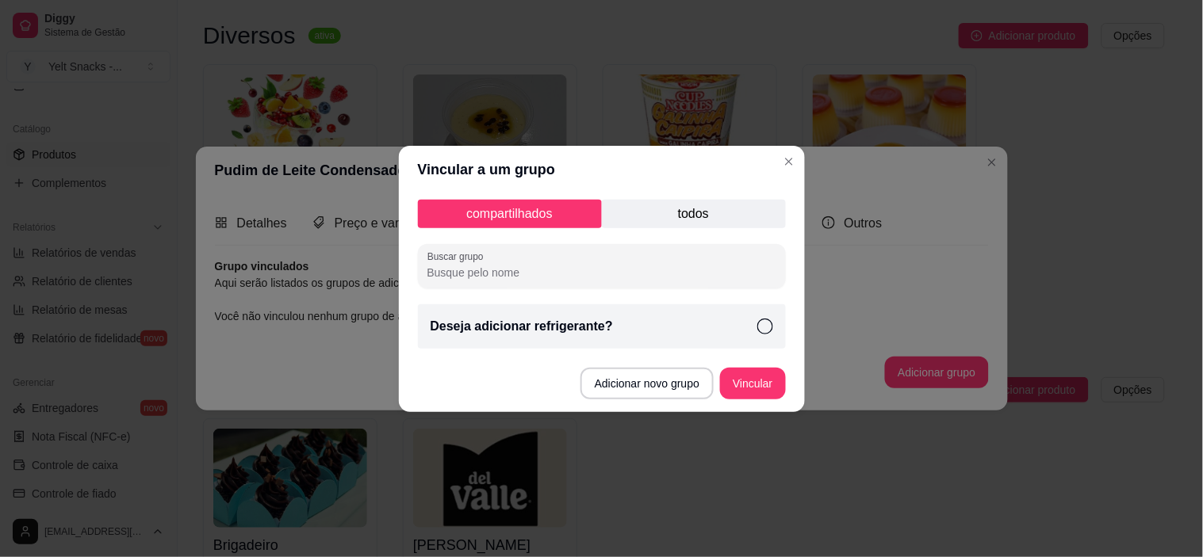
click at [478, 271] on input "Buscar grupo" at bounding box center [601, 273] width 349 height 16
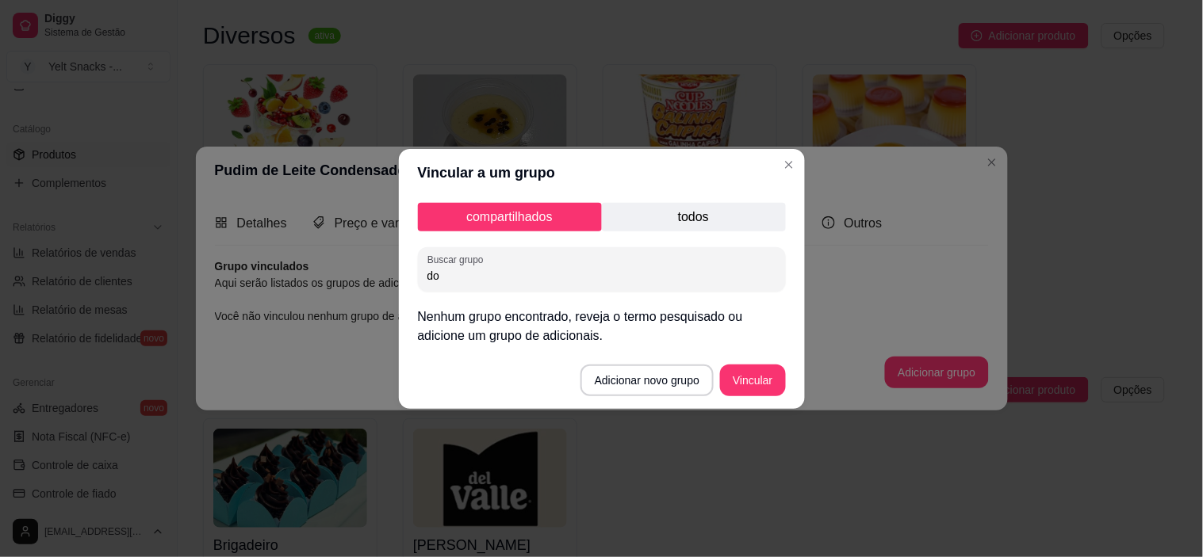
type input "d"
type input "Diversos"
click at [774, 368] on button "Vincular" at bounding box center [752, 380] width 63 height 31
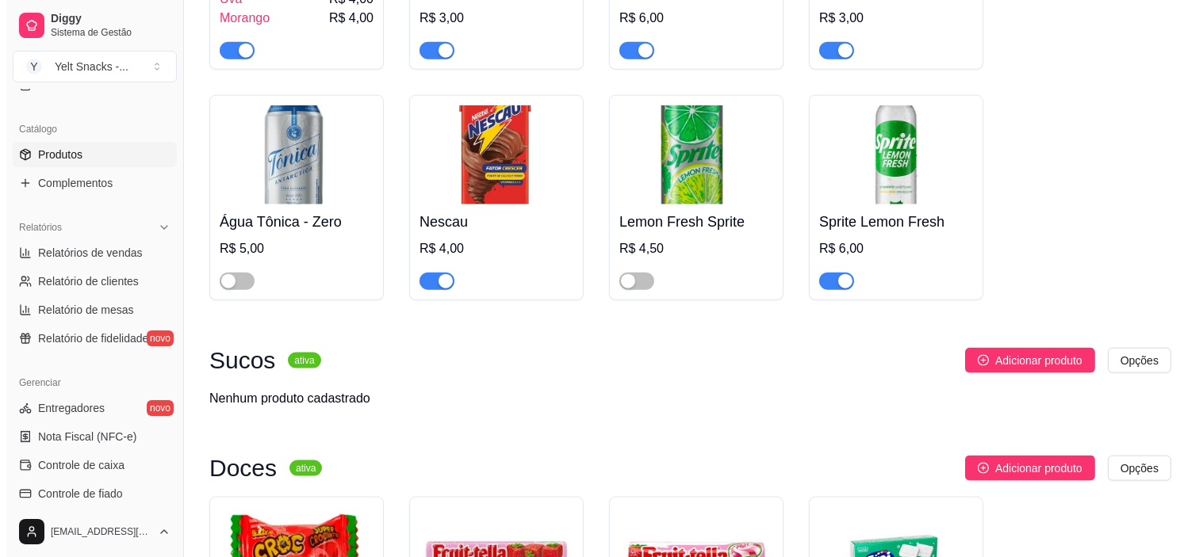
scroll to position [3860, 0]
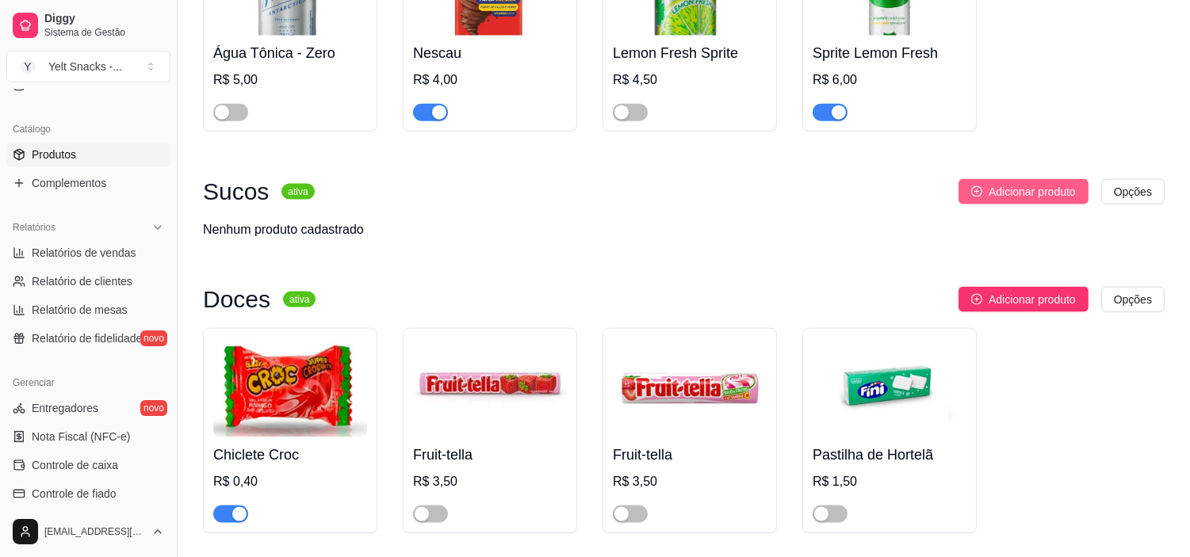
click at [977, 197] on icon "plus-circle" at bounding box center [976, 191] width 11 height 11
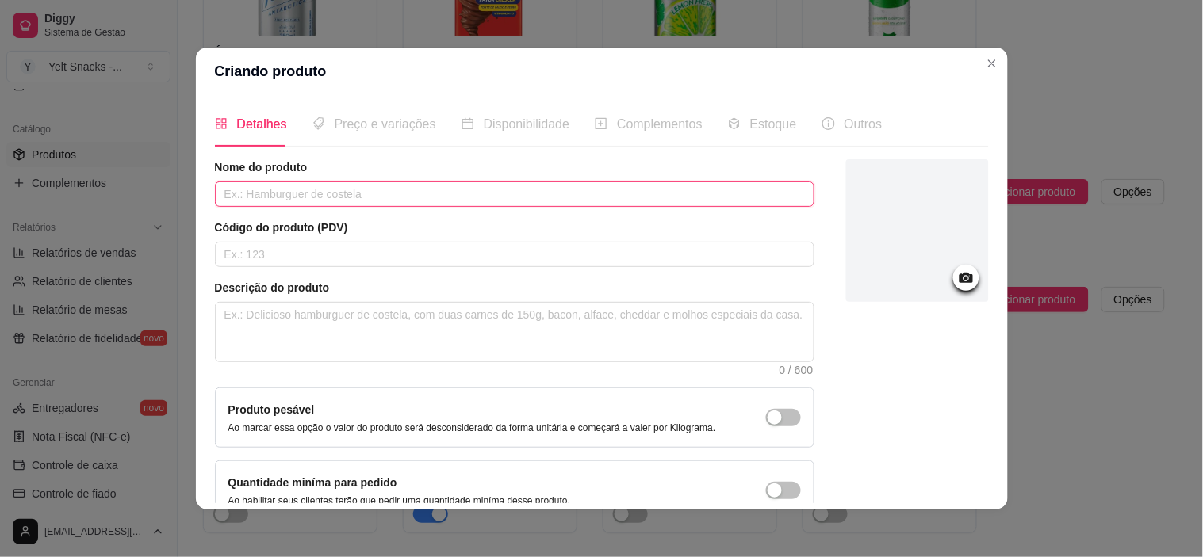
click at [445, 198] on input "text" at bounding box center [514, 194] width 599 height 25
type input "Coca Pet 250ml Zero"
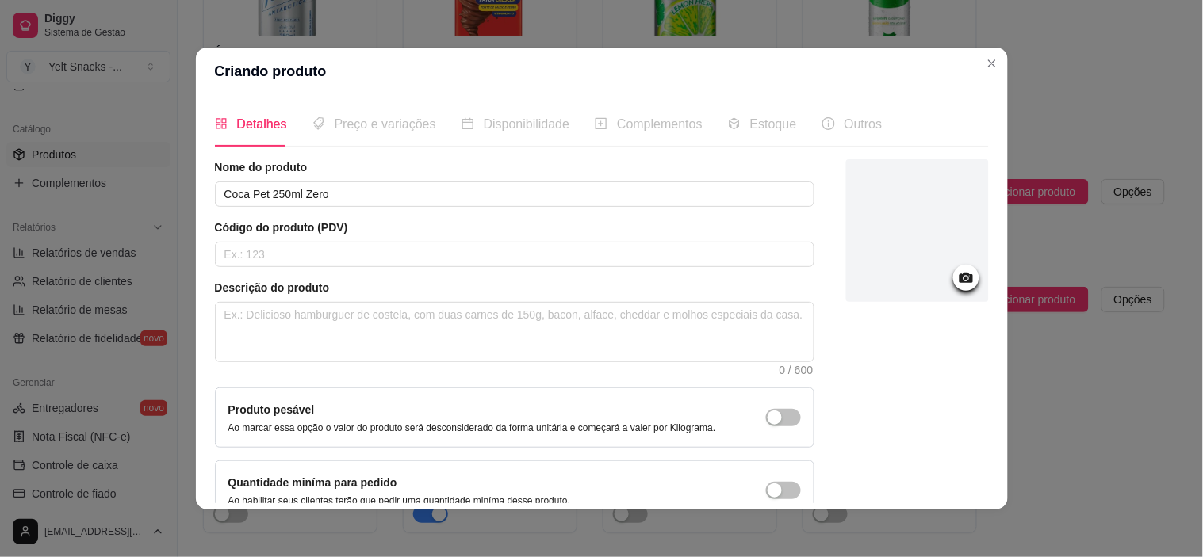
click at [933, 239] on div at bounding box center [917, 230] width 143 height 143
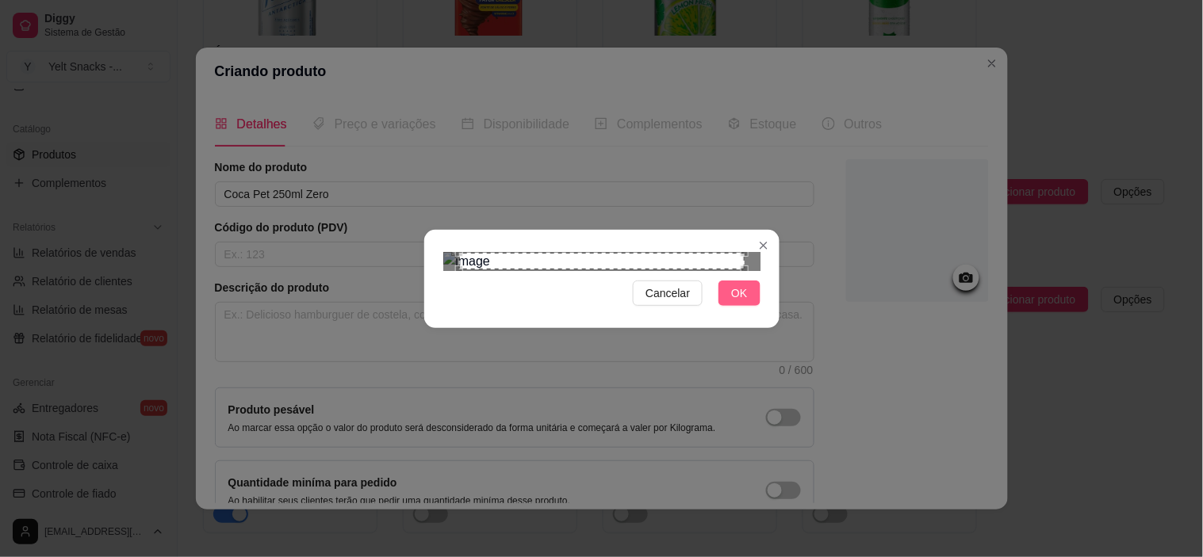
click at [740, 302] on span "OK" at bounding box center [739, 293] width 16 height 17
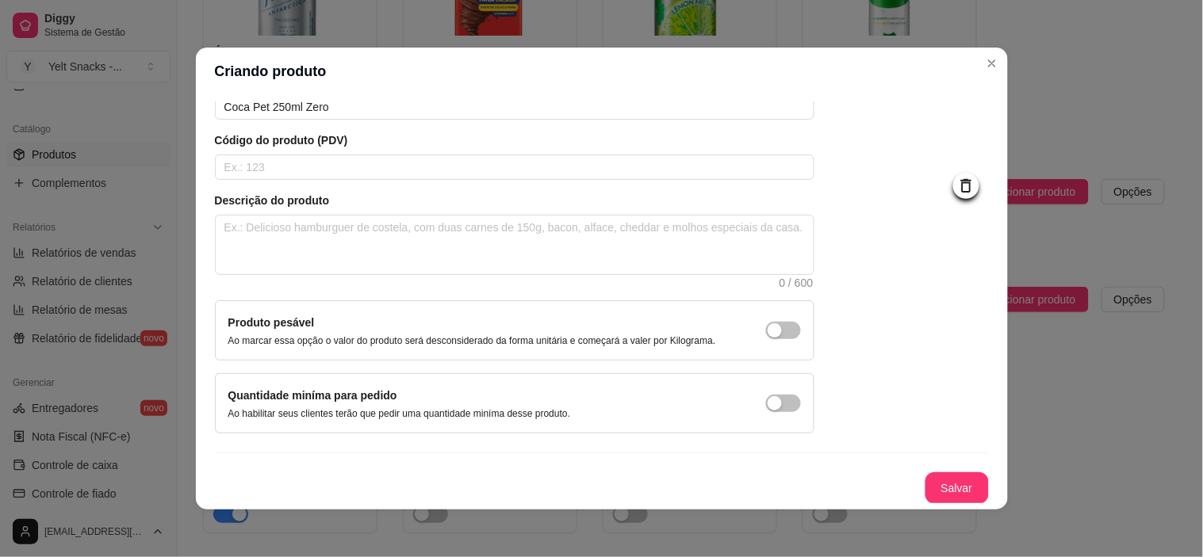
scroll to position [88, 0]
click at [932, 493] on button "Salvar" at bounding box center [957, 488] width 62 height 31
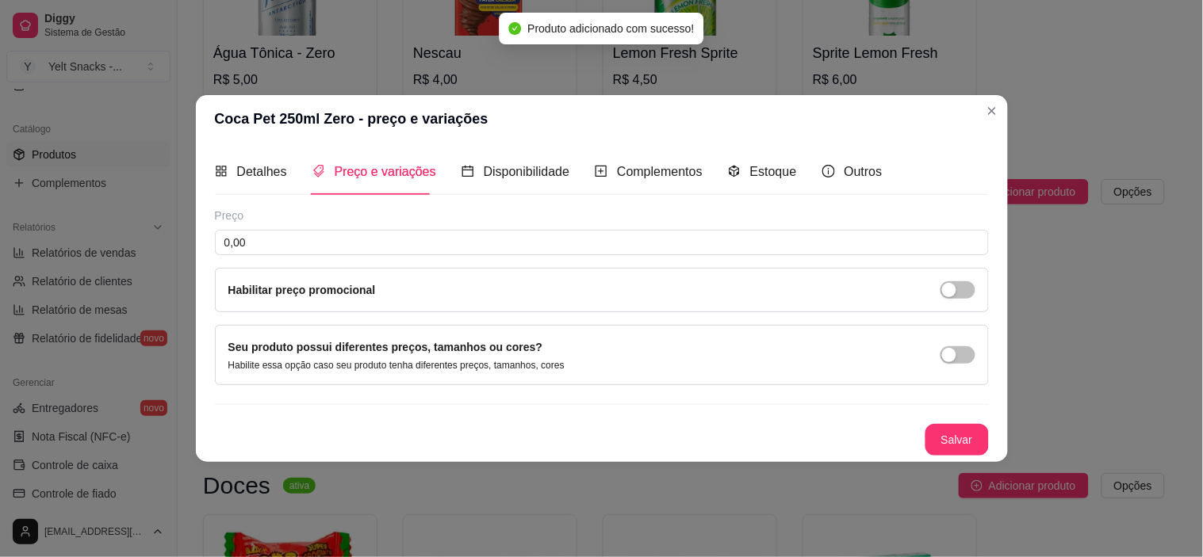
scroll to position [0, 0]
click at [350, 247] on input "0,00" at bounding box center [602, 242] width 774 height 25
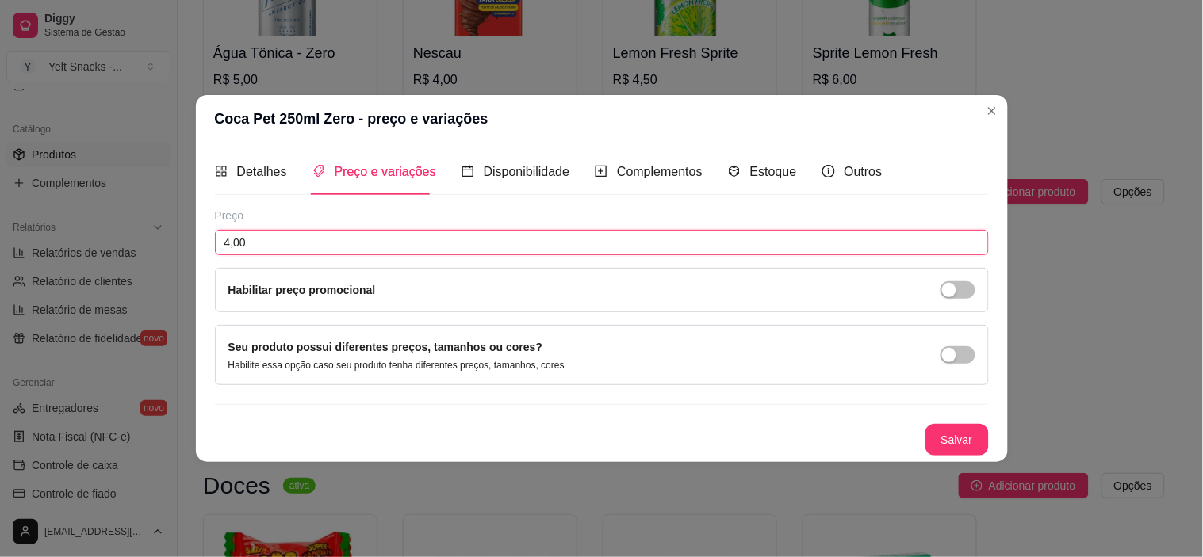
type input "4,00"
click at [947, 435] on button "Salvar" at bounding box center [957, 439] width 62 height 31
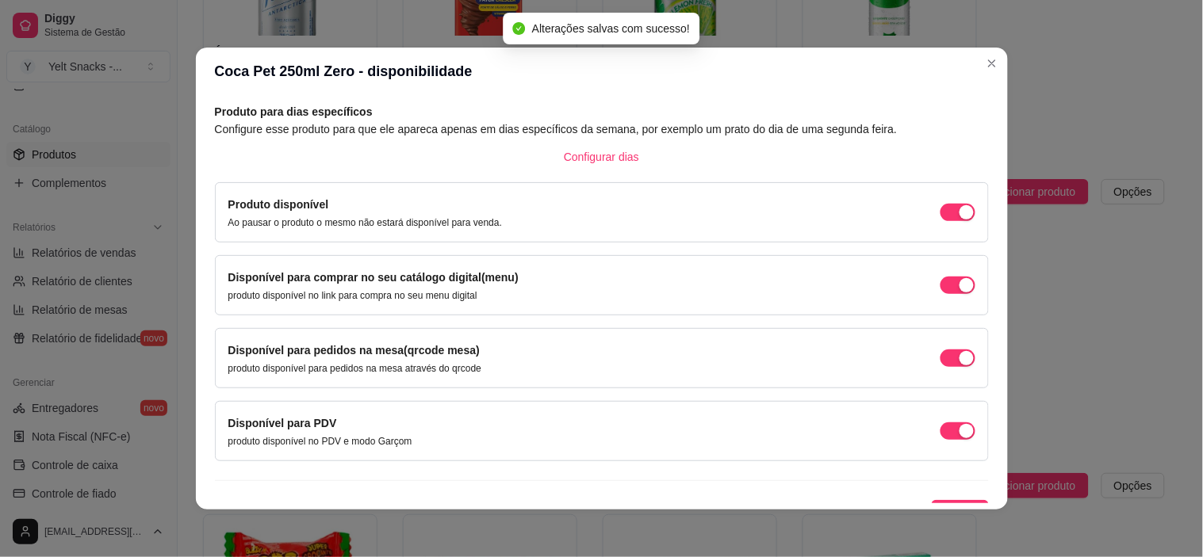
scroll to position [94, 0]
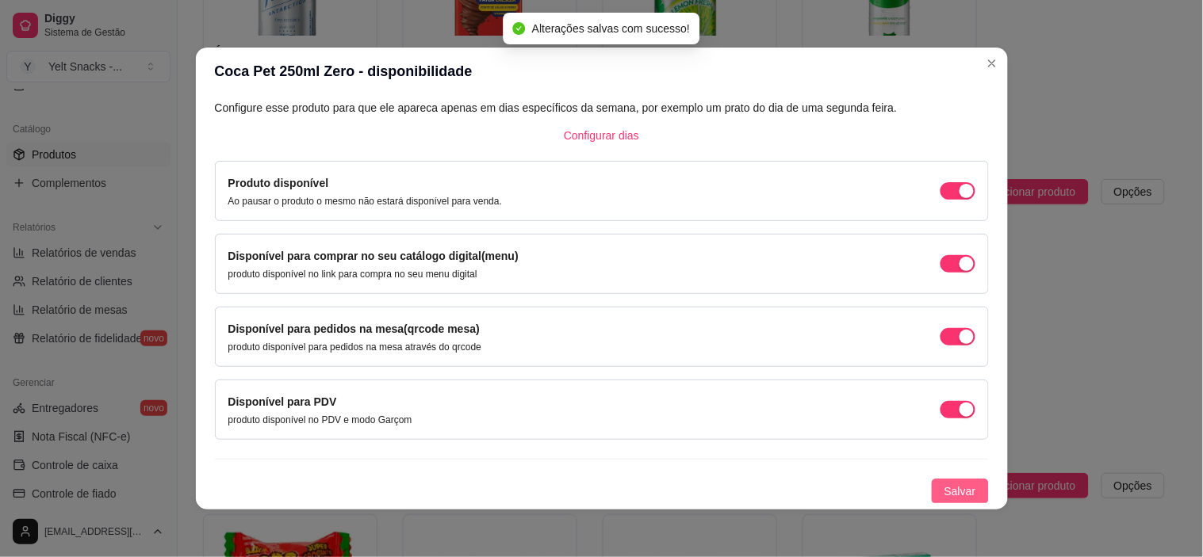
click at [944, 483] on span "Salvar" at bounding box center [960, 491] width 32 height 17
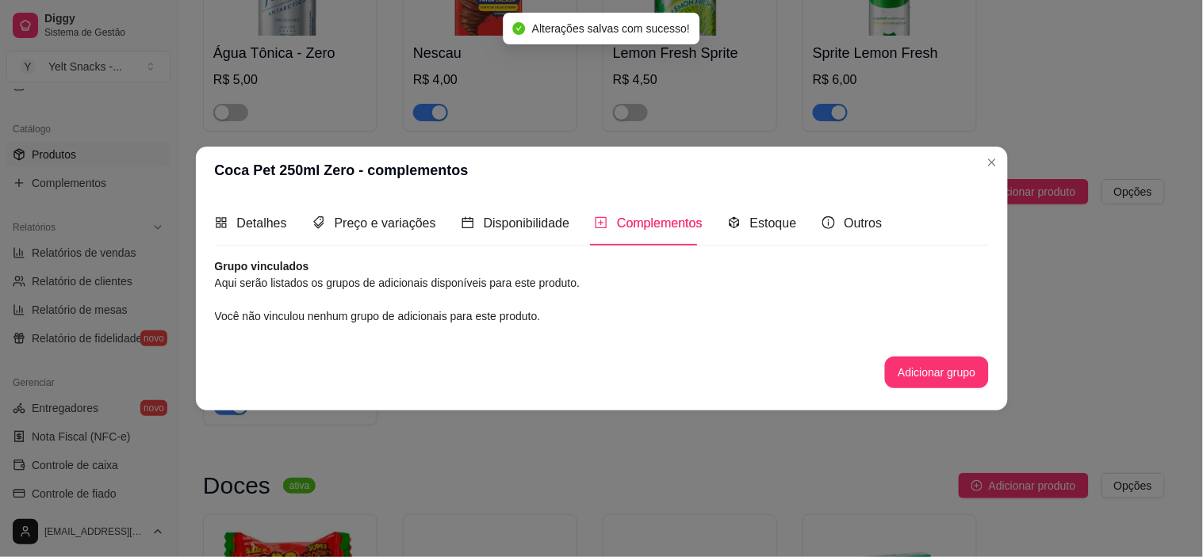
scroll to position [0, 0]
click at [932, 363] on button "Adicionar grupo" at bounding box center [937, 373] width 100 height 31
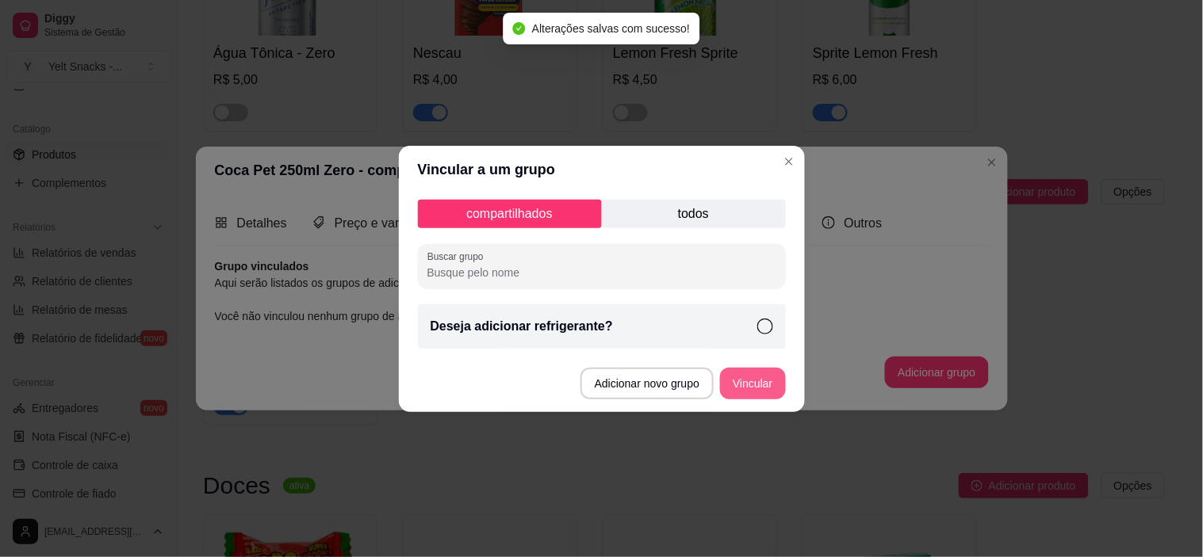
click at [750, 398] on button "Vincular" at bounding box center [752, 384] width 65 height 32
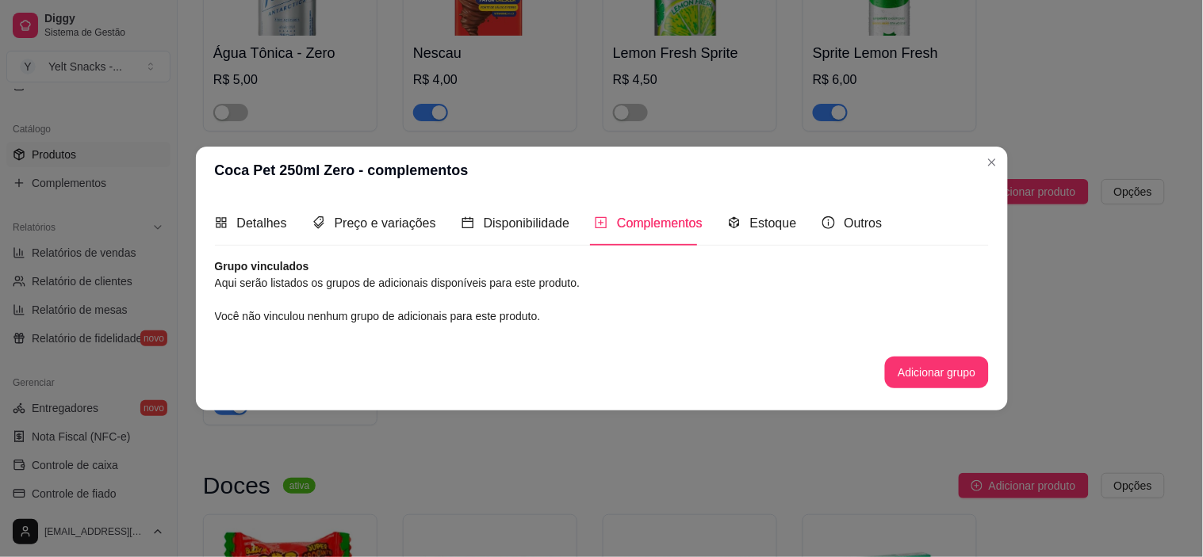
click at [973, 160] on header "Coca Pet 250ml Zero - complementos" at bounding box center [602, 171] width 812 height 48
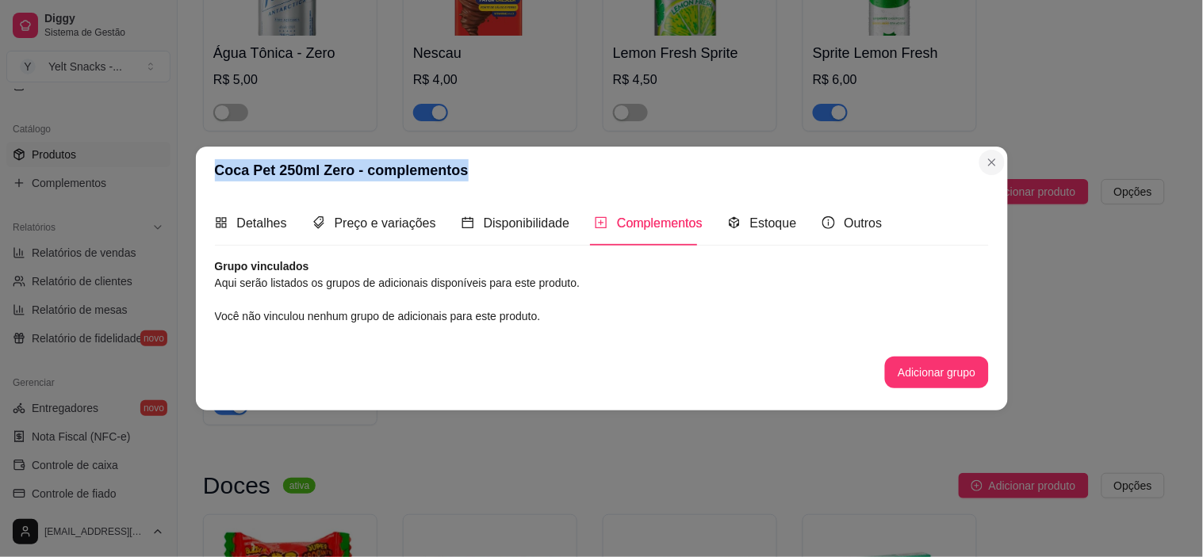
drag, startPoint x: 973, startPoint y: 160, endPoint x: 990, endPoint y: 160, distance: 16.7
click at [990, 160] on section "Coca Pet 250ml Zero - complementos Detalhes Preço e variações Disponibilidade C…" at bounding box center [602, 279] width 812 height 264
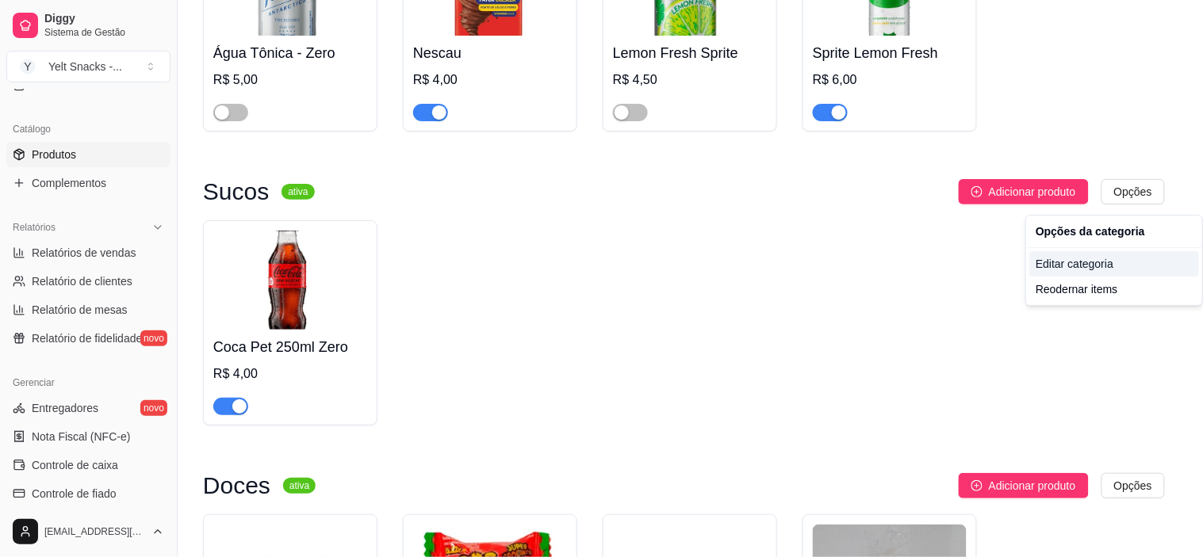
click at [1081, 268] on div "Editar categoria" at bounding box center [1114, 263] width 170 height 25
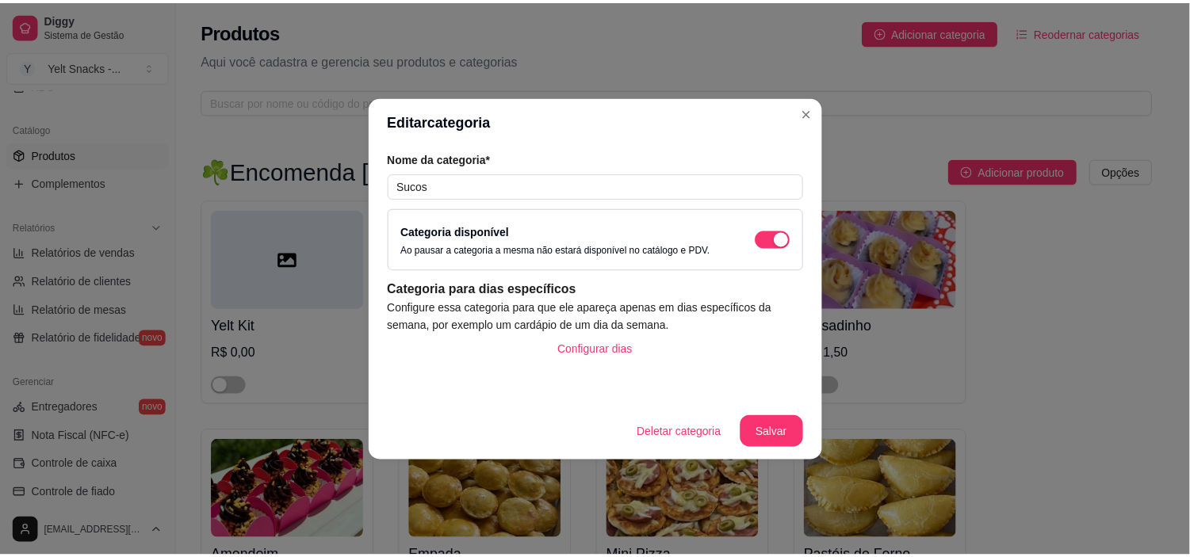
scroll to position [3283, 0]
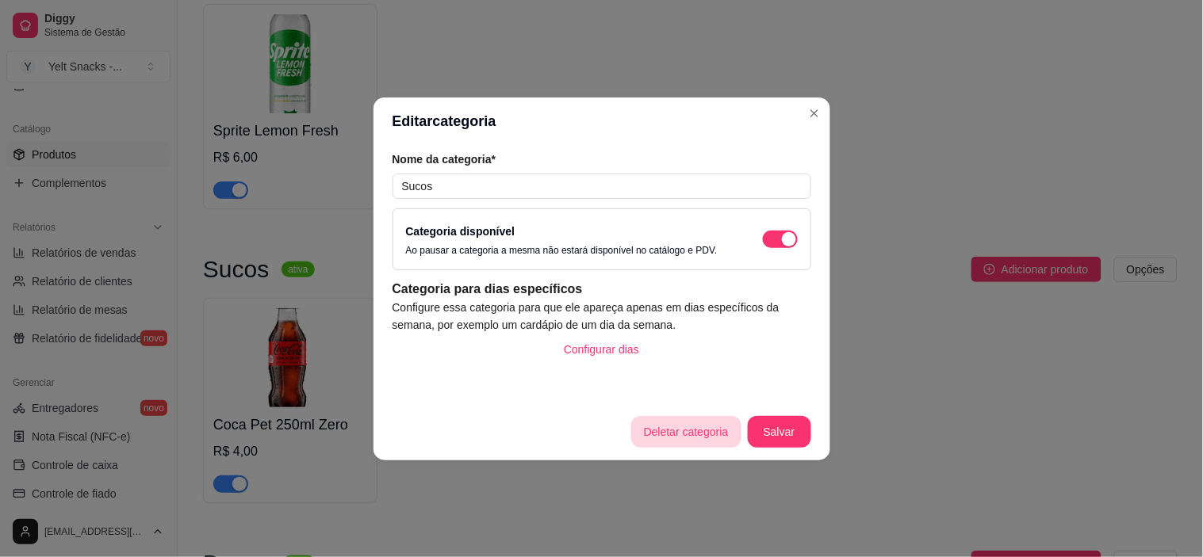
click at [694, 442] on button "Deletar categoria" at bounding box center [686, 432] width 110 height 32
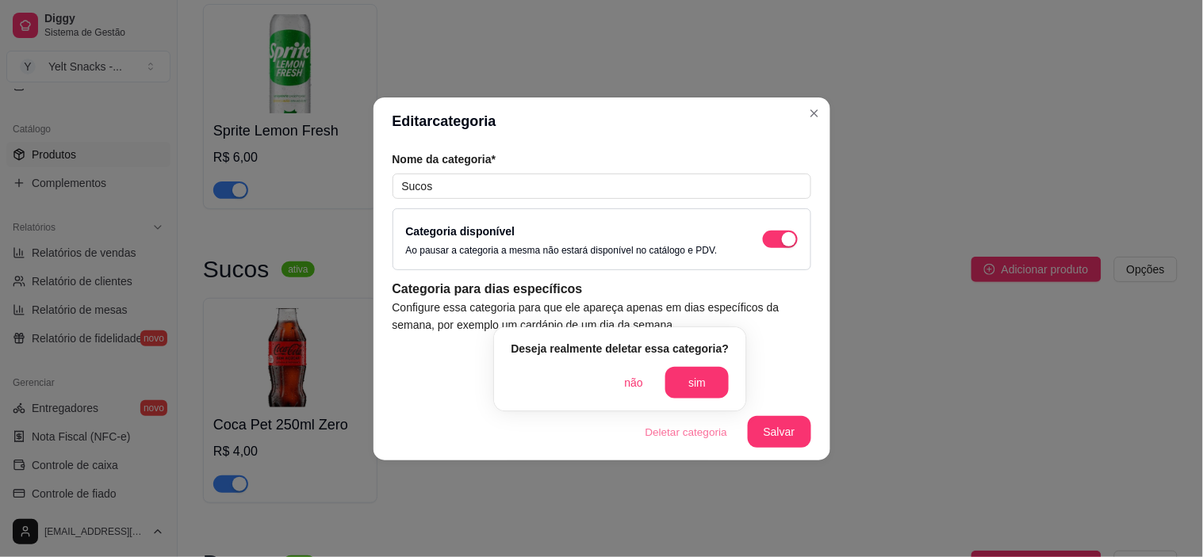
click at [680, 366] on div "Deseja realmente deletar essa categoria? não sim" at bounding box center [620, 369] width 218 height 59
click at [684, 373] on button "sim" at bounding box center [696, 383] width 63 height 32
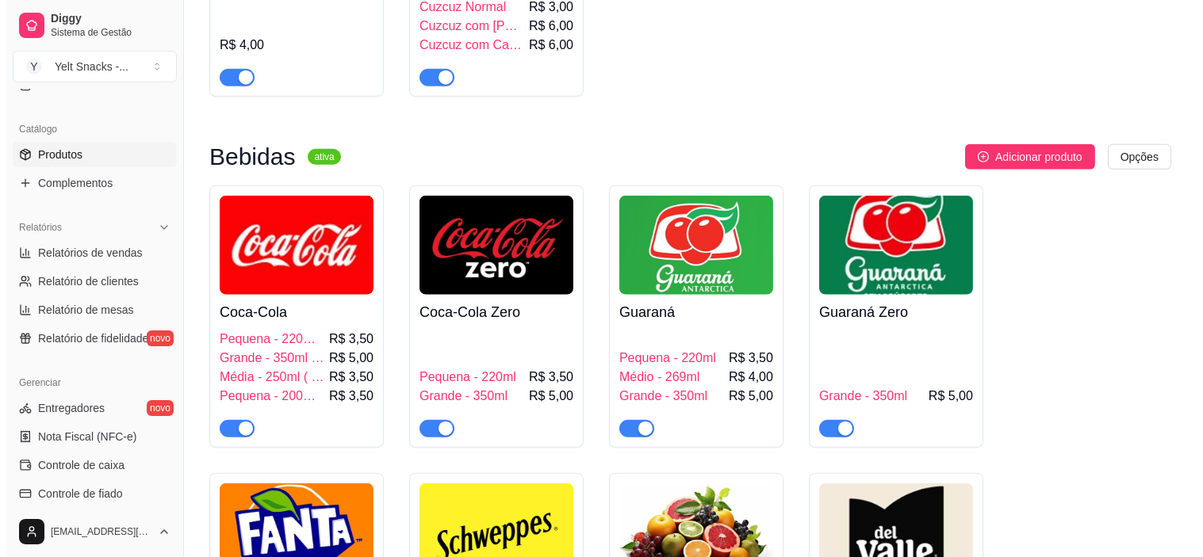
scroll to position [2795, 0]
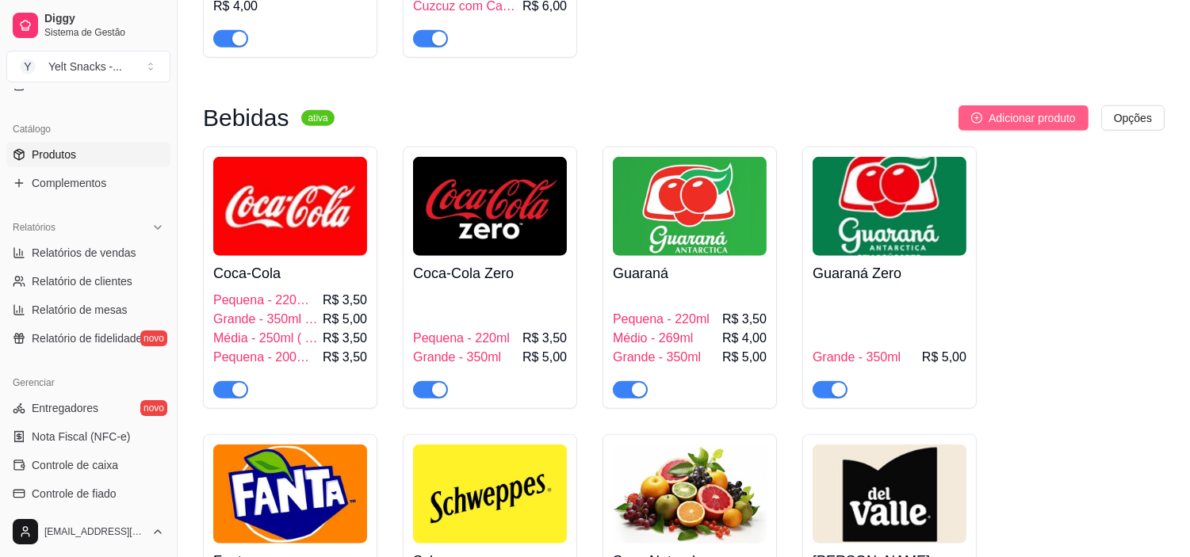
click at [1008, 121] on span "Adicionar produto" at bounding box center [1032, 117] width 87 height 17
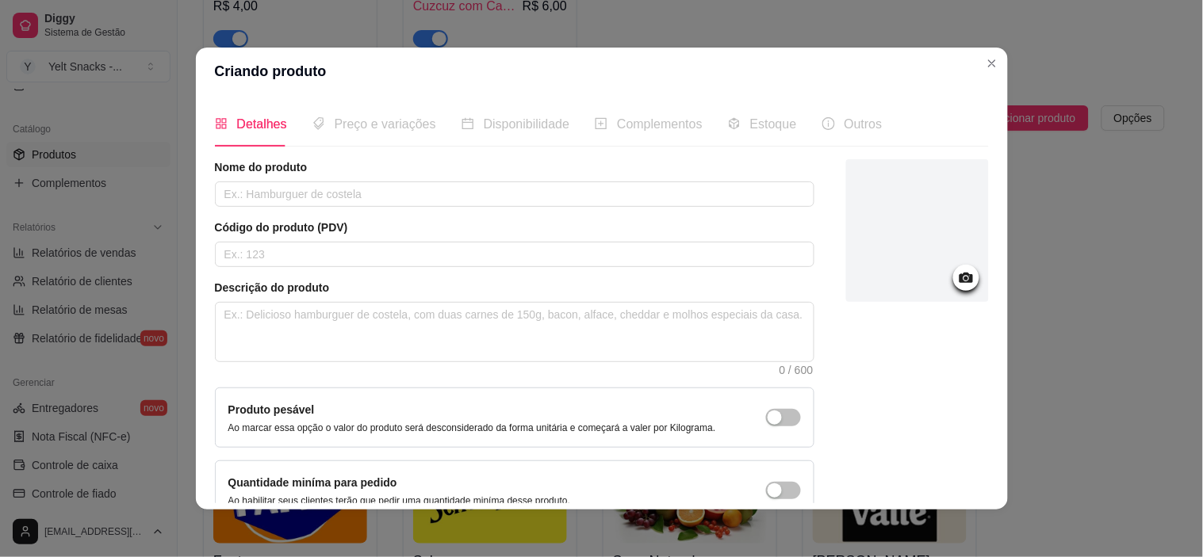
click at [923, 266] on div at bounding box center [917, 230] width 143 height 143
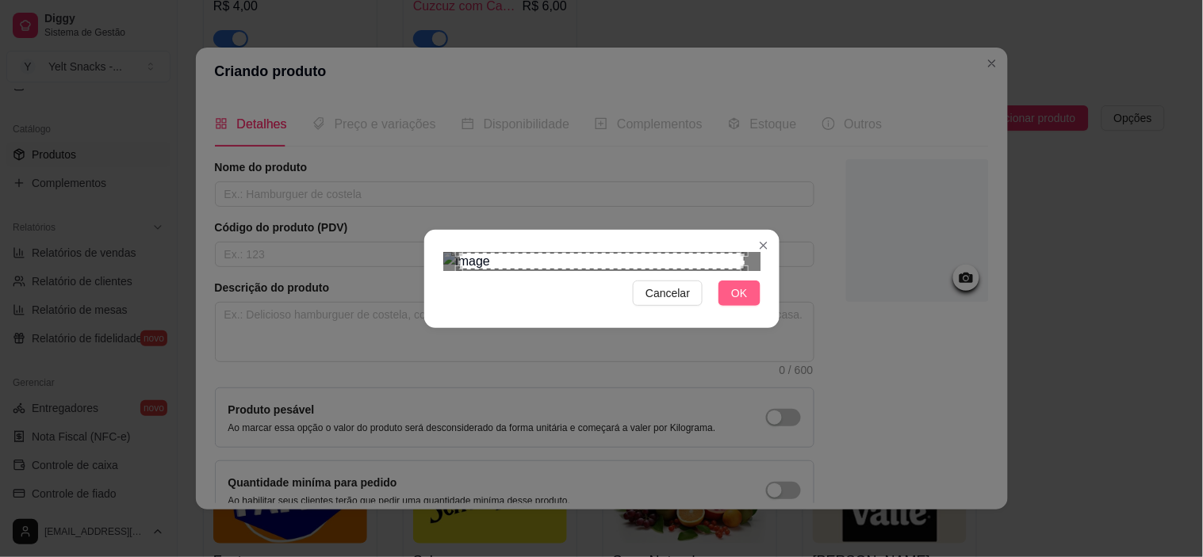
click at [731, 306] on button "OK" at bounding box center [738, 293] width 41 height 25
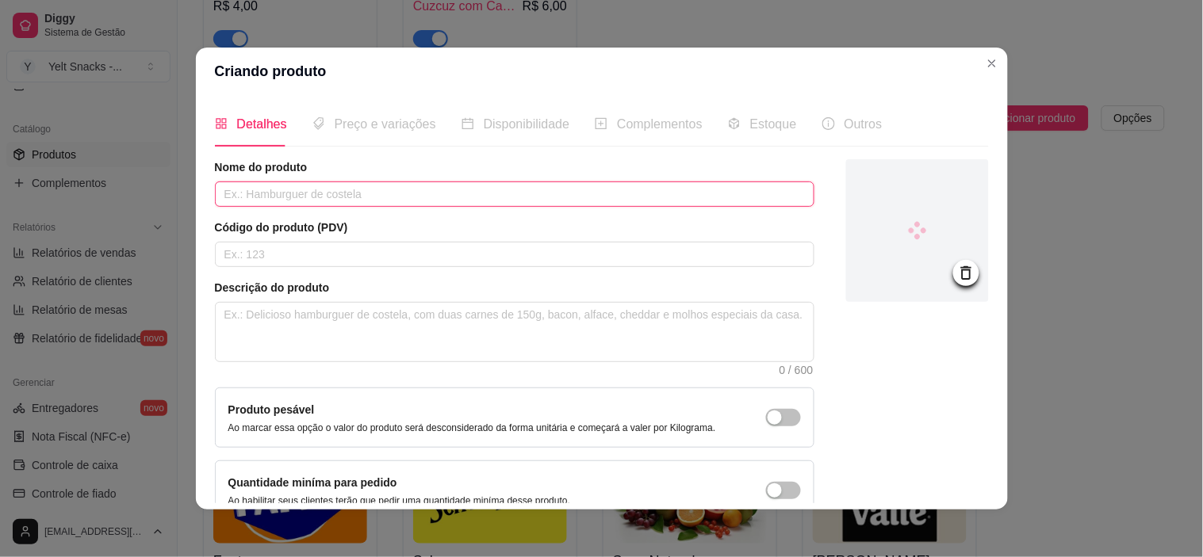
click at [429, 191] on input "text" at bounding box center [514, 194] width 599 height 25
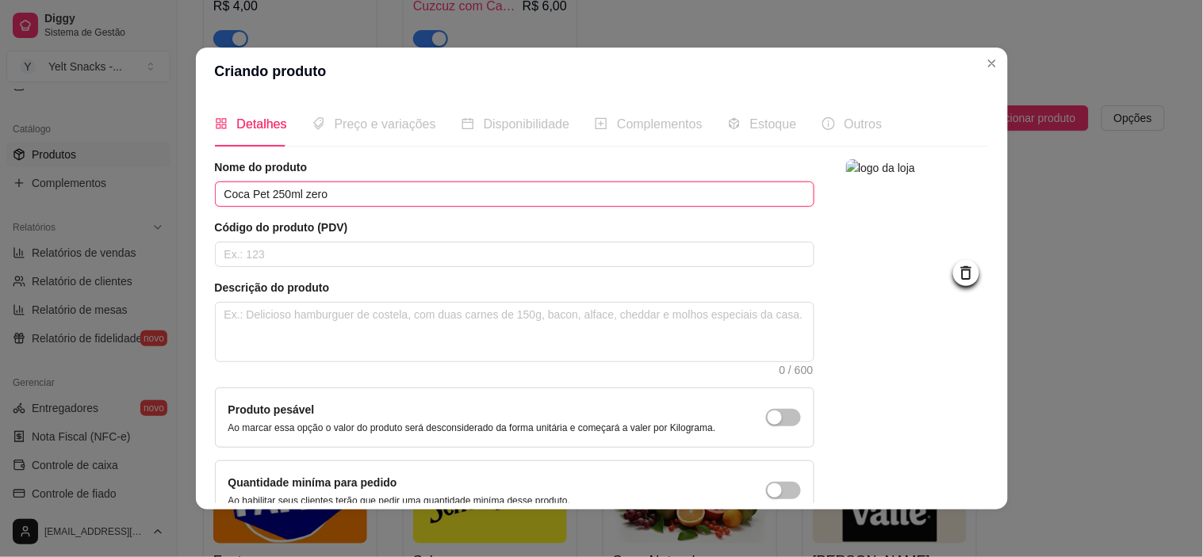
type input "Coca Pet 250ml zero"
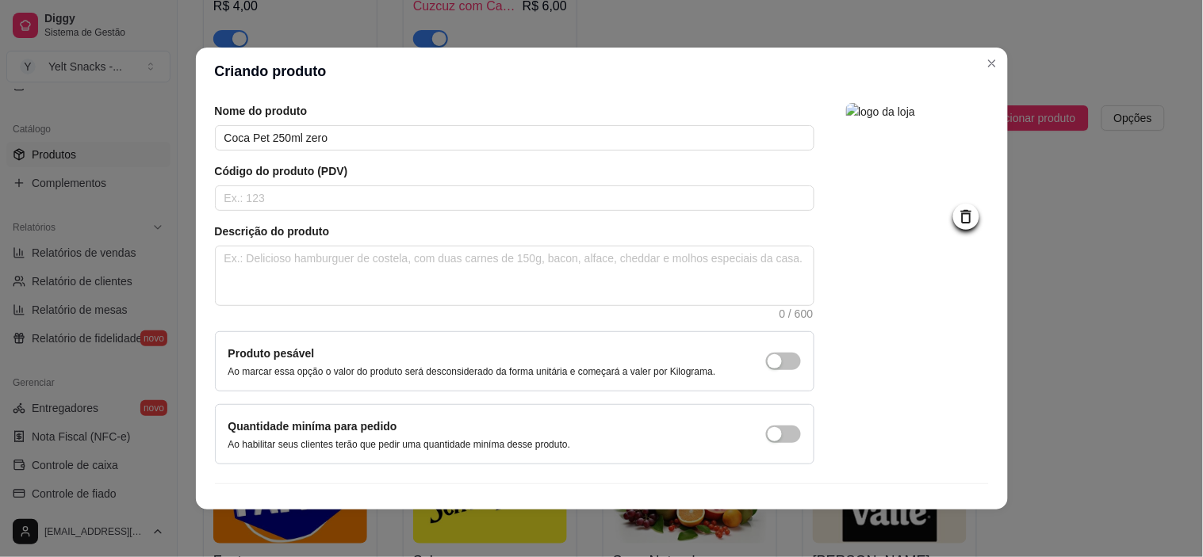
scroll to position [88, 0]
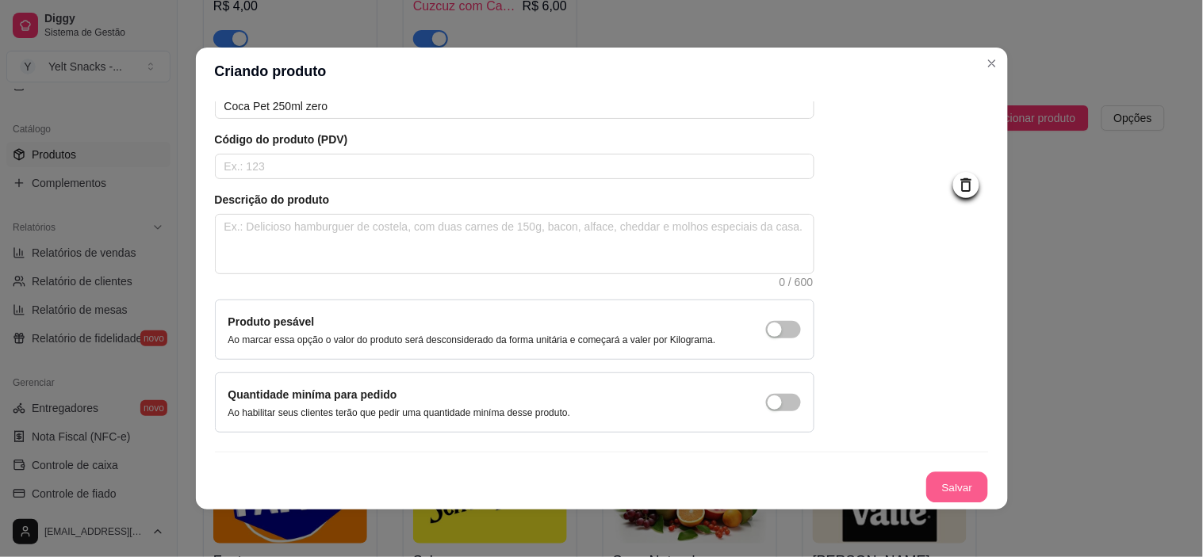
click at [945, 473] on button "Salvar" at bounding box center [957, 488] width 62 height 31
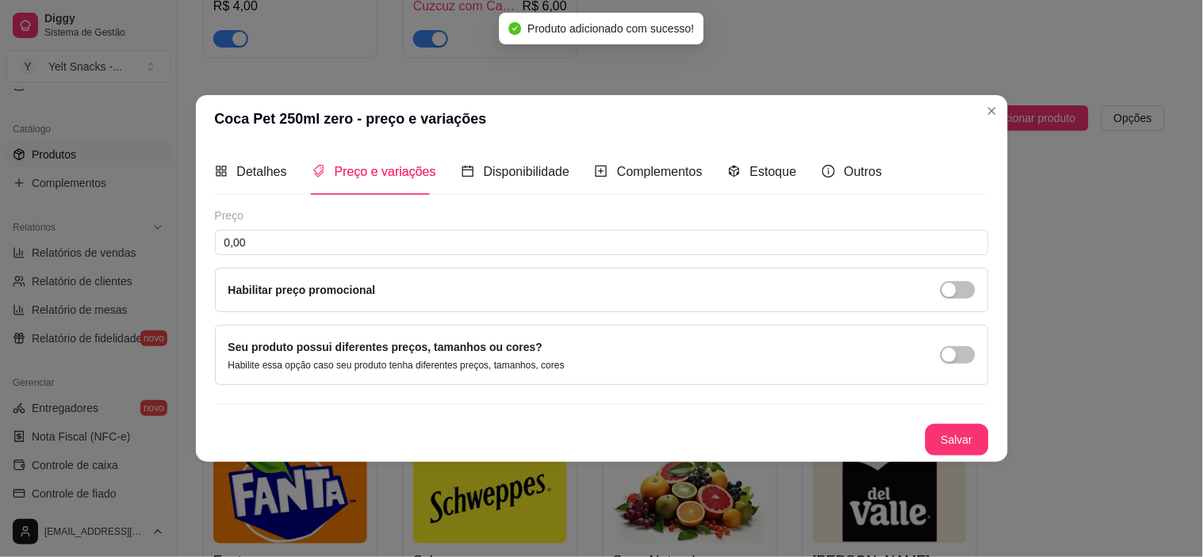
scroll to position [0, 0]
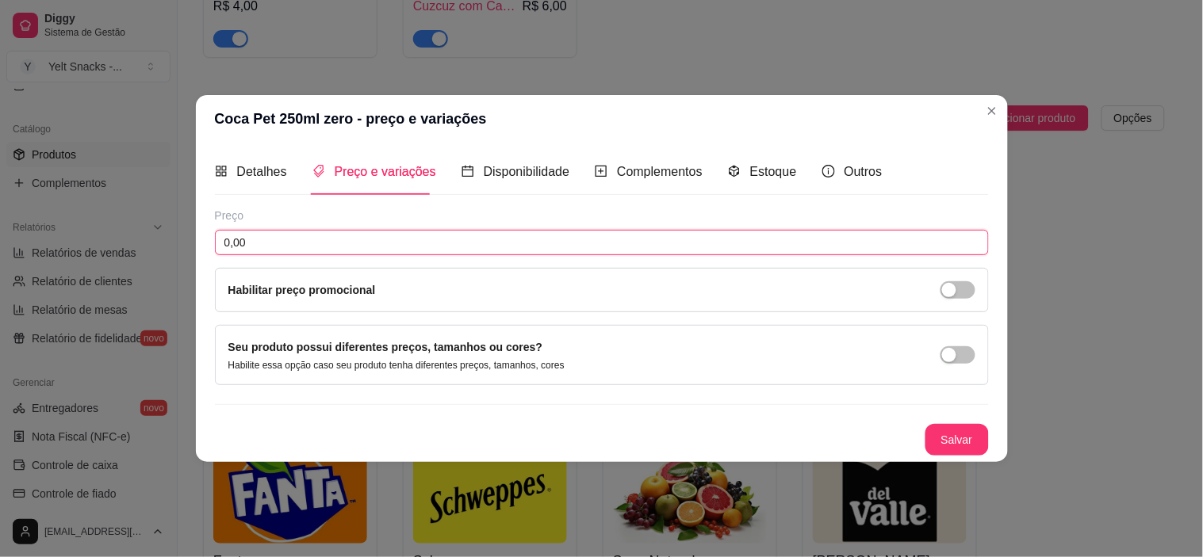
click at [412, 247] on input "0,00" at bounding box center [602, 242] width 774 height 25
type input "4,00"
click at [952, 426] on button "Salvar" at bounding box center [957, 439] width 62 height 31
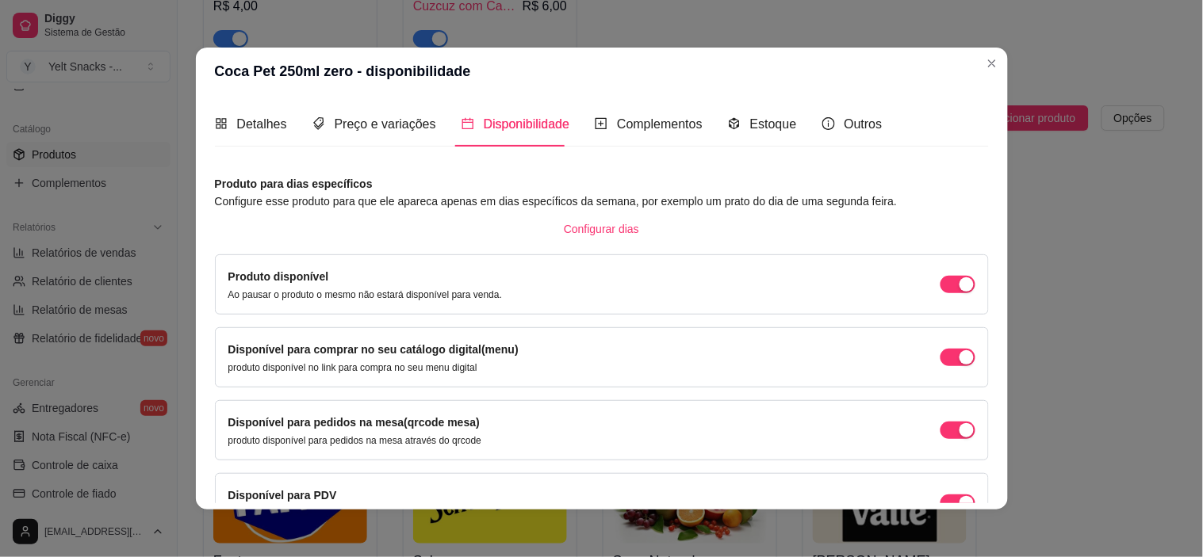
click at [960, 292] on div "button" at bounding box center [967, 285] width 14 height 14
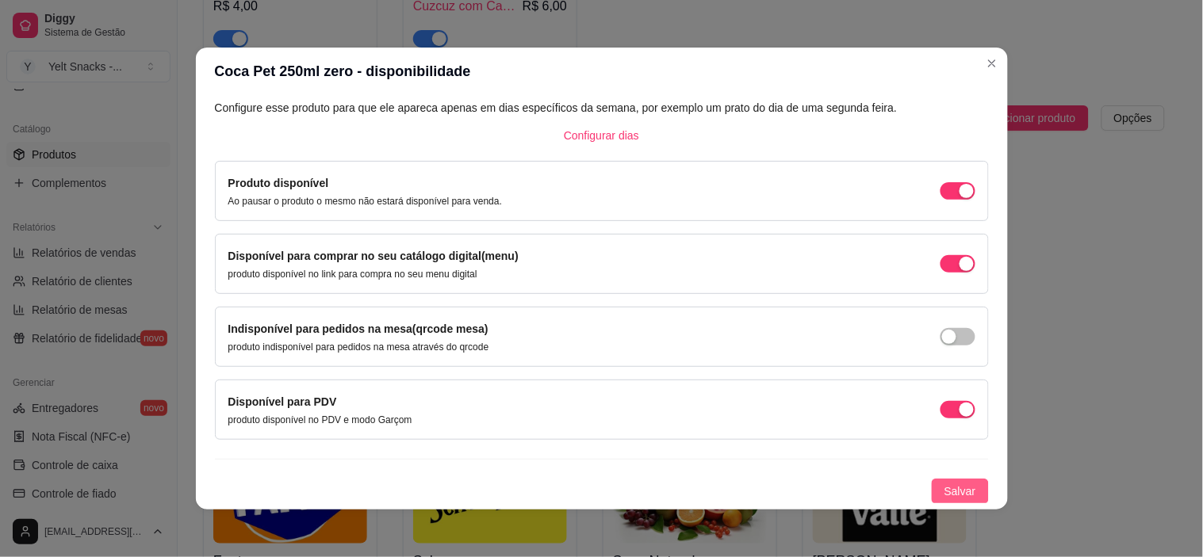
click at [944, 495] on span "Salvar" at bounding box center [960, 491] width 32 height 17
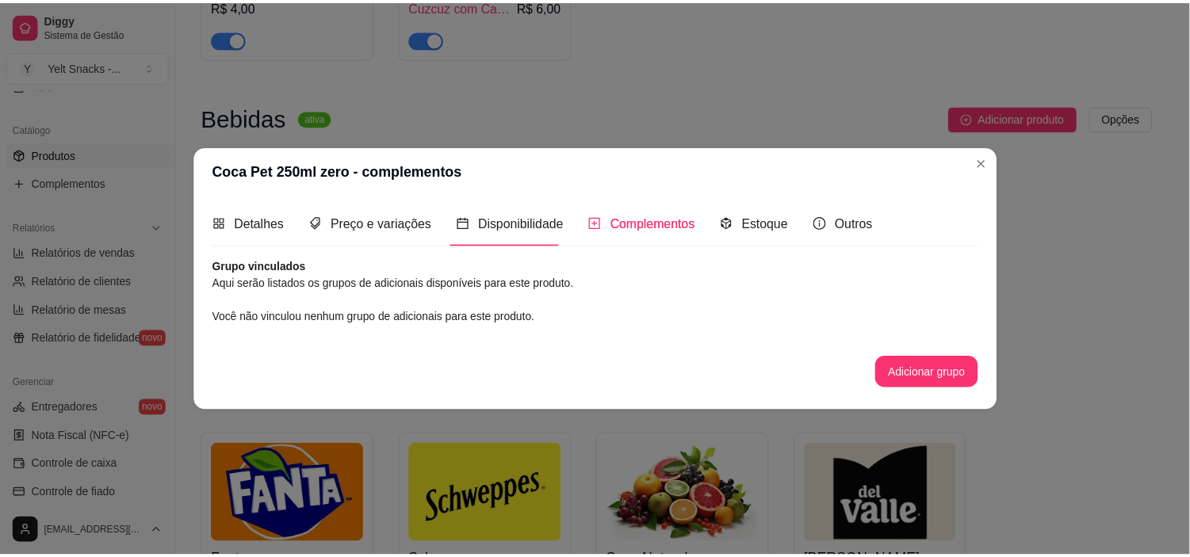
scroll to position [0, 0]
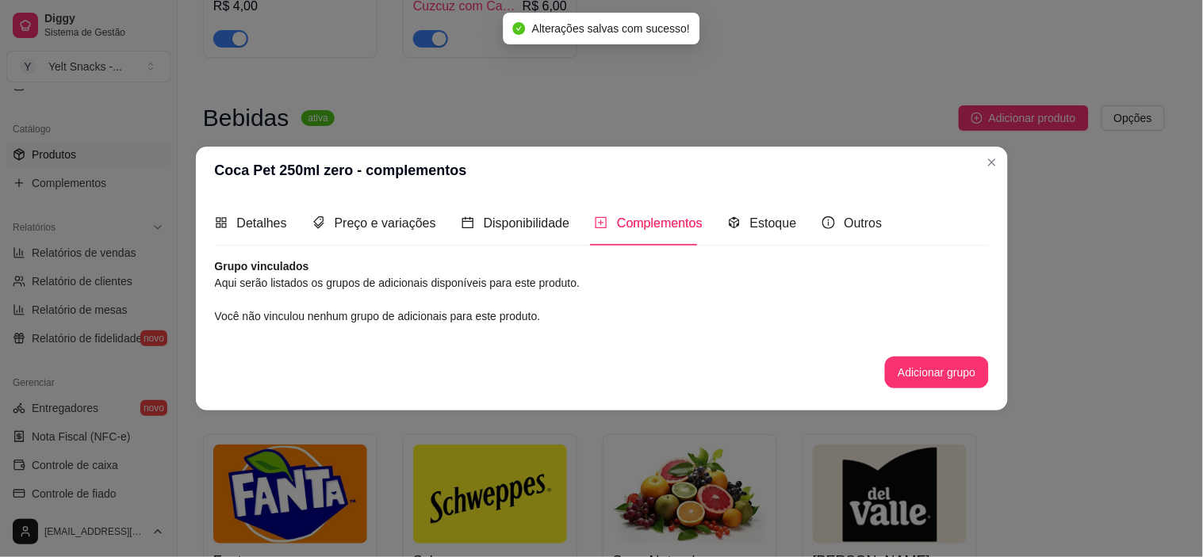
click at [934, 335] on div "Grupo vinculados Aqui serão listados os grupos de adicionais disponíveis para e…" at bounding box center [602, 324] width 774 height 130
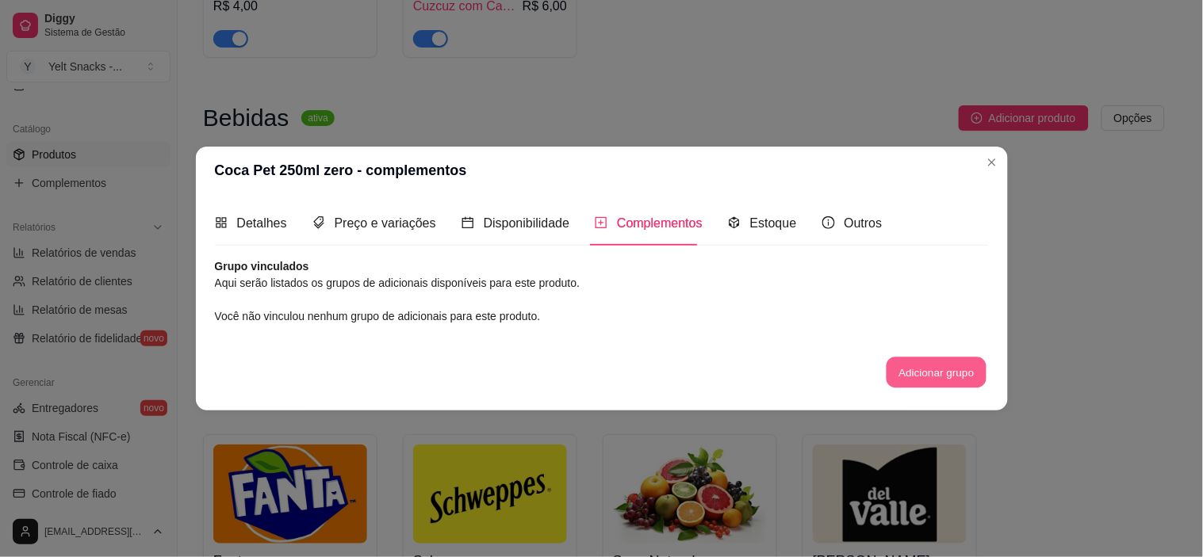
click at [942, 365] on button "Adicionar grupo" at bounding box center [937, 373] width 100 height 31
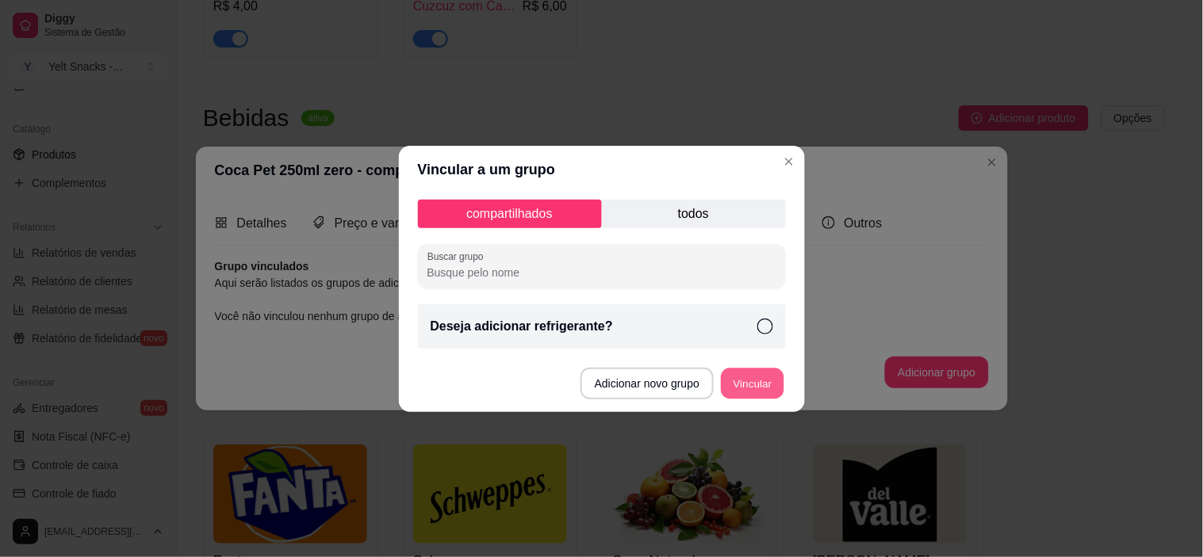
click at [759, 379] on button "Vincular" at bounding box center [752, 383] width 63 height 31
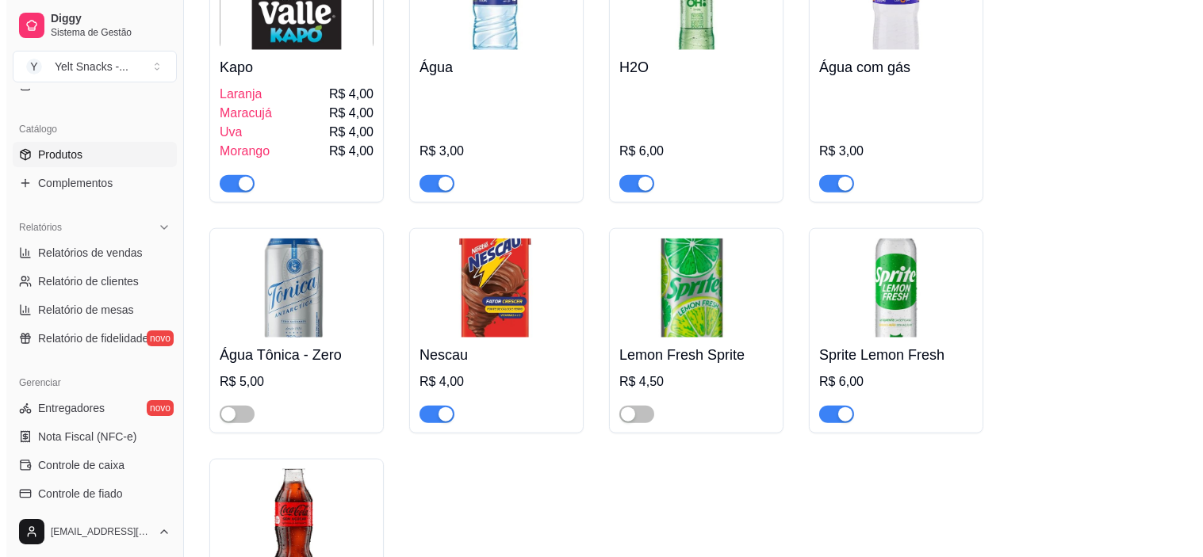
scroll to position [3334, 0]
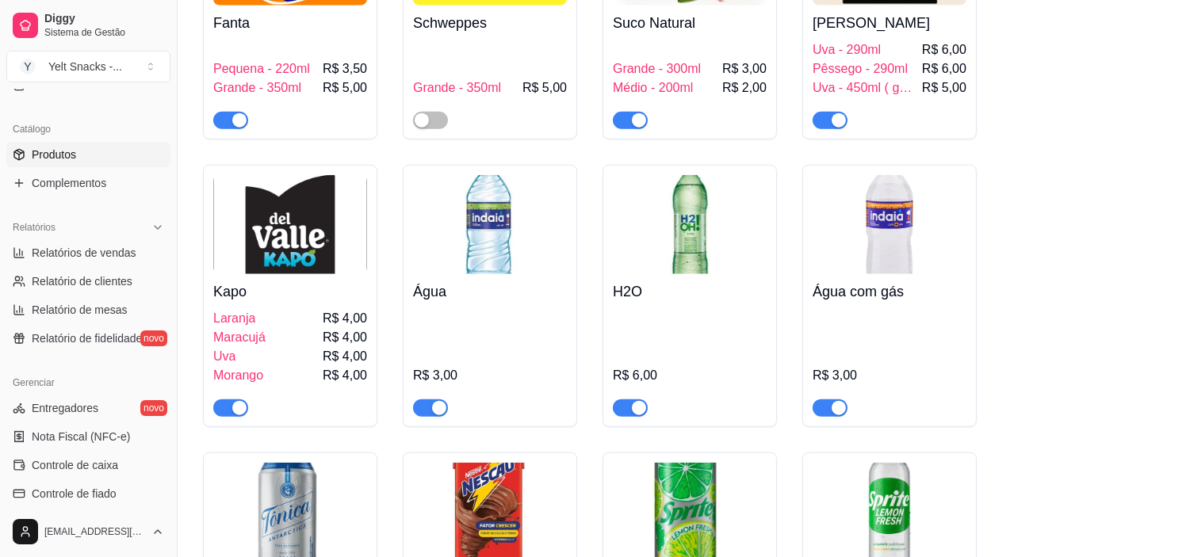
click at [708, 209] on img at bounding box center [690, 224] width 154 height 99
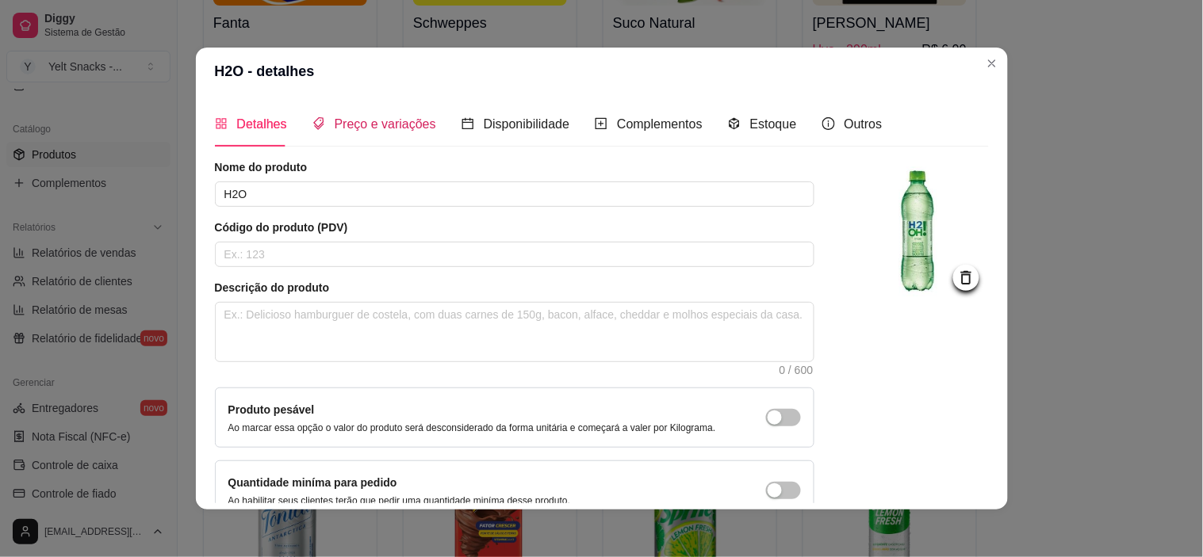
click at [384, 120] on span "Preço e variações" at bounding box center [386, 123] width 102 height 13
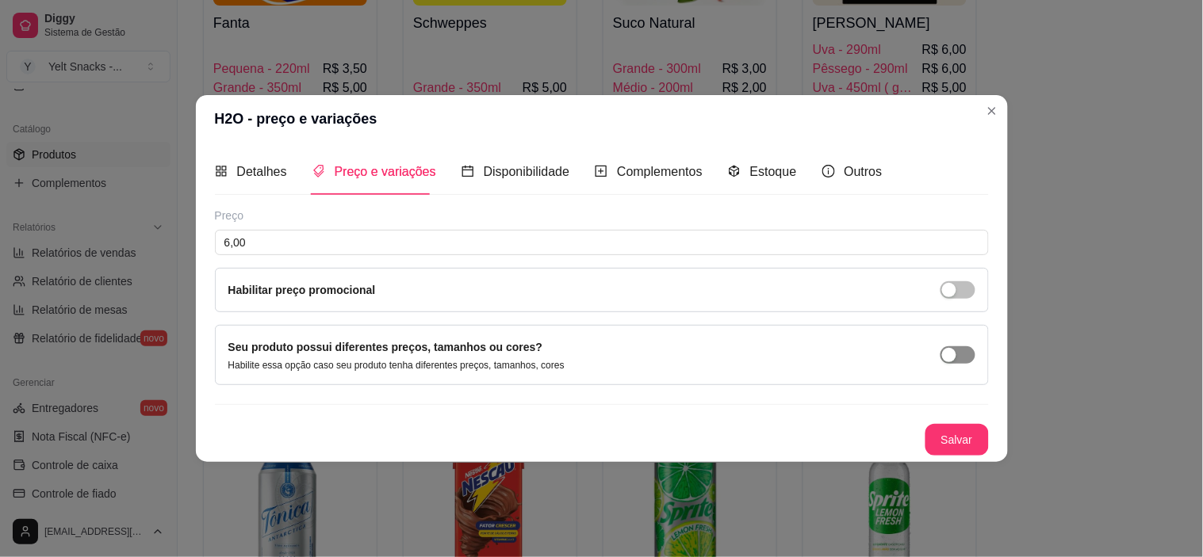
click at [950, 350] on div "button" at bounding box center [949, 355] width 14 height 14
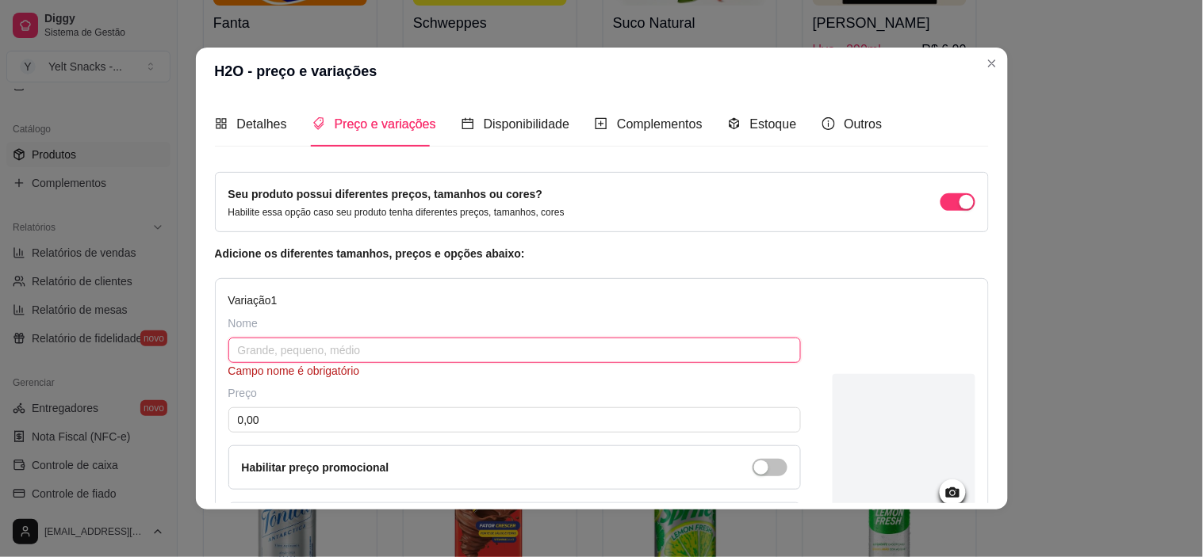
click at [366, 347] on input "text" at bounding box center [514, 350] width 573 height 25
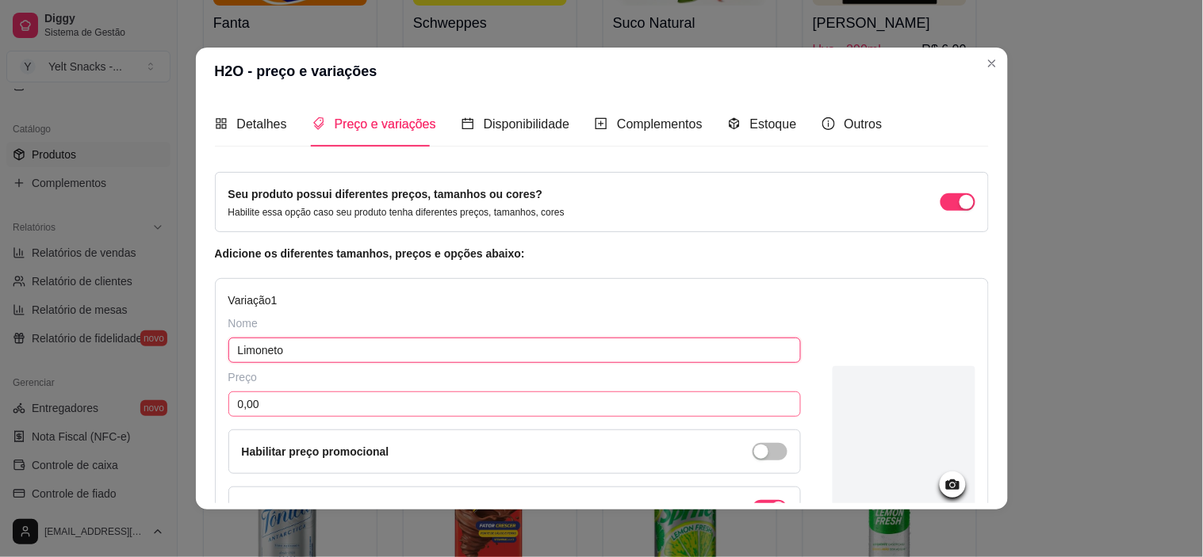
type input "Limoneto"
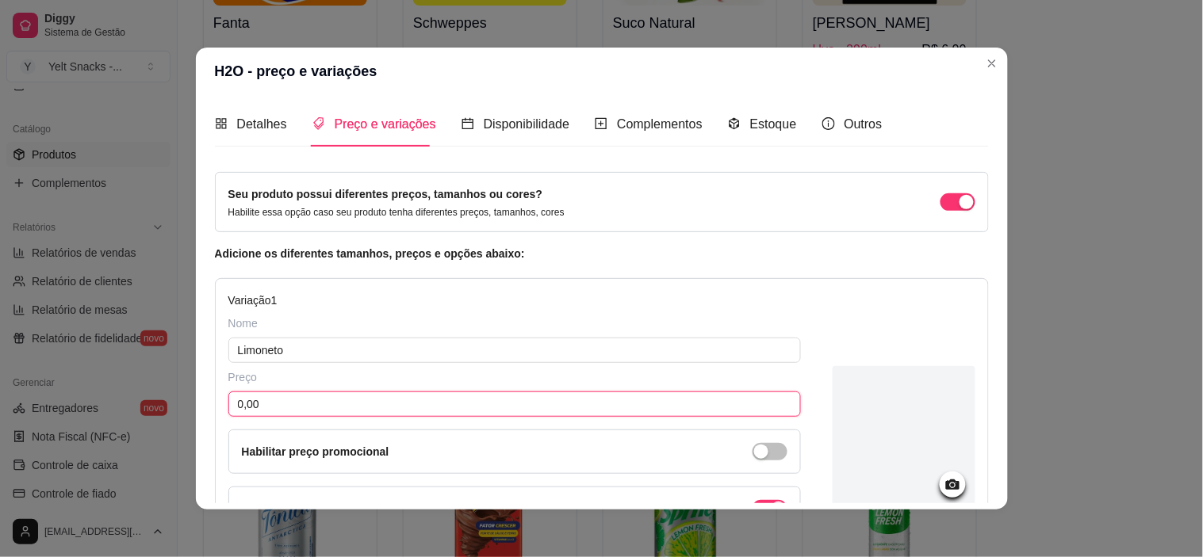
click at [309, 409] on input "0,00" at bounding box center [514, 404] width 573 height 25
type input "6,00"
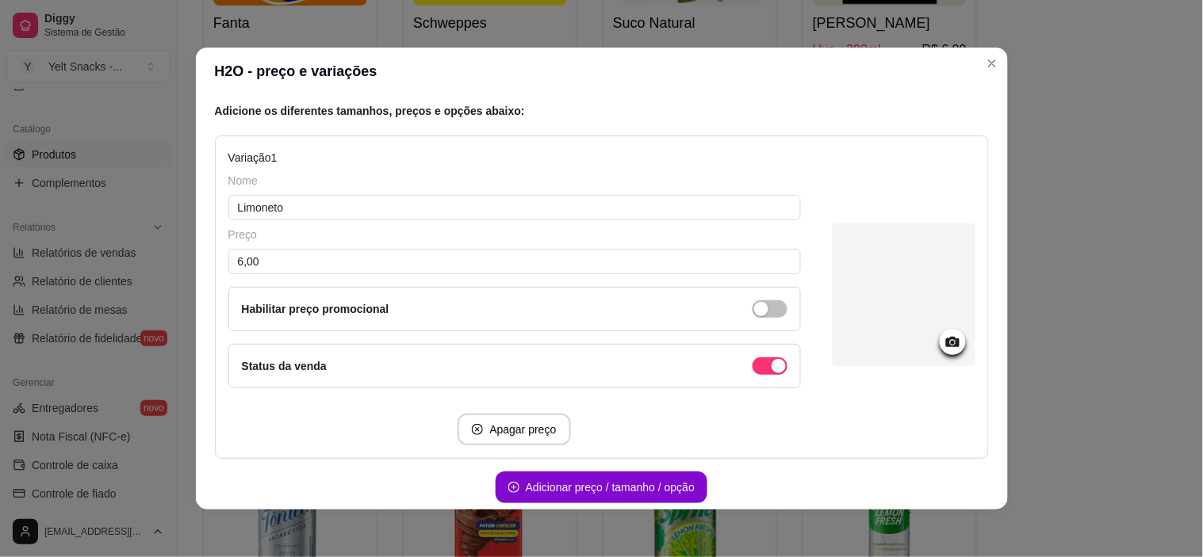
scroll to position [172, 0]
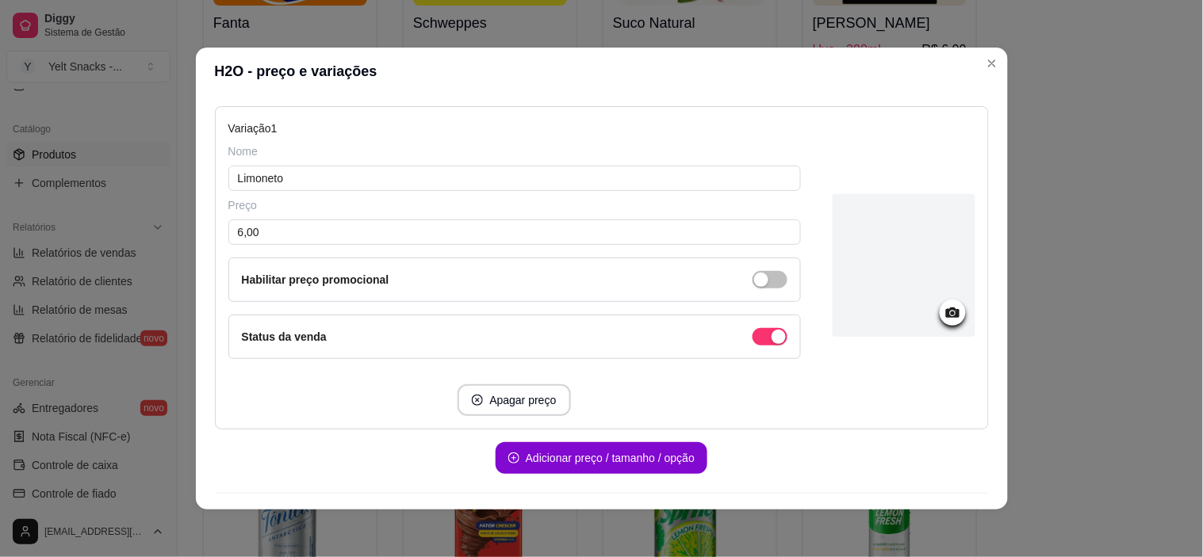
click at [891, 263] on div at bounding box center [904, 265] width 143 height 143
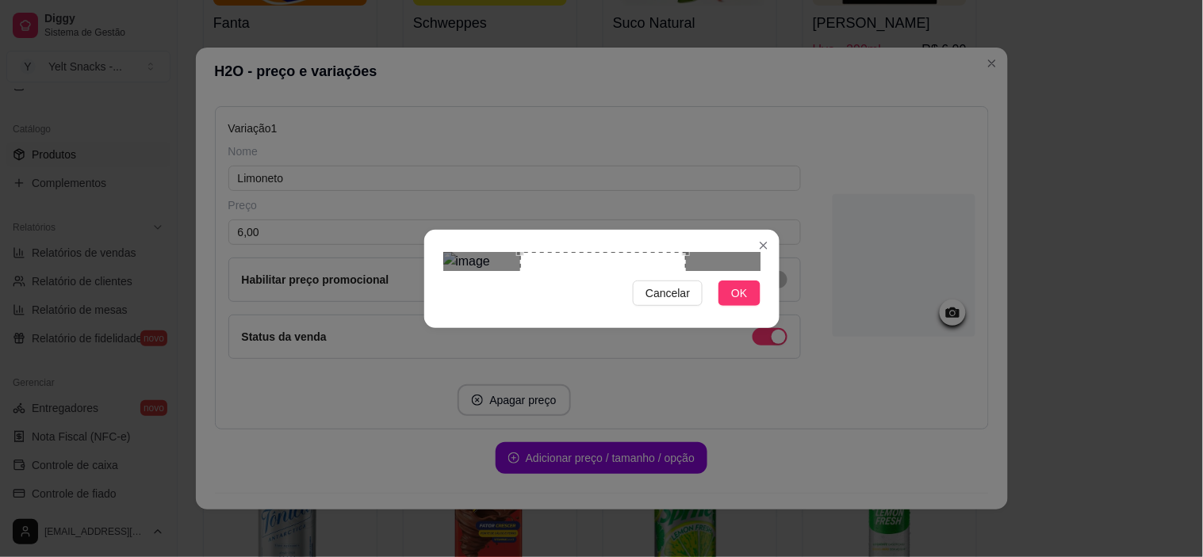
click at [600, 252] on div "Use the arrow keys to move the crop selection area" at bounding box center [603, 335] width 166 height 166
click at [519, 271] on img at bounding box center [601, 261] width 317 height 19
click at [679, 271] on img at bounding box center [601, 261] width 317 height 19
click at [611, 288] on div "Use the arrow keys to move the crop selection area" at bounding box center [601, 330] width 132 height 132
click at [743, 302] on span "OK" at bounding box center [739, 293] width 16 height 17
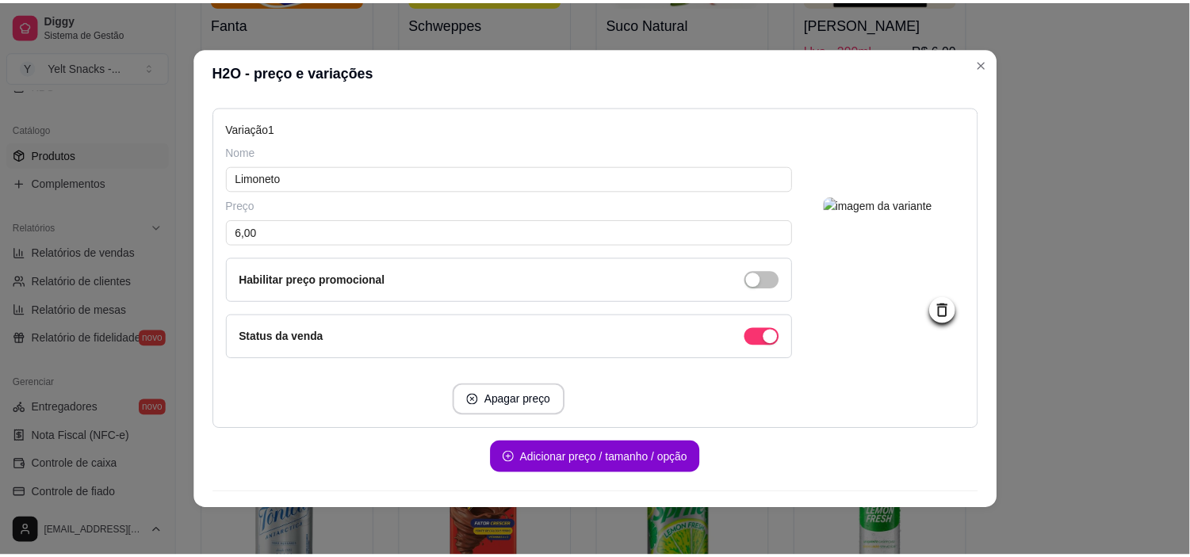
scroll to position [213, 0]
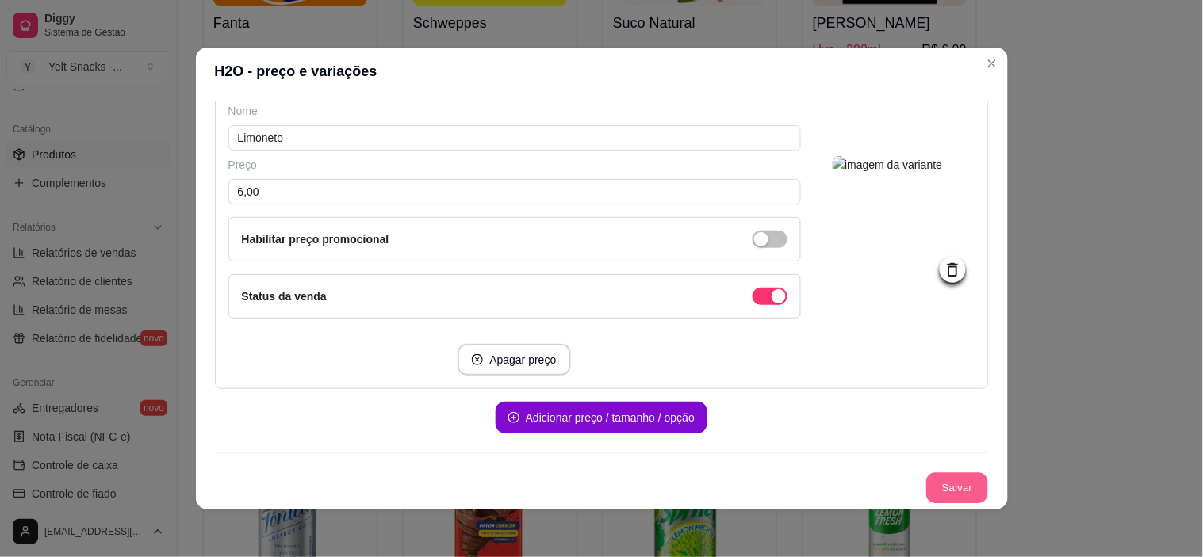
click at [934, 482] on button "Salvar" at bounding box center [957, 488] width 62 height 31
click at [940, 481] on button "Salvar" at bounding box center [956, 489] width 63 height 32
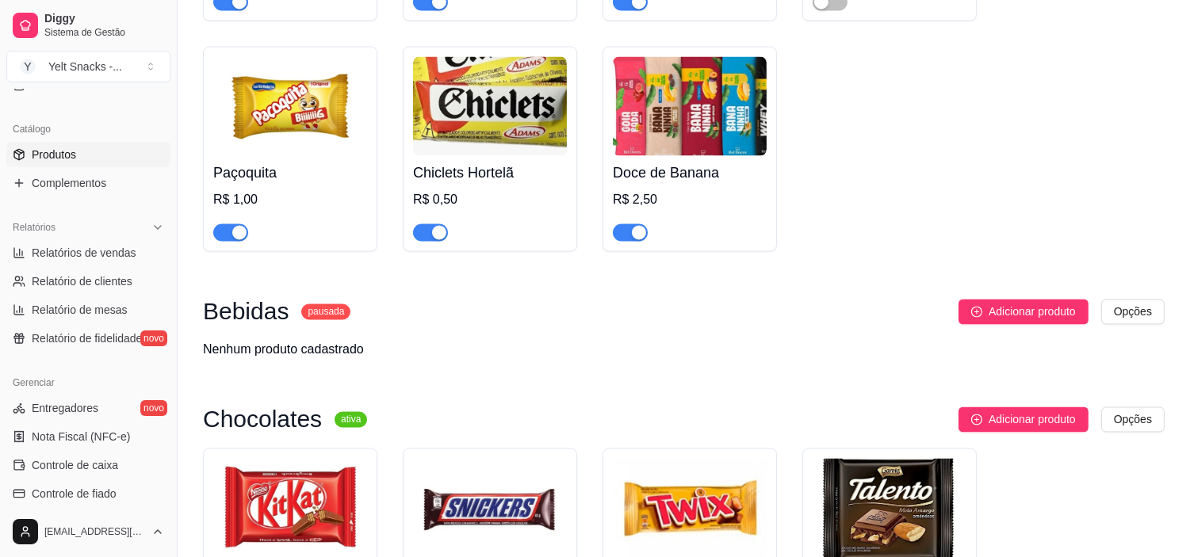
scroll to position [0, 0]
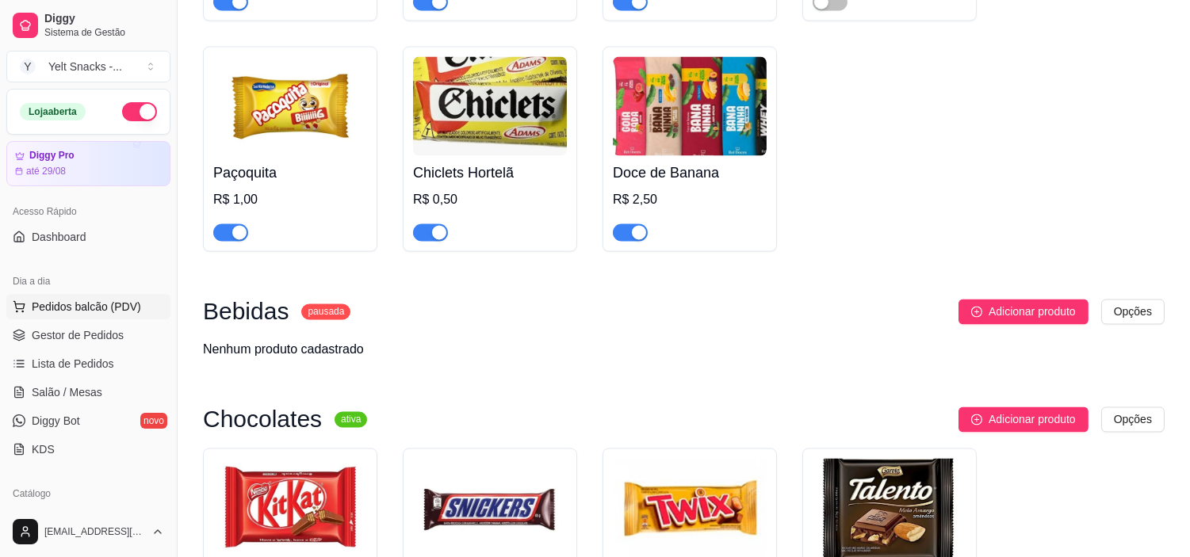
click at [61, 315] on button "Pedidos balcão (PDV)" at bounding box center [88, 306] width 164 height 25
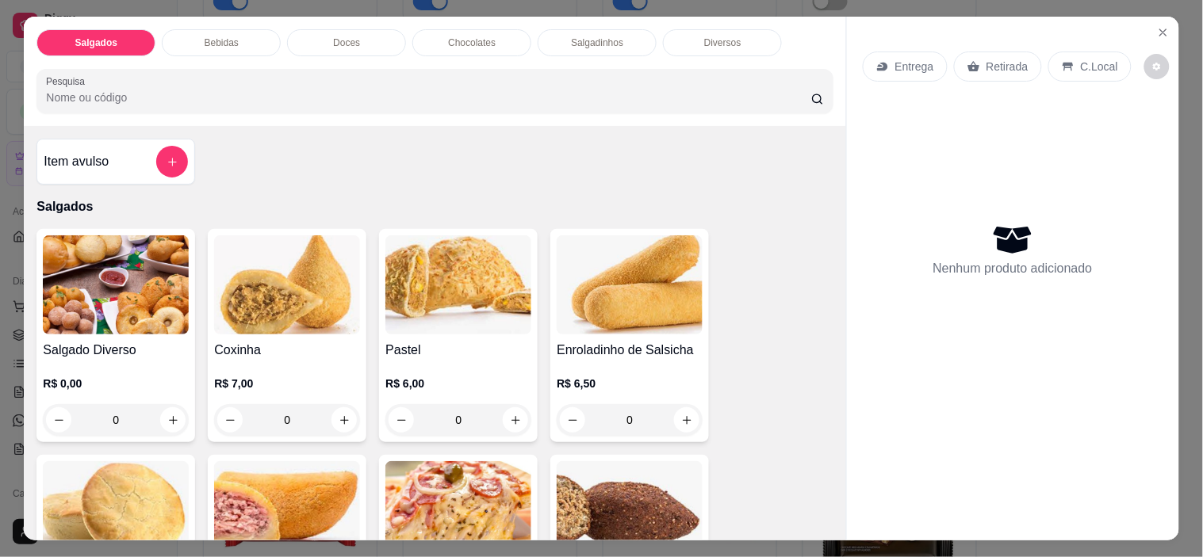
click at [712, 98] on input "Pesquisa" at bounding box center [428, 98] width 765 height 16
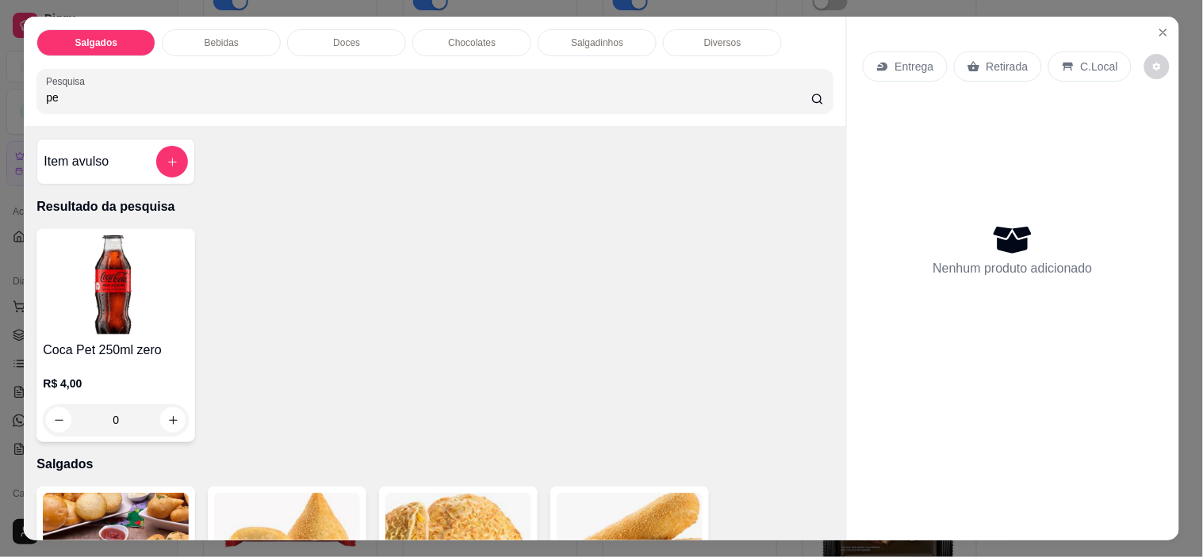
type input "p"
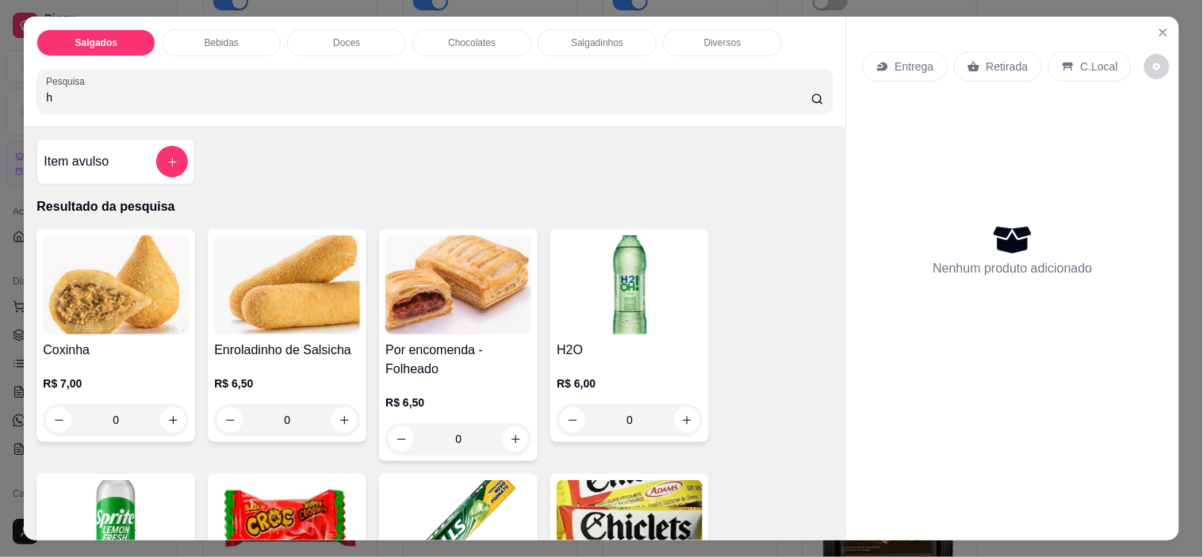
type input "h"
click at [669, 320] on img at bounding box center [630, 285] width 146 height 99
click at [1157, 26] on icon "Close" at bounding box center [1163, 32] width 13 height 13
